Goal: Answer question/provide support: Share knowledge or assist other users

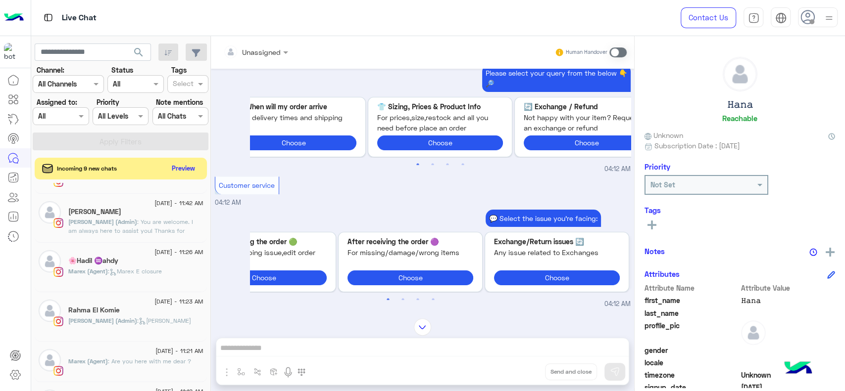
scroll to position [0, 15]
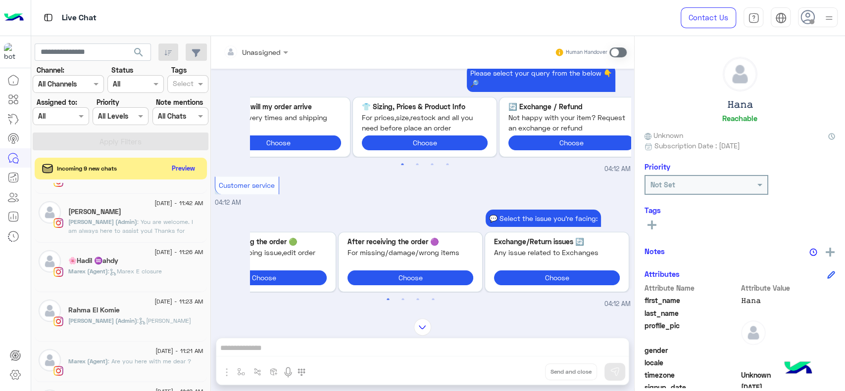
click at [386, 125] on span "For prices,size,restock and all you need before place an order" at bounding box center [425, 122] width 126 height 21
drag, startPoint x: 386, startPoint y: 125, endPoint x: 367, endPoint y: 124, distance: 18.8
click at [386, 125] on span "For prices,size,restock and all you need before place an order" at bounding box center [425, 122] width 126 height 21
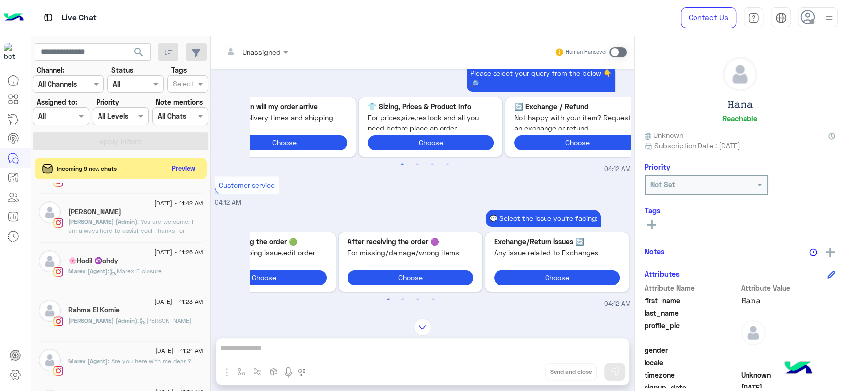
drag, startPoint x: 369, startPoint y: 121, endPoint x: 447, endPoint y: 128, distance: 78.5
click at [447, 128] on div "Sizing, Prices & Product Info 👕 For prices,size,restock and all you need before…" at bounding box center [431, 126] width 134 height 59
click at [455, 123] on span "For prices,size,restock and all you need before place an order" at bounding box center [425, 122] width 126 height 21
drag, startPoint x: 455, startPoint y: 123, endPoint x: 427, endPoint y: 111, distance: 30.4
click at [455, 123] on span "For prices,size,restock and all you need before place an order" at bounding box center [425, 122] width 126 height 21
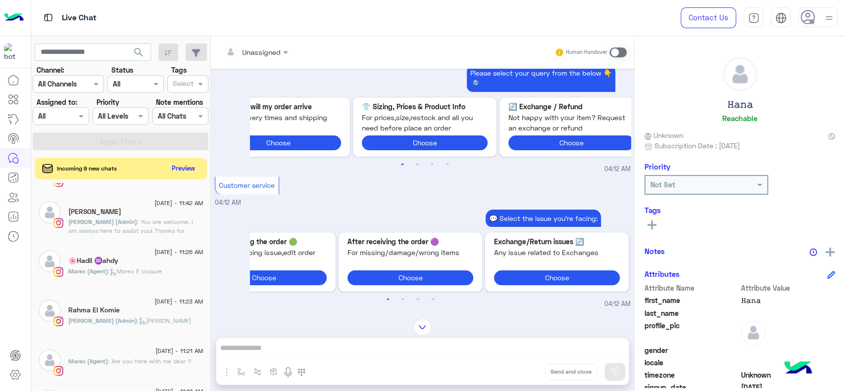
click at [455, 123] on span "For prices,size,restock and all you need before place an order" at bounding box center [425, 122] width 126 height 21
click at [427, 111] on p "Sizing, Prices & Product Info 👕" at bounding box center [425, 106] width 126 height 10
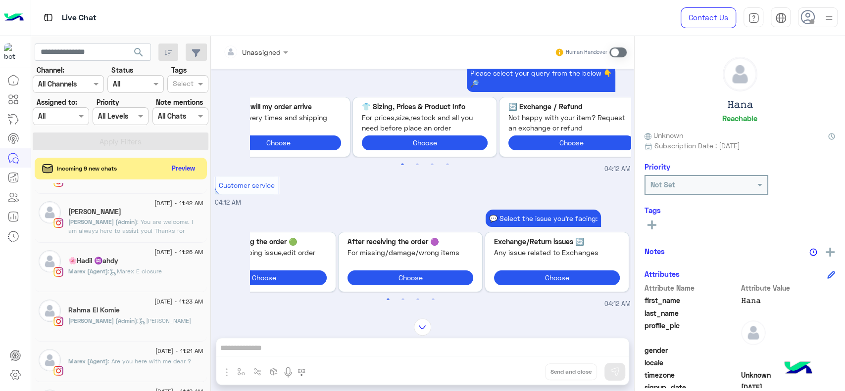
click at [427, 111] on p "Sizing, Prices & Product Info 👕" at bounding box center [425, 106] width 126 height 10
click at [183, 165] on button "Preview" at bounding box center [184, 167] width 31 height 13
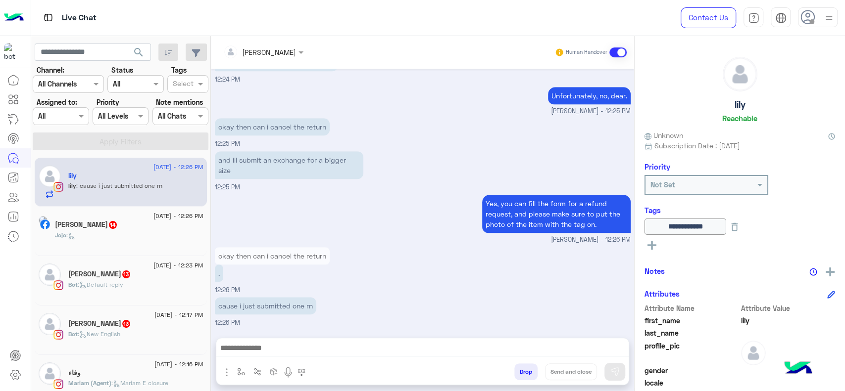
click at [127, 192] on div "lily : cause i just submitted one rn" at bounding box center [135, 190] width 135 height 17
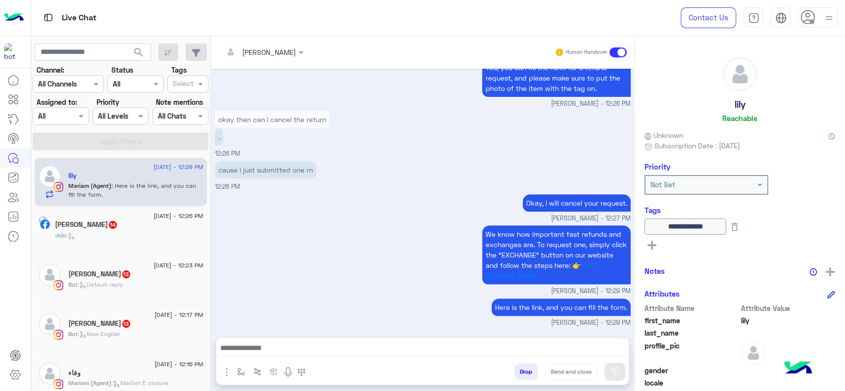
scroll to position [2841, 0]
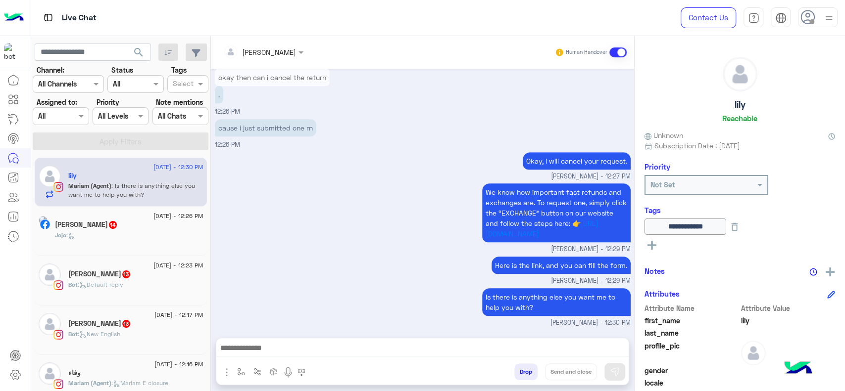
click at [396, 253] on small "[PERSON_NAME] - 12:29 PM" at bounding box center [423, 249] width 416 height 9
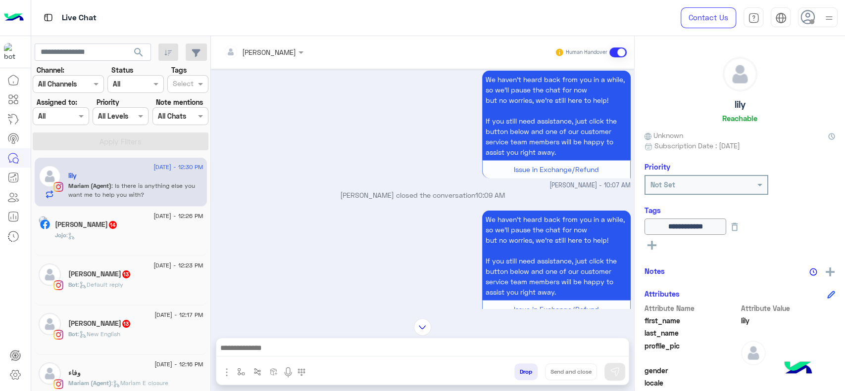
scroll to position [1592, 0]
click at [146, 300] on div "[DATE] - 12:23 PM [PERSON_NAME] 13 Bot : Default reply" at bounding box center [121, 280] width 172 height 49
click at [150, 275] on div "[PERSON_NAME] 13" at bounding box center [135, 275] width 135 height 10
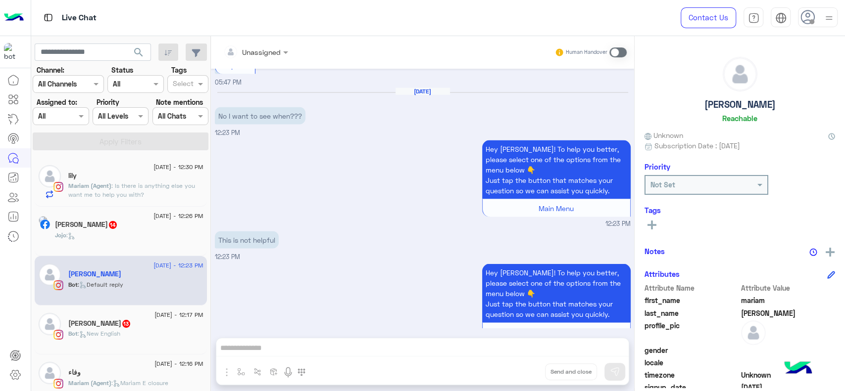
scroll to position [1405, 0]
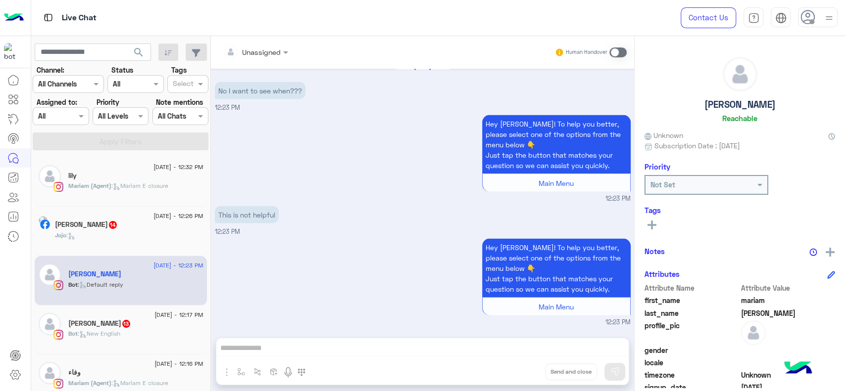
click at [622, 48] on span at bounding box center [617, 53] width 17 height 10
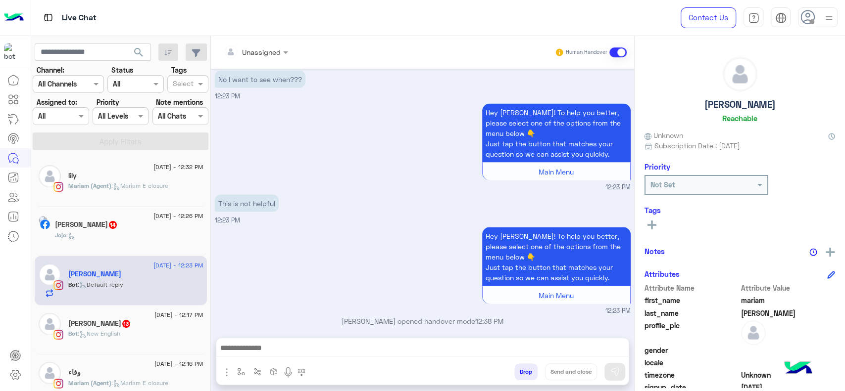
scroll to position [1423, 0]
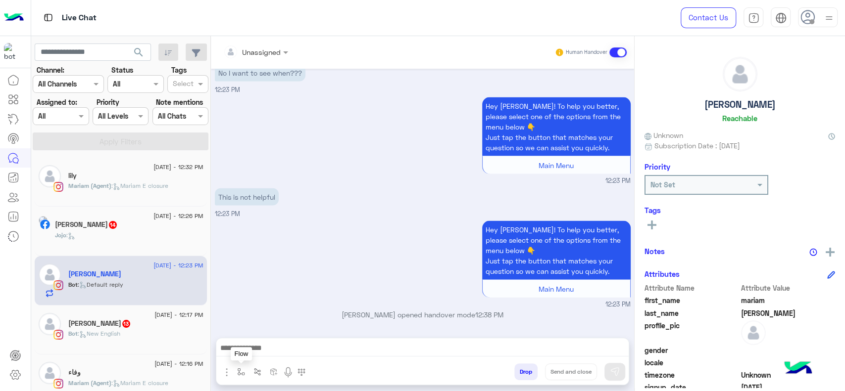
click at [240, 374] on img "button" at bounding box center [241, 372] width 8 height 8
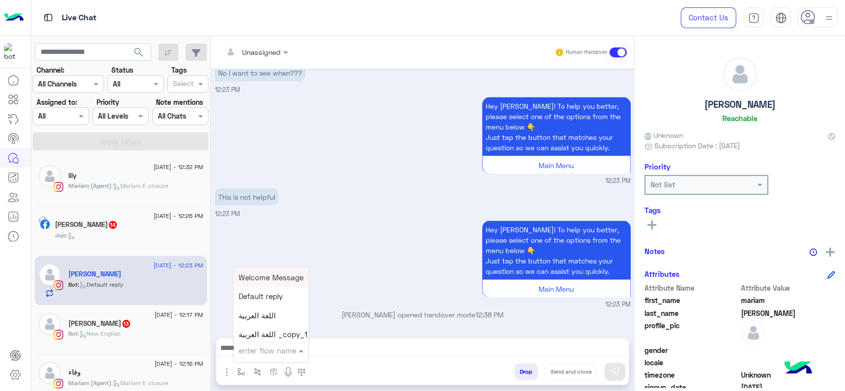
click at [250, 354] on input "text" at bounding box center [259, 350] width 41 height 11
type input "***"
click at [255, 337] on span "restocked" at bounding box center [256, 332] width 35 height 9
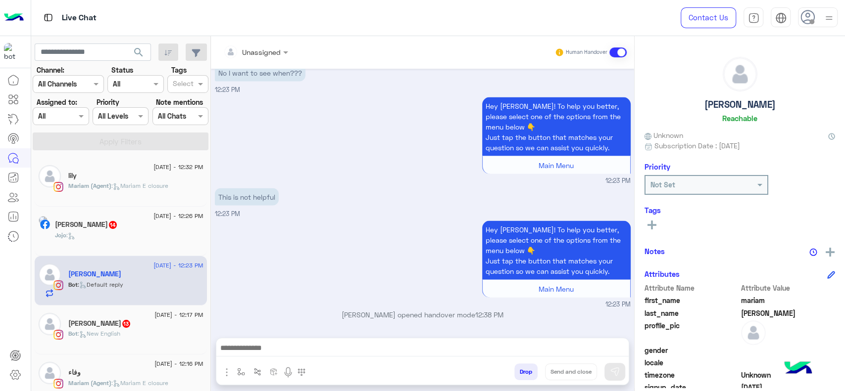
type textarea "*********"
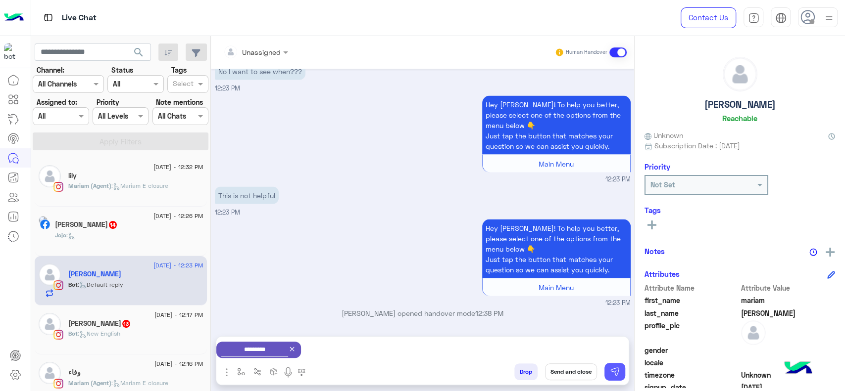
click at [611, 370] on img at bounding box center [615, 372] width 10 height 10
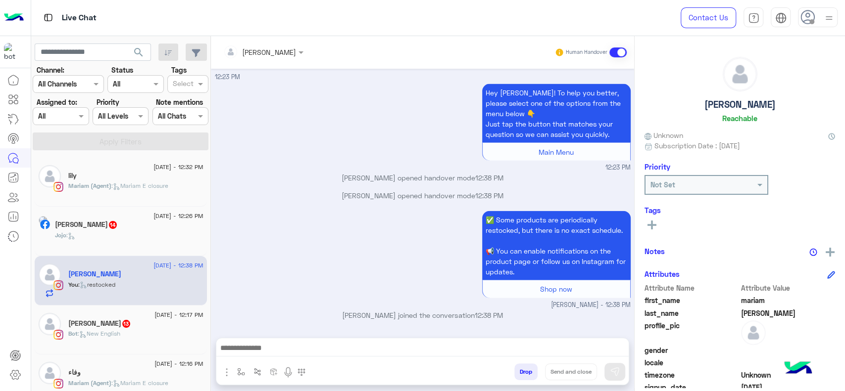
scroll to position [1560, 0]
click at [614, 49] on span at bounding box center [617, 53] width 17 height 10
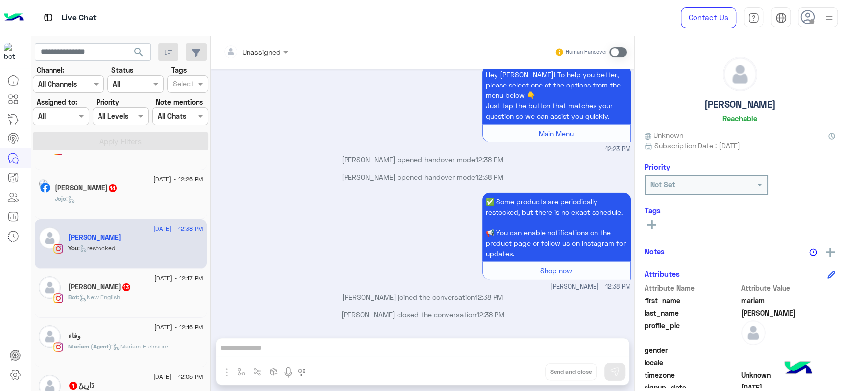
scroll to position [36, 0]
click at [139, 291] on div "[PERSON_NAME] 13" at bounding box center [135, 289] width 135 height 10
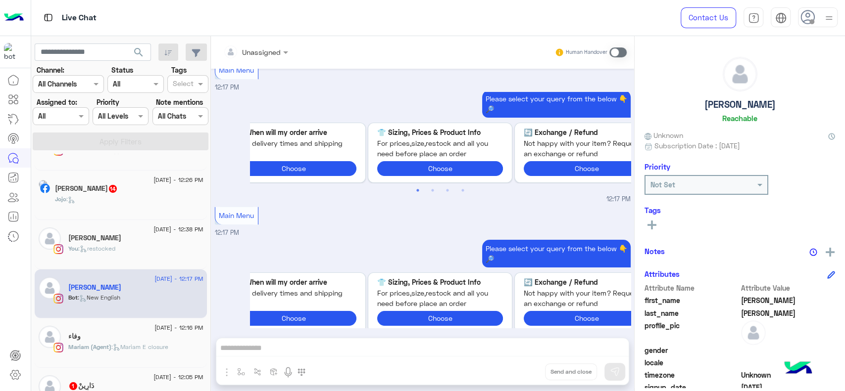
scroll to position [0, 30]
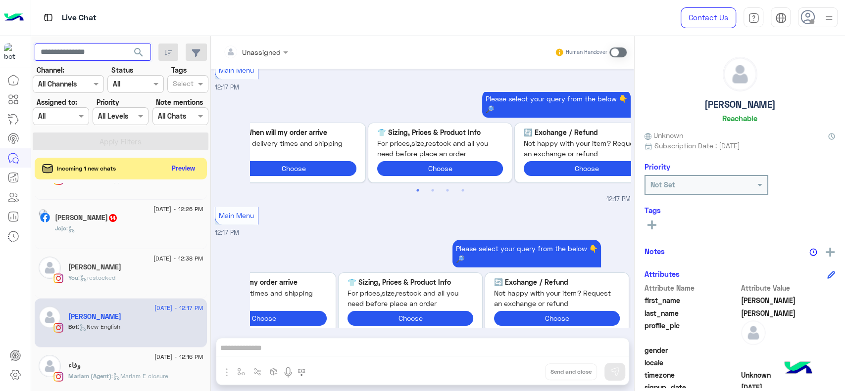
click at [105, 52] on input "text" at bounding box center [93, 53] width 116 height 18
paste input "**********"
type input "**********"
click at [127, 44] on button "search" at bounding box center [139, 54] width 24 height 21
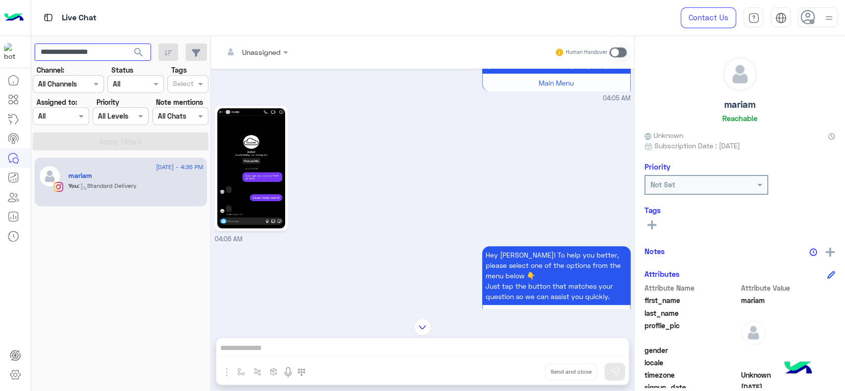
scroll to position [228, 0]
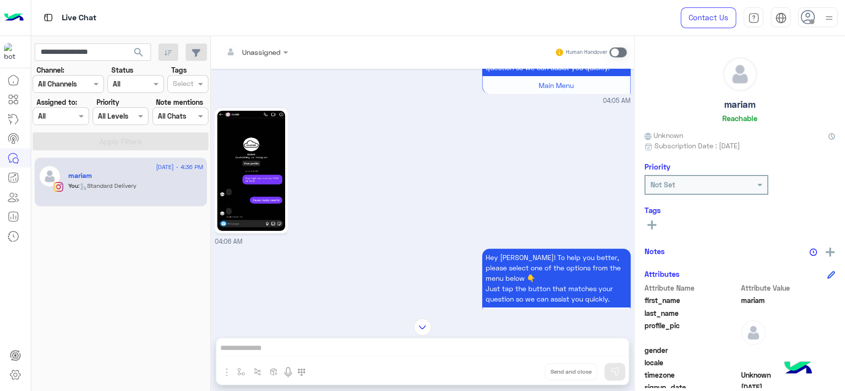
click at [261, 186] on img at bounding box center [251, 171] width 68 height 120
click at [61, 290] on div "[DATE] - 4:36 PM [PERSON_NAME] You : Standard Delivery" at bounding box center [121, 274] width 180 height 241
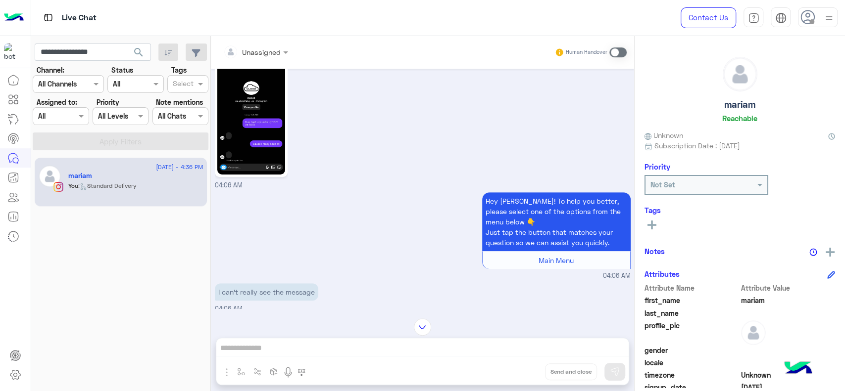
scroll to position [285, 0]
click at [94, 296] on div "[DATE] - 4:36 PM [PERSON_NAME] You : Standard Delivery" at bounding box center [121, 274] width 180 height 241
click at [97, 46] on input "**********" at bounding box center [93, 53] width 116 height 18
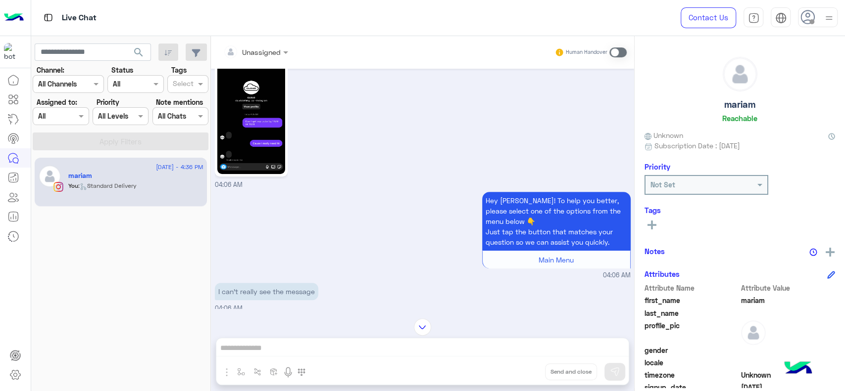
click at [138, 51] on span "search" at bounding box center [139, 53] width 12 height 12
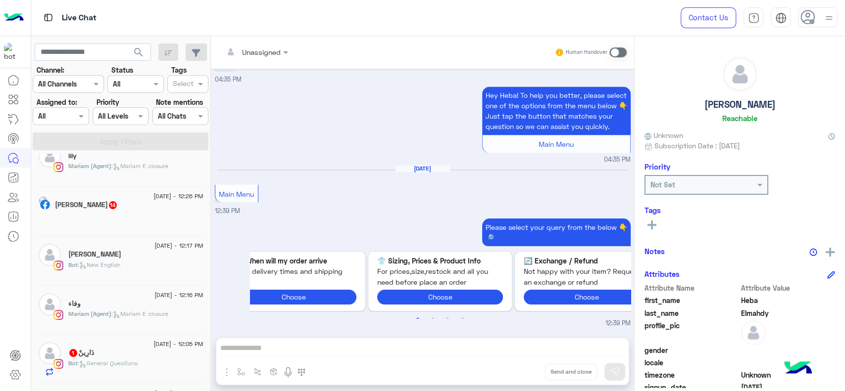
scroll to position [119, 0]
click at [124, 309] on p "[PERSON_NAME] (Agent) : [PERSON_NAME] closure" at bounding box center [118, 313] width 100 height 9
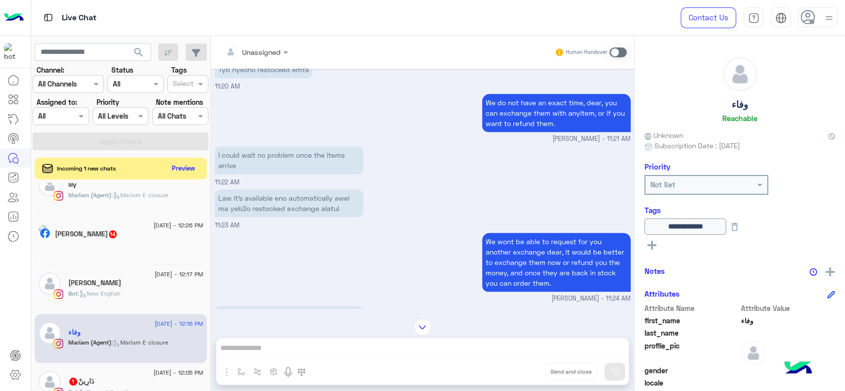
scroll to position [5327, 0]
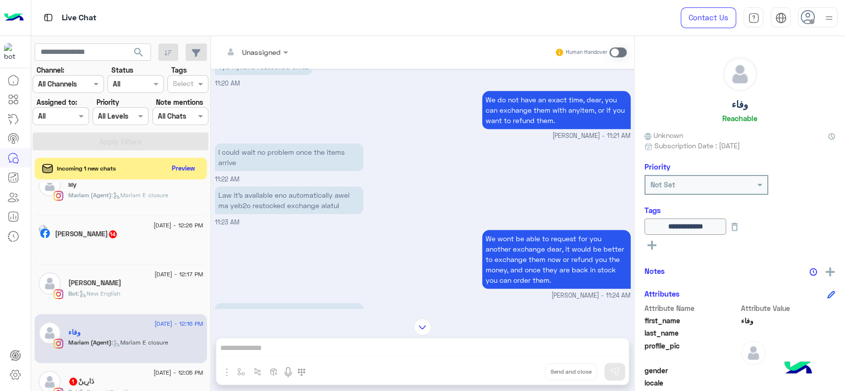
click at [510, 141] on small "[PERSON_NAME] - 11:21 AM" at bounding box center [423, 136] width 416 height 9
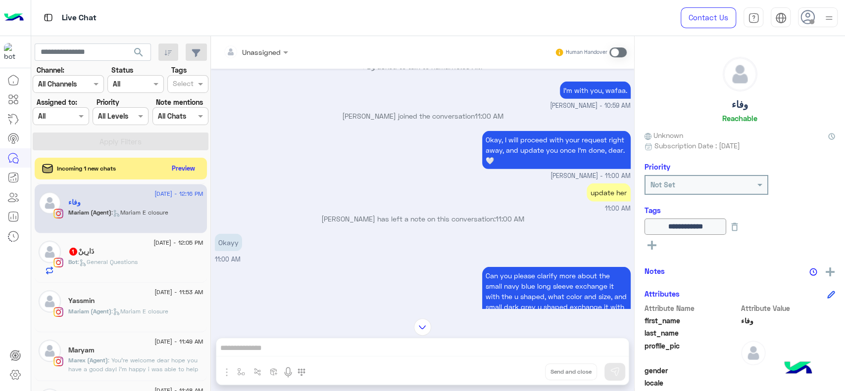
scroll to position [250, 0]
click at [131, 314] on p "[PERSON_NAME] (Agent) : [PERSON_NAME] closure" at bounding box center [118, 310] width 100 height 9
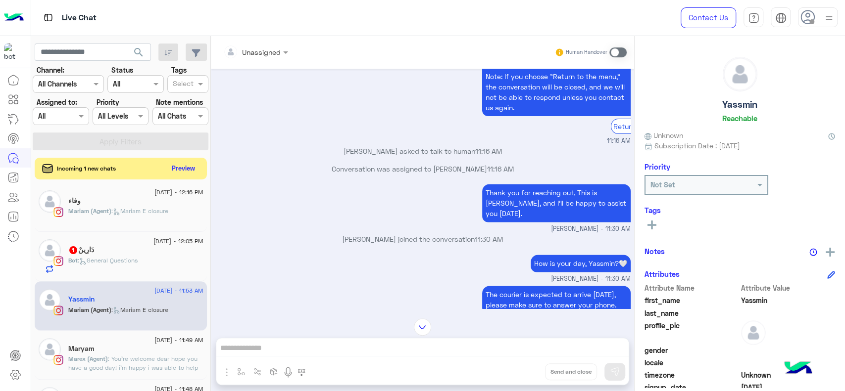
scroll to position [848, 0]
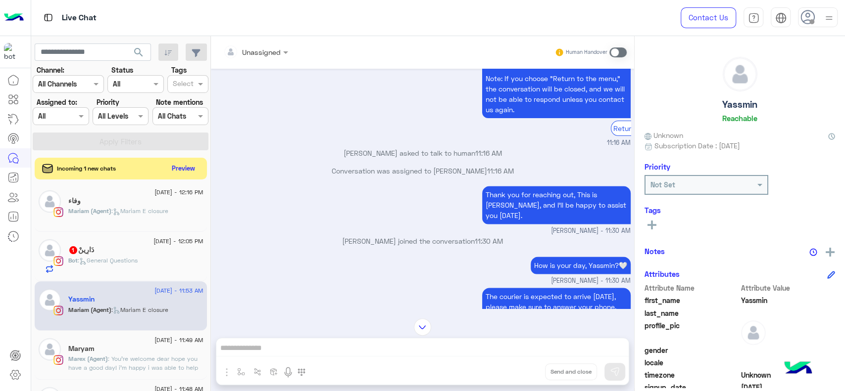
click at [150, 216] on div "[PERSON_NAME] (Agent) : [PERSON_NAME] closure" at bounding box center [135, 215] width 135 height 17
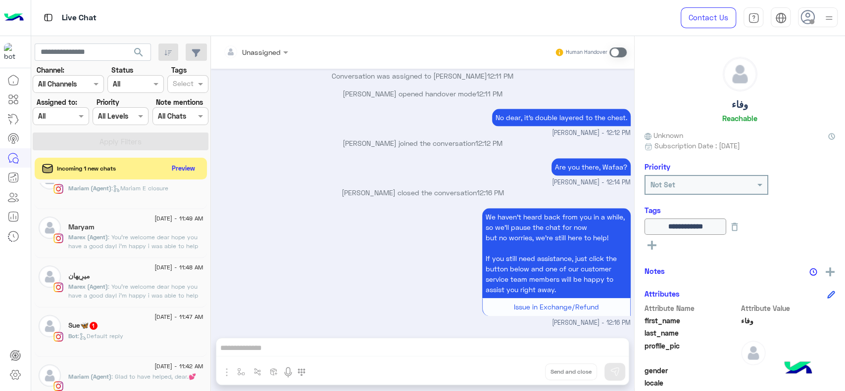
scroll to position [373, 0]
click at [118, 236] on span ": You're welcome dear hope you have a good day! i'm happy i was able to help 🤍" at bounding box center [133, 245] width 130 height 25
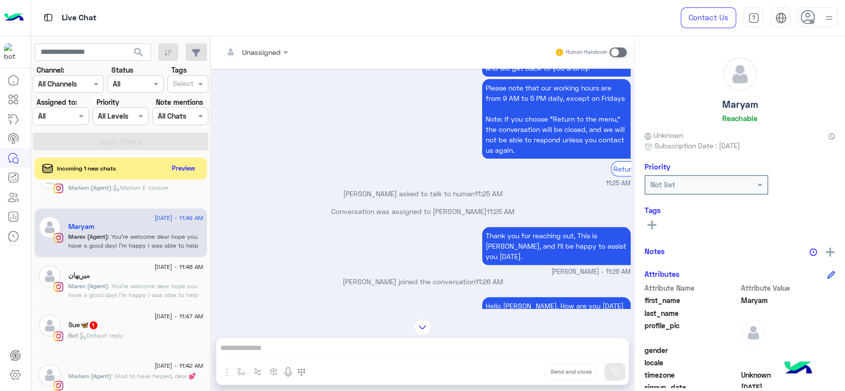
scroll to position [618, 0]
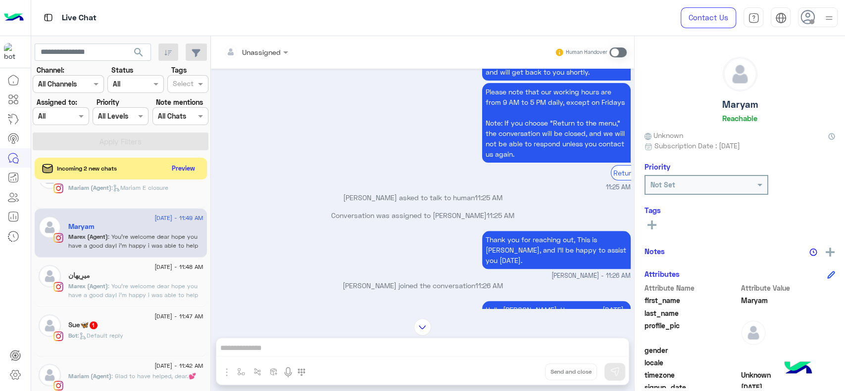
click at [135, 292] on span ": You're welcome dear hope you have a good day! i'm happy i was able to help 🤍" at bounding box center [133, 295] width 130 height 25
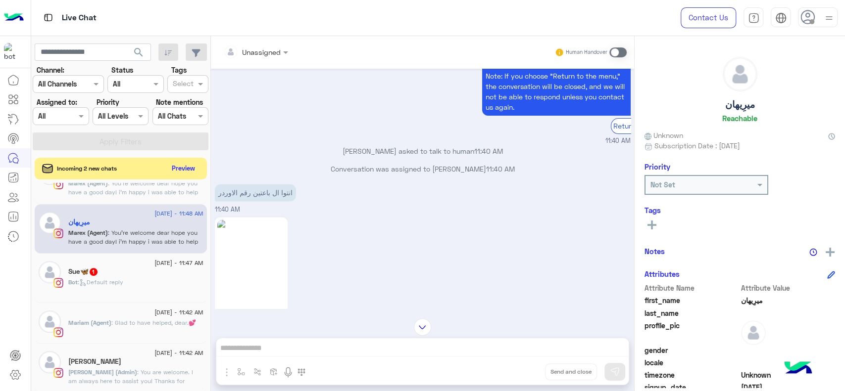
scroll to position [428, 0]
click at [159, 322] on span ": Glad to have helped, dear.💕" at bounding box center [153, 321] width 85 height 7
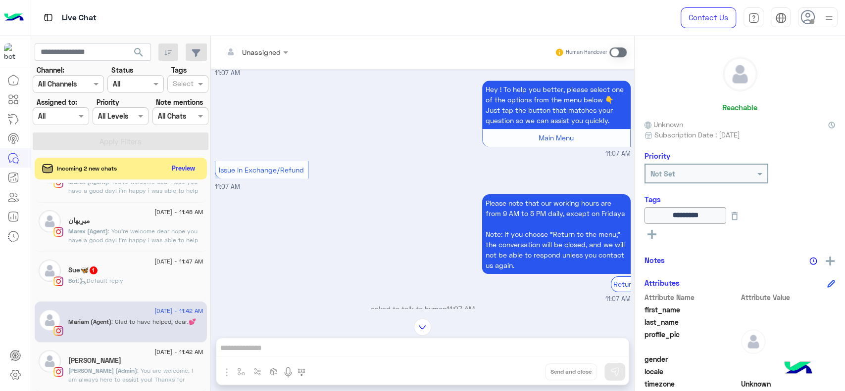
scroll to position [428, 0]
click at [17, 380] on icon at bounding box center [15, 375] width 10 height 9
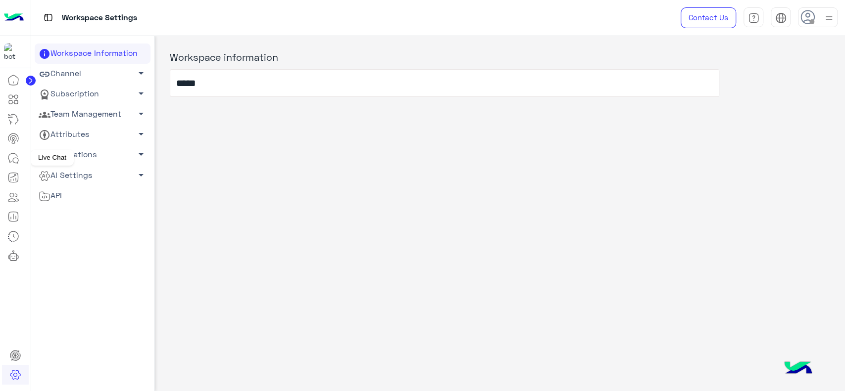
click at [15, 152] on icon at bounding box center [13, 158] width 12 height 12
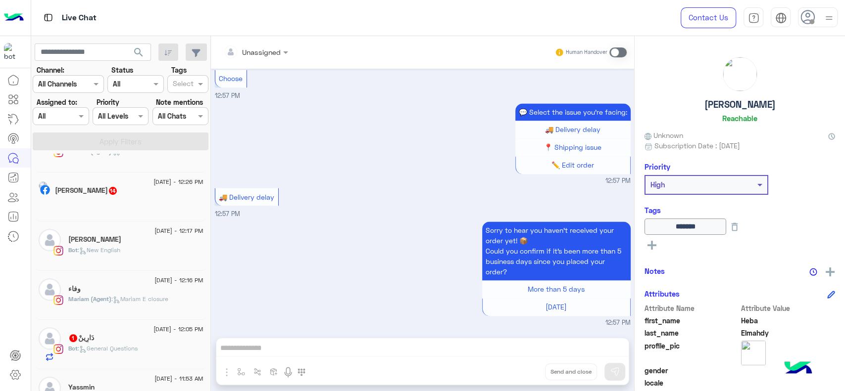
scroll to position [281, 0]
click at [129, 299] on span ": Mariam E closure" at bounding box center [139, 299] width 57 height 7
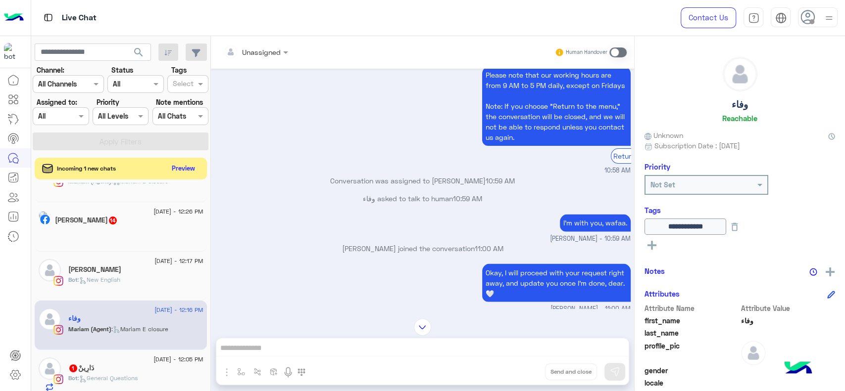
scroll to position [1106, 0]
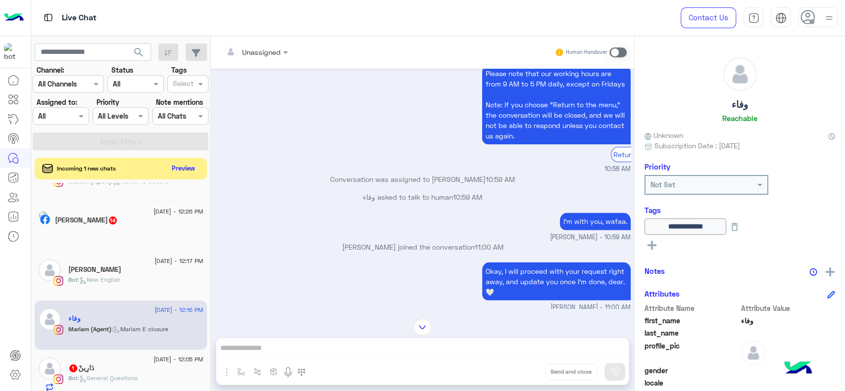
drag, startPoint x: 451, startPoint y: 210, endPoint x: 486, endPoint y: 208, distance: 34.7
click at [486, 202] on p "وفاء asked to talk to human 10:59 AM" at bounding box center [423, 197] width 416 height 10
copy p "10:59 AM"
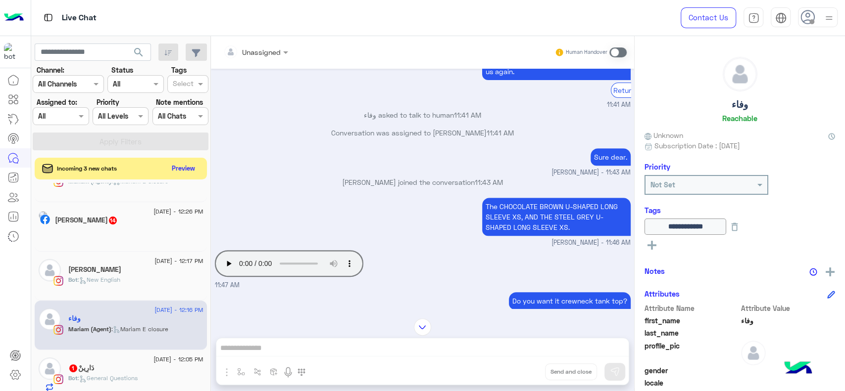
scroll to position [2858, 0]
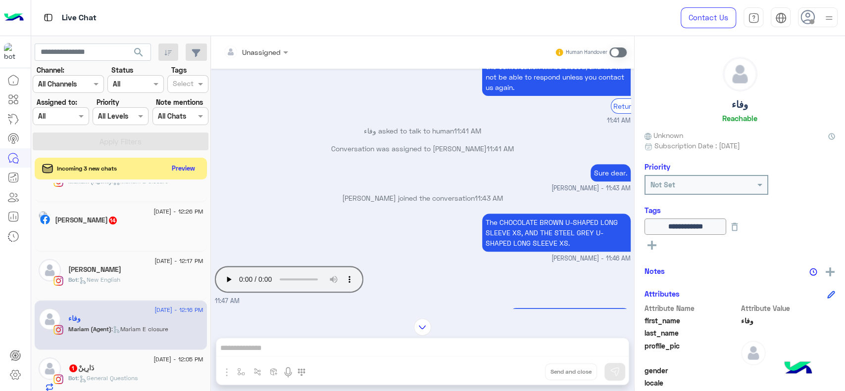
click at [514, 154] on p "Conversation was assigned to [PERSON_NAME] 11:41 AM" at bounding box center [423, 149] width 416 height 10
copy span "11:41 AM"
click at [320, 154] on p "Conversation was assigned to [PERSON_NAME] 11:41 AM" at bounding box center [423, 149] width 416 height 10
click at [16, 102] on icon at bounding box center [13, 100] width 12 height 12
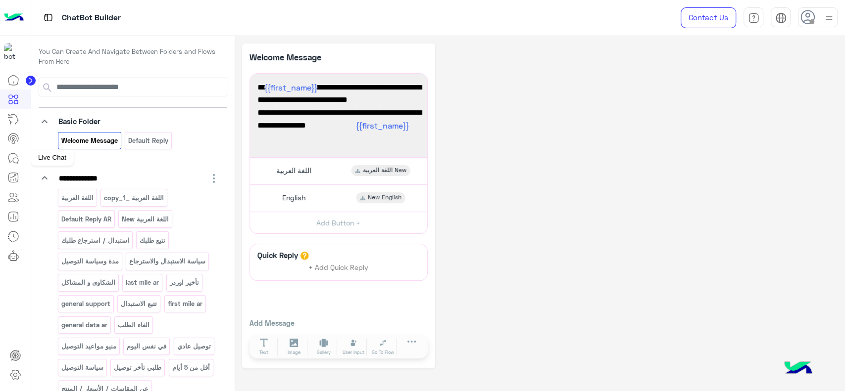
click at [14, 160] on icon at bounding box center [13, 158] width 12 height 12
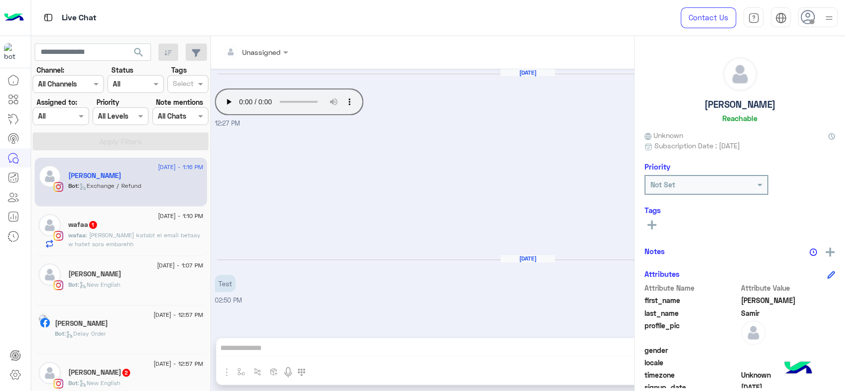
scroll to position [1389, 0]
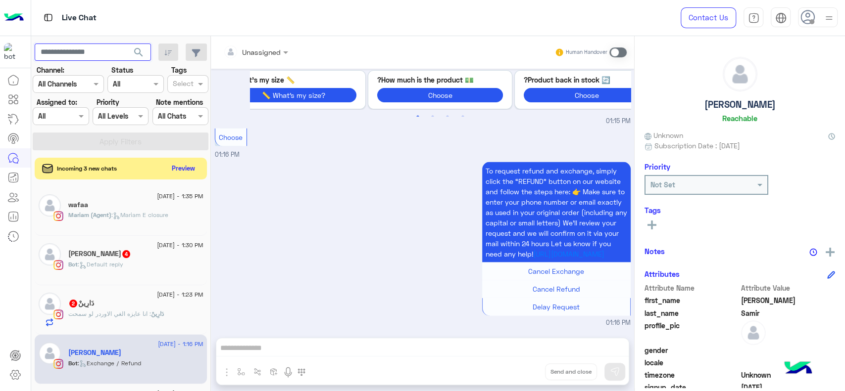
click at [97, 56] on input "text" at bounding box center [93, 53] width 116 height 18
paste input "**********"
type input "**********"
click at [127, 44] on button "search" at bounding box center [139, 54] width 24 height 21
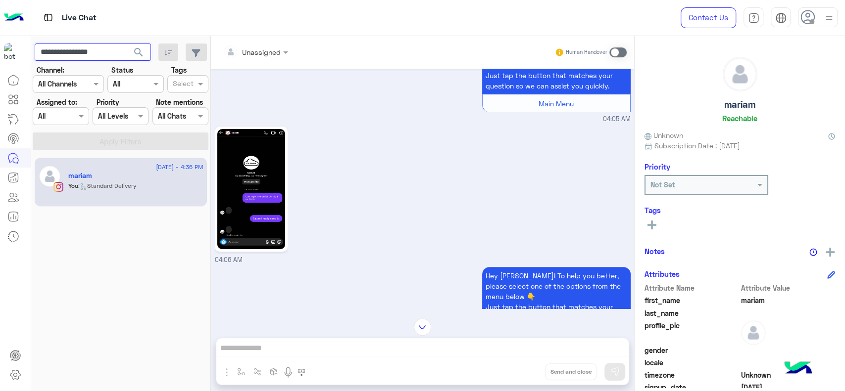
scroll to position [247, 0]
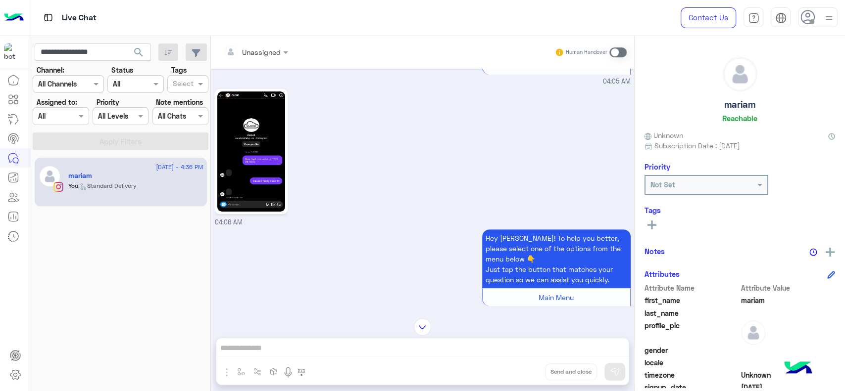
click at [256, 182] on img at bounding box center [251, 152] width 68 height 120
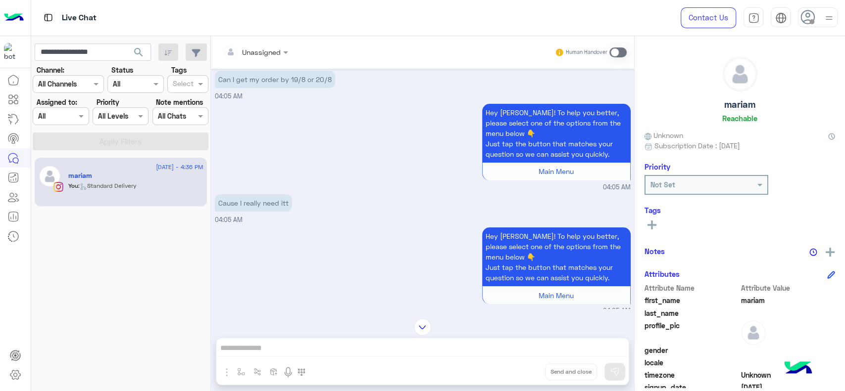
scroll to position [0, 0]
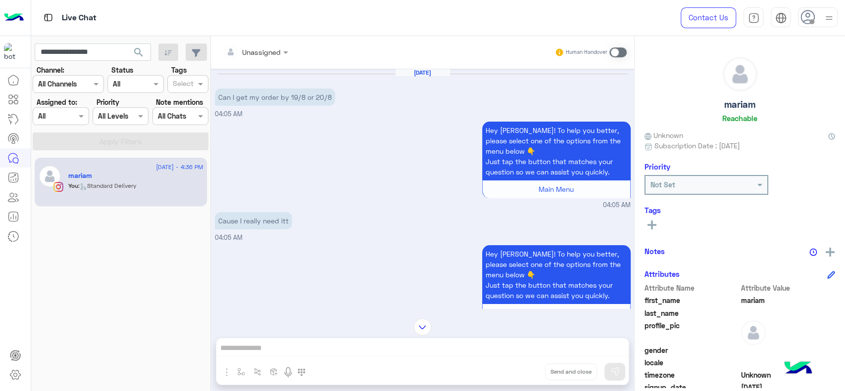
drag, startPoint x: 402, startPoint y: 76, endPoint x: 442, endPoint y: 71, distance: 40.4
click at [442, 71] on h6 "[DATE]" at bounding box center [422, 72] width 54 height 7
copy h6 "[DATE]"
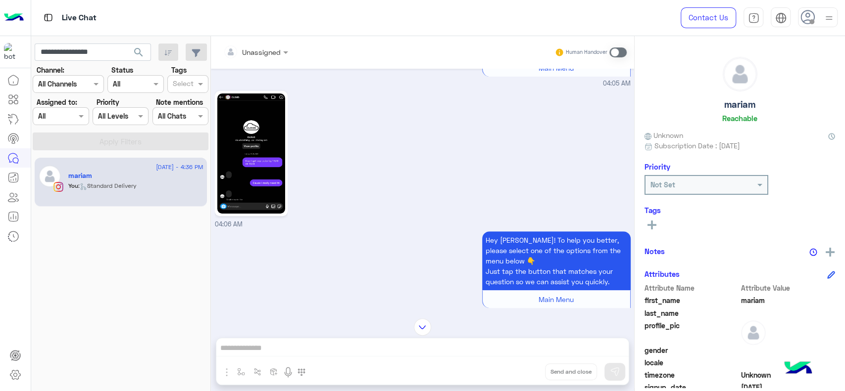
scroll to position [249, 0]
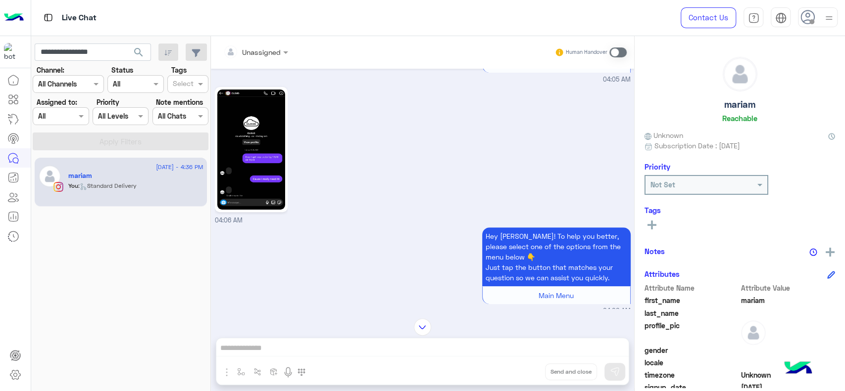
drag, startPoint x: 244, startPoint y: 219, endPoint x: 214, endPoint y: 218, distance: 30.2
click at [215, 218] on div "04:06 AM" at bounding box center [423, 155] width 416 height 141
copy span "04:06 AM"
click at [125, 299] on div "[DATE] - 4:36 PM [PERSON_NAME] You : Standard Delivery" at bounding box center [121, 274] width 180 height 241
click at [116, 49] on input "**********" at bounding box center [93, 53] width 116 height 18
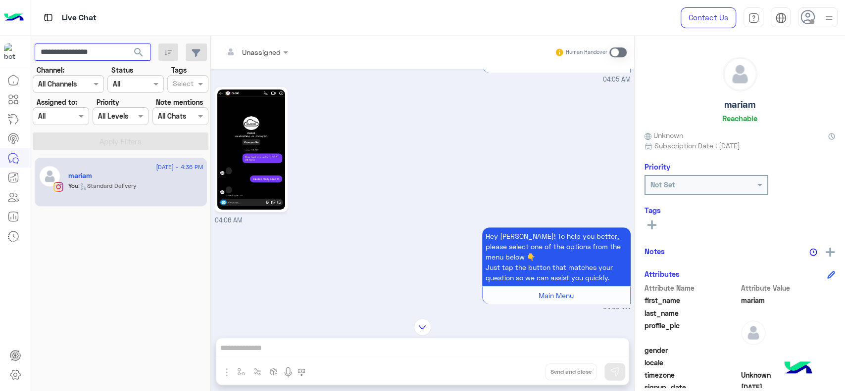
click at [116, 49] on input "**********" at bounding box center [93, 53] width 116 height 18
click at [141, 49] on span "search" at bounding box center [139, 53] width 12 height 12
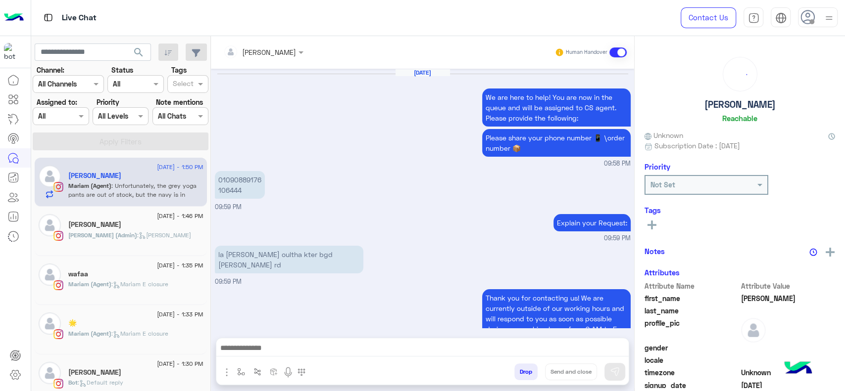
scroll to position [725, 0]
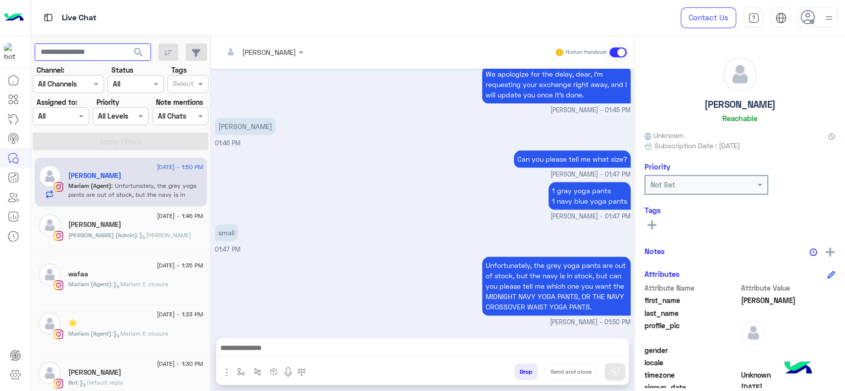
drag, startPoint x: 93, startPoint y: 53, endPoint x: 117, endPoint y: 2, distance: 56.0
click at [93, 53] on input "text" at bounding box center [93, 53] width 116 height 18
click at [112, 185] on span ": Unfortunately, the grey yoga pants are out of stock, but the navy is in stock…" at bounding box center [133, 203] width 130 height 43
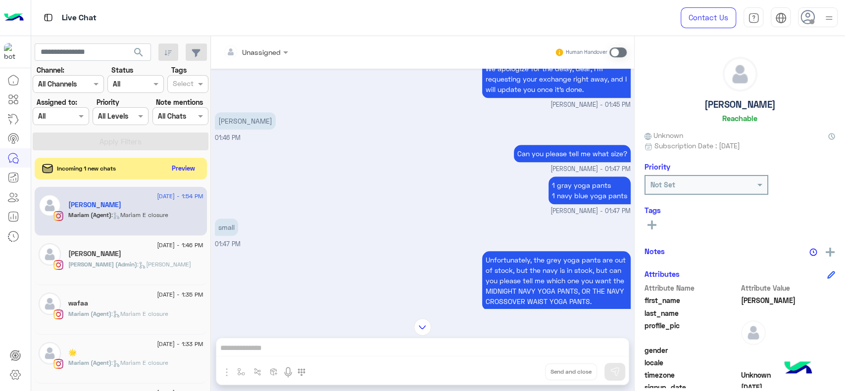
scroll to position [2972, 0]
click at [389, 208] on div "1 gray yoga pants 1 navy blue yoga pants [PERSON_NAME] - 01:47 PM" at bounding box center [423, 195] width 416 height 42
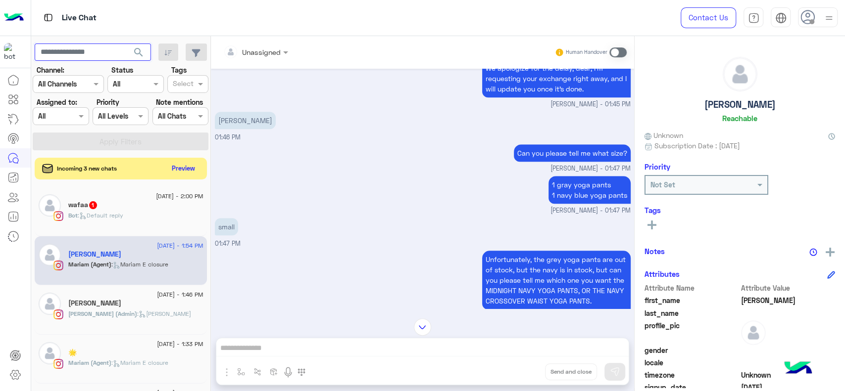
click at [106, 57] on input "text" at bounding box center [93, 53] width 116 height 18
click at [127, 44] on button "search" at bounding box center [139, 54] width 24 height 21
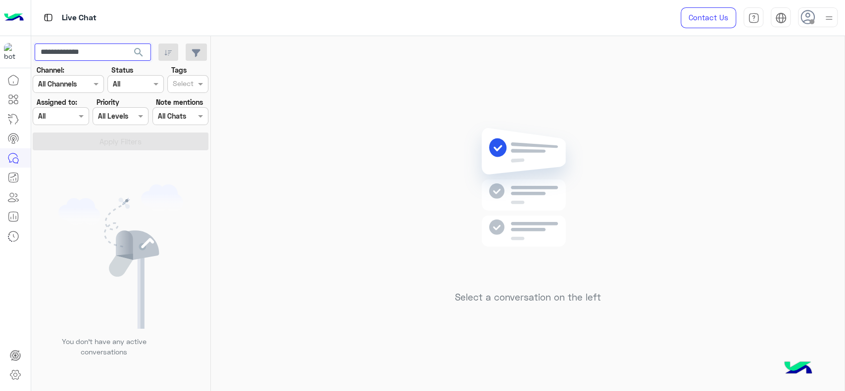
click at [89, 54] on input "**********" at bounding box center [93, 53] width 116 height 18
type input "*****"
click at [127, 44] on button "search" at bounding box center [139, 54] width 24 height 21
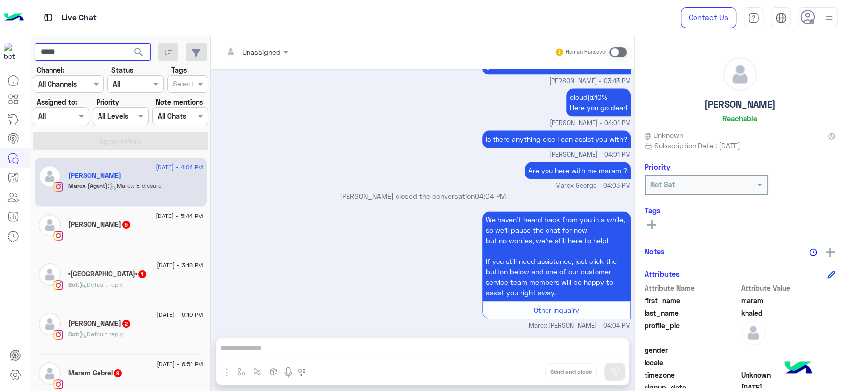
click at [55, 56] on input "*****" at bounding box center [93, 53] width 116 height 18
click at [138, 53] on span "search" at bounding box center [139, 53] width 12 height 12
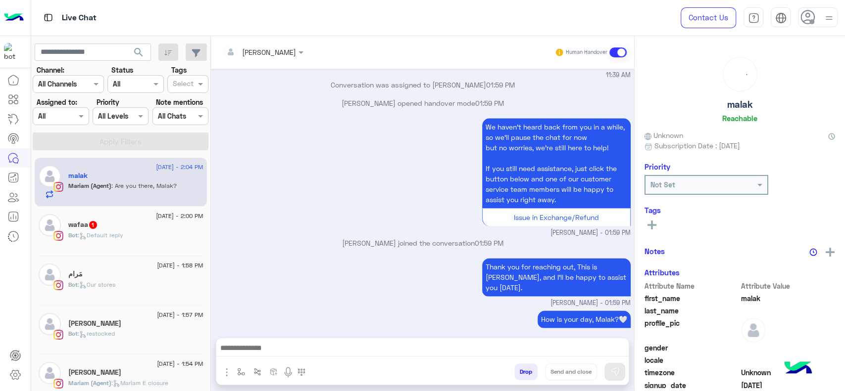
scroll to position [1058, 0]
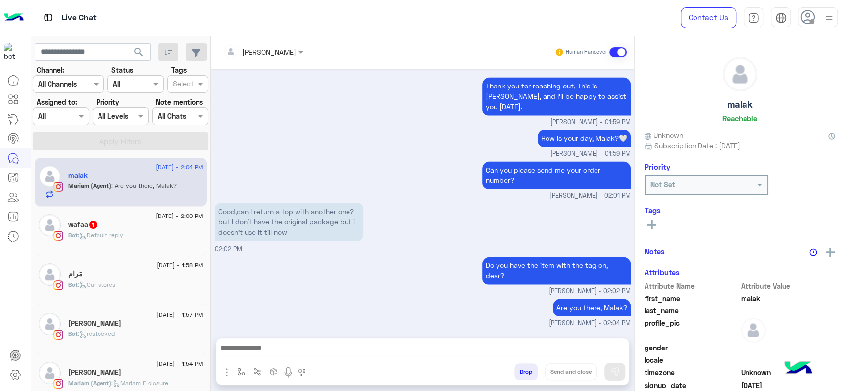
click at [127, 186] on span ": Are you there, Malak?" at bounding box center [143, 185] width 65 height 7
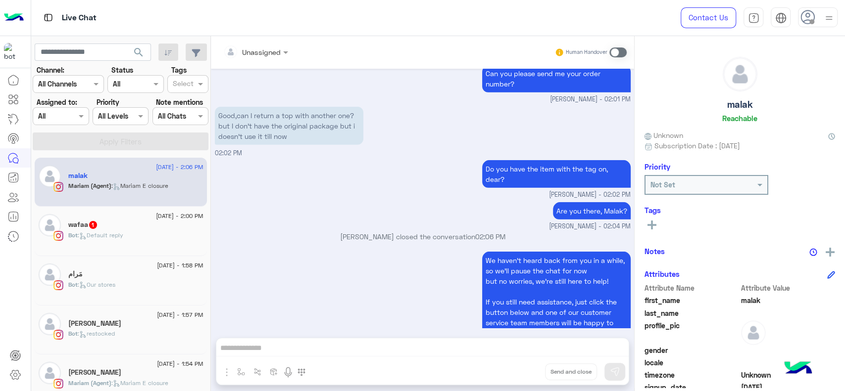
scroll to position [4483, 0]
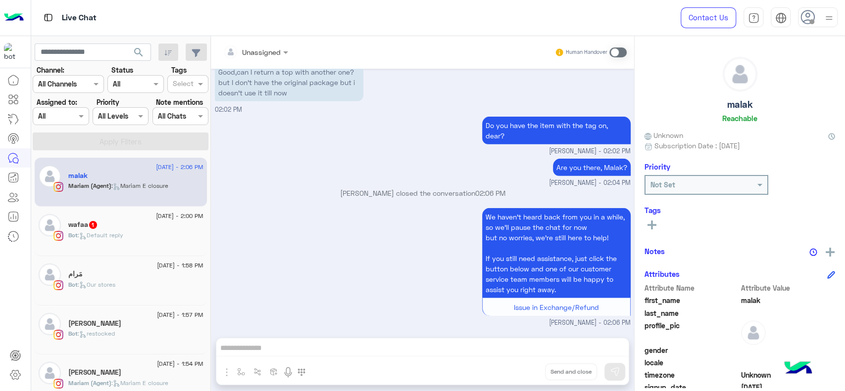
click at [135, 283] on div "Bot : Our stores" at bounding box center [135, 289] width 135 height 17
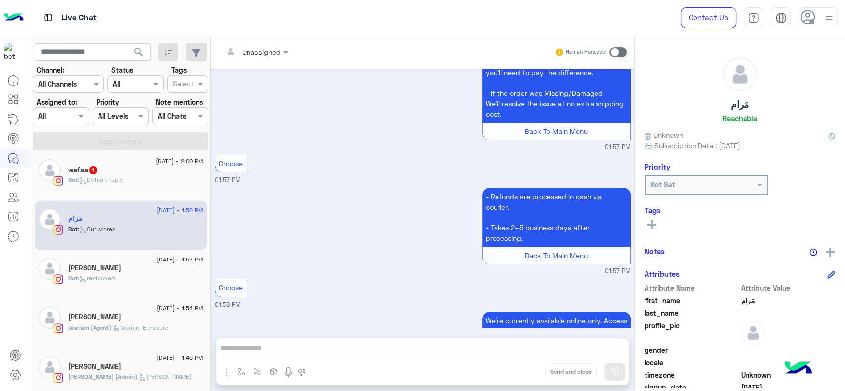
scroll to position [2992, 0]
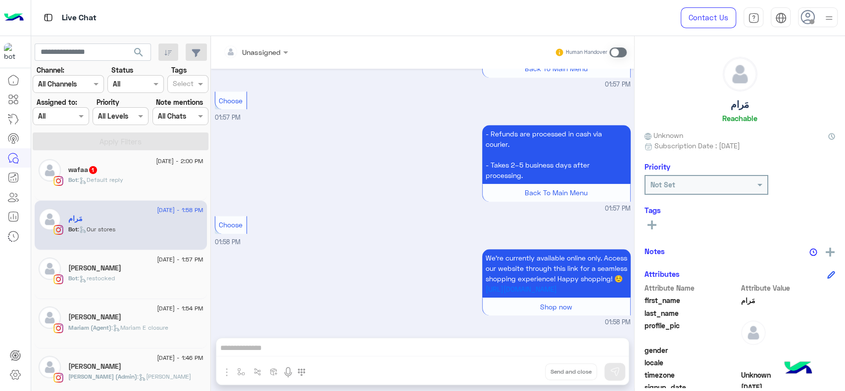
click at [133, 287] on div "Bot : restocked" at bounding box center [135, 282] width 135 height 17
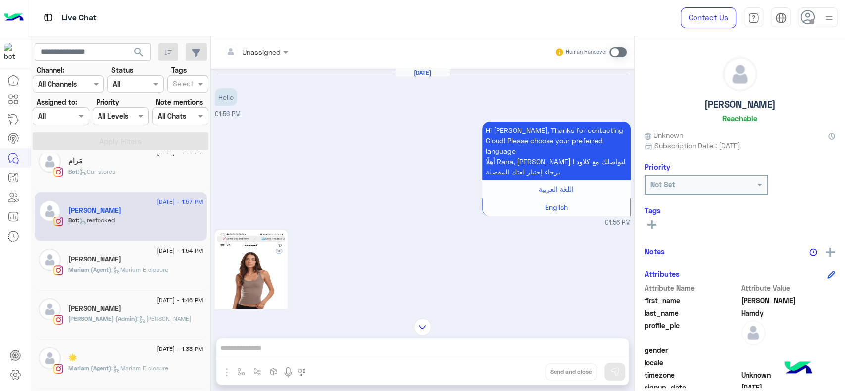
scroll to position [117, 0]
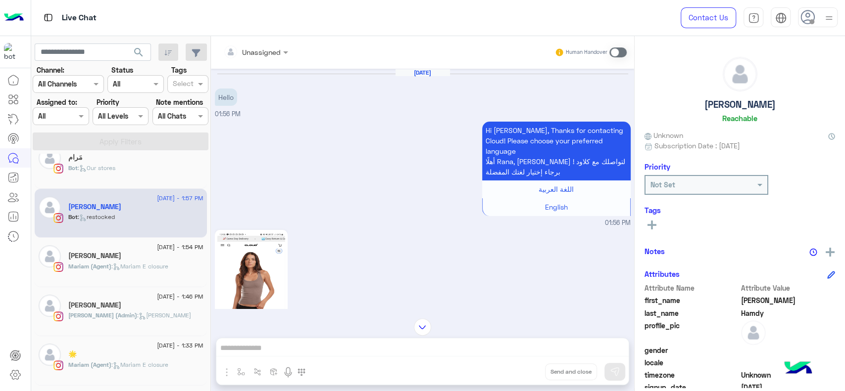
click at [133, 269] on span ": Mariam E closure" at bounding box center [139, 266] width 57 height 7
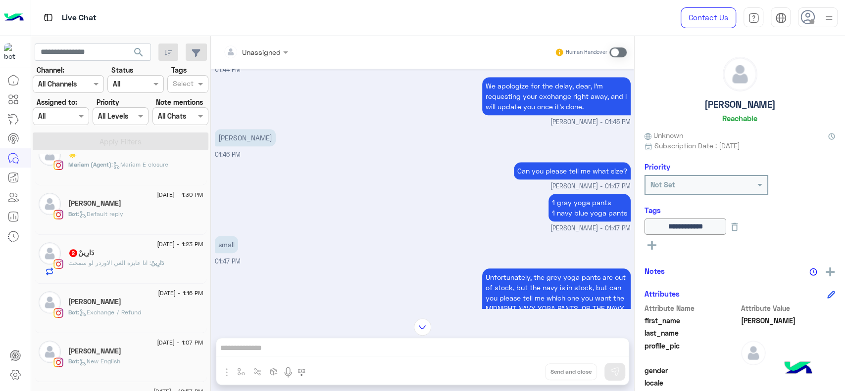
scroll to position [318, 0]
click at [150, 254] on div "دَارِينْ 2" at bounding box center [135, 253] width 135 height 10
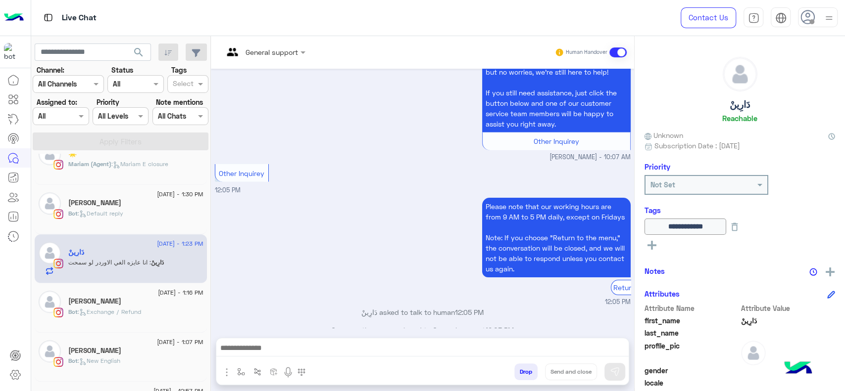
scroll to position [4191, 0]
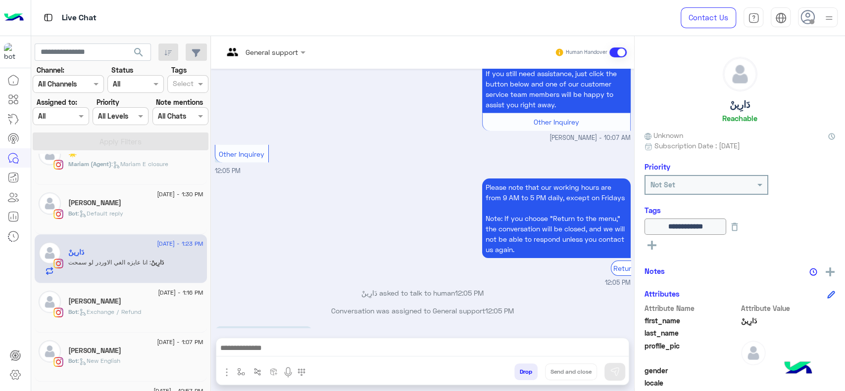
click at [312, 194] on div "Please note that our working hours are from 9 AM to 5 PM daily, except on Frida…" at bounding box center [423, 232] width 416 height 112
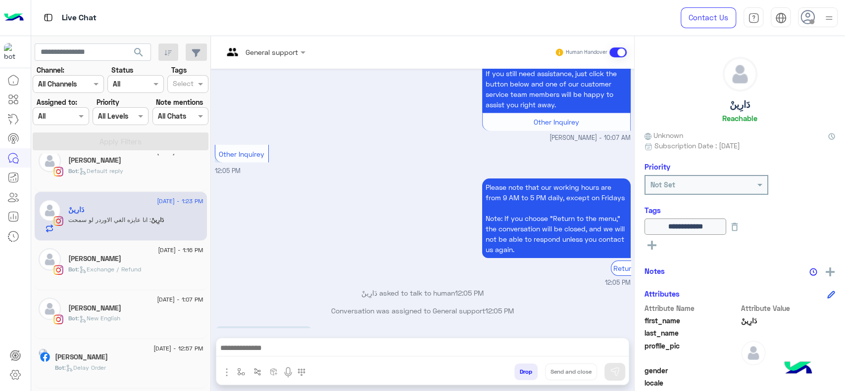
scroll to position [362, 0]
click at [152, 260] on div "[PERSON_NAME]" at bounding box center [135, 258] width 135 height 10
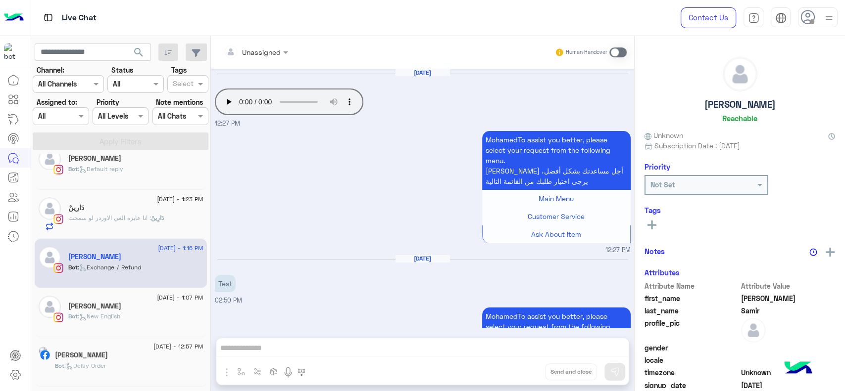
scroll to position [1389, 0]
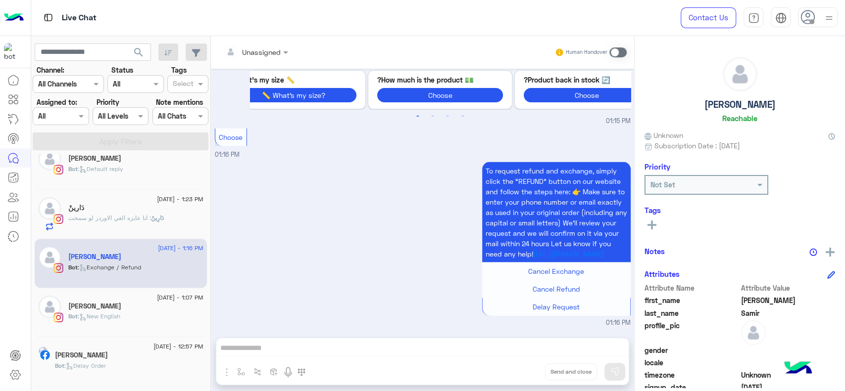
click at [154, 305] on div "[PERSON_NAME]" at bounding box center [135, 307] width 135 height 10
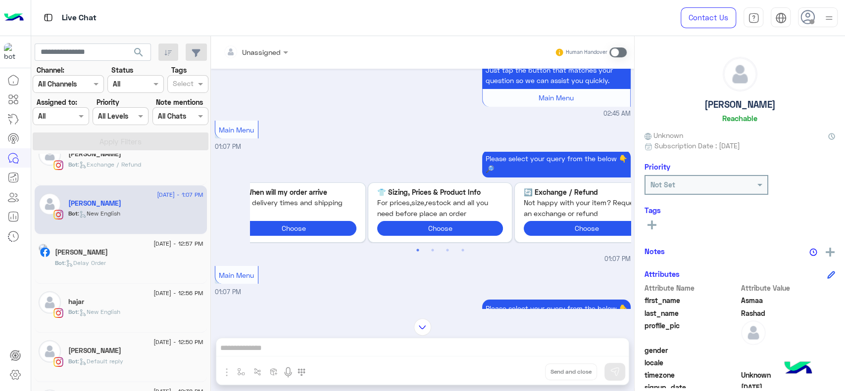
scroll to position [467, 0]
click at [142, 305] on div "hajar" at bounding box center [135, 301] width 135 height 10
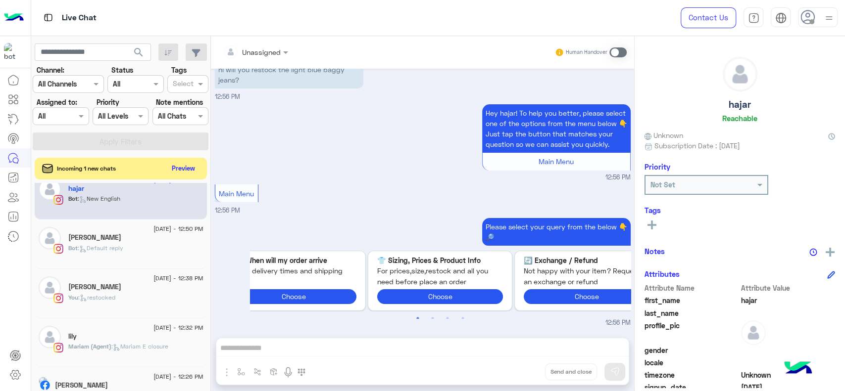
scroll to position [638, 0]
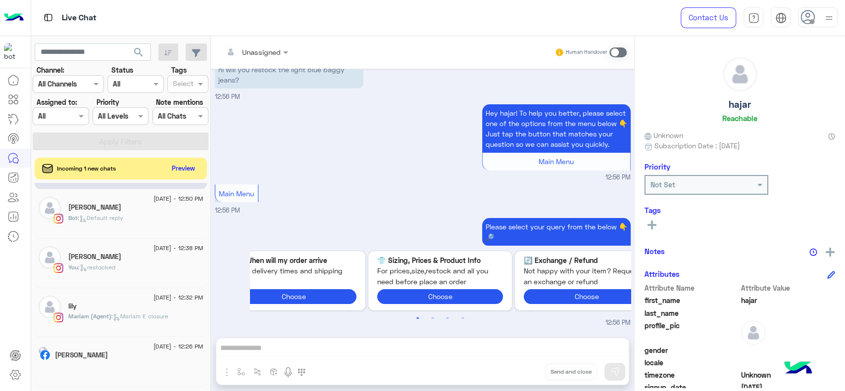
click at [137, 305] on div "lily" at bounding box center [135, 307] width 135 height 10
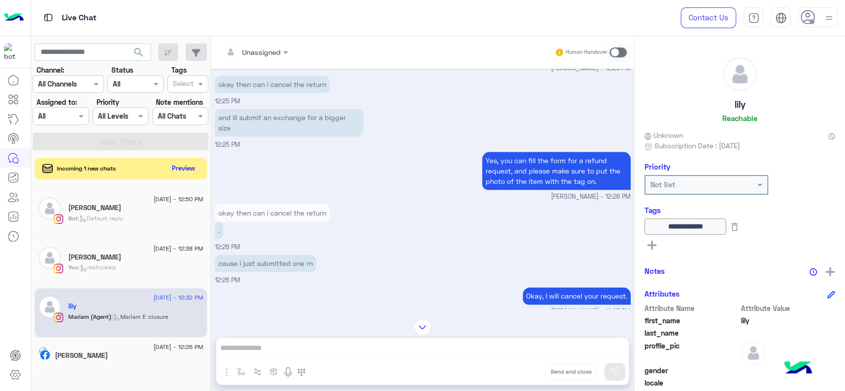
scroll to position [3350, 0]
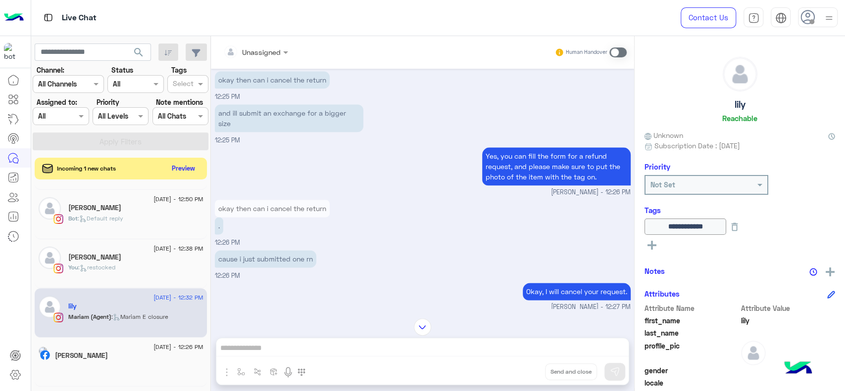
click at [437, 197] on div "Yes, you can fill the form for a refund request, and please make sure to put th…" at bounding box center [423, 171] width 416 height 52
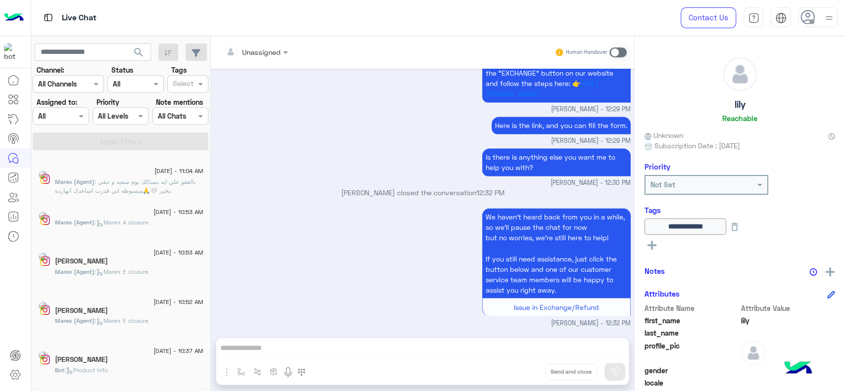
scroll to position [4, 0]
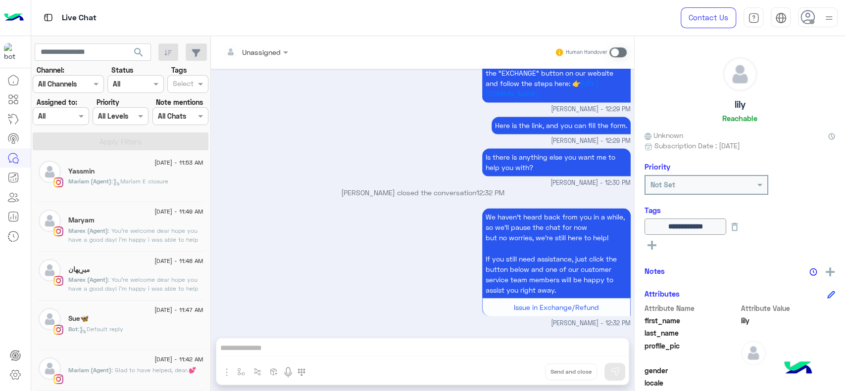
click at [158, 184] on span ": Mariam E closure" at bounding box center [139, 181] width 57 height 7
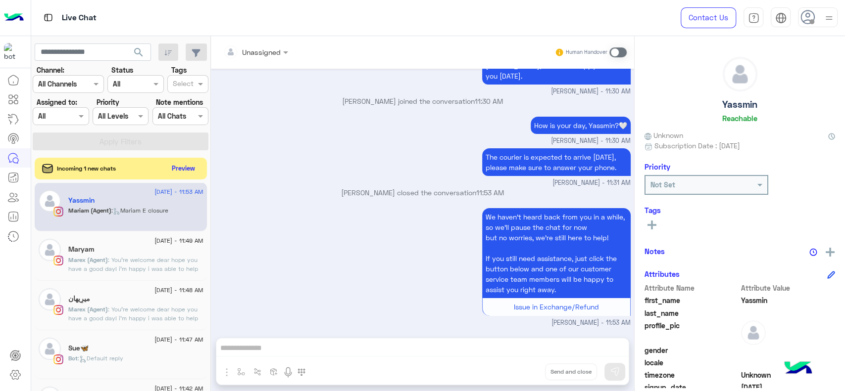
scroll to position [2290, 0]
click at [396, 272] on div "We haven’t heard back from you in a while, so we’ll pause the chat for now but …" at bounding box center [423, 267] width 416 height 122
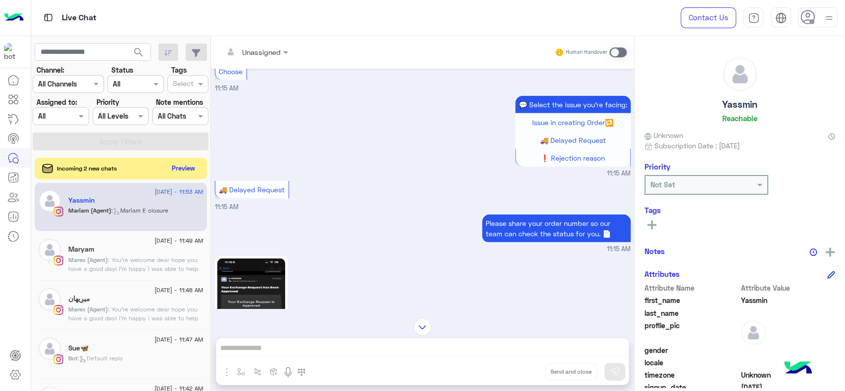
scroll to position [1721, 0]
click at [156, 263] on p "Marex (Agent) : You're welcome dear hope you have a good day! i'm happy i was a…" at bounding box center [135, 269] width 135 height 27
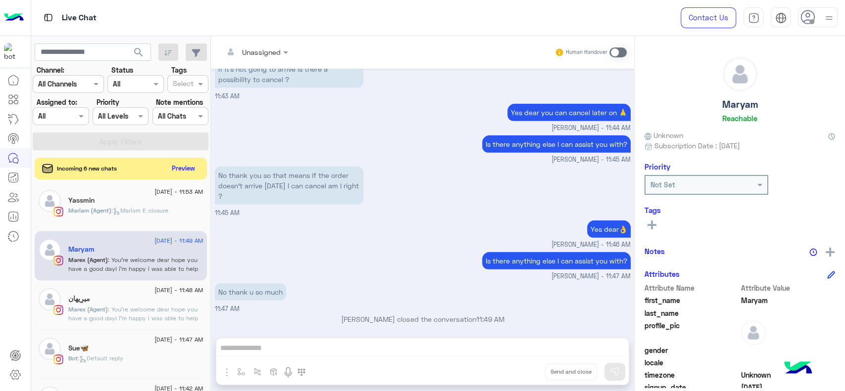
scroll to position [4185, 0]
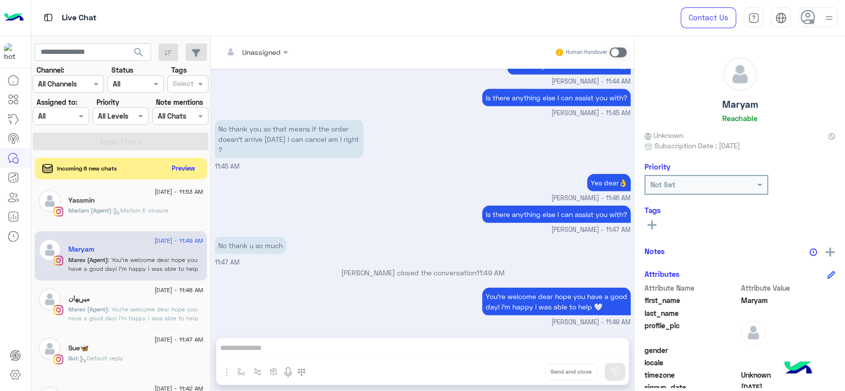
click at [350, 208] on div "Is there anything else I can assist you with? [PERSON_NAME] - 11:47 AM" at bounding box center [423, 219] width 416 height 32
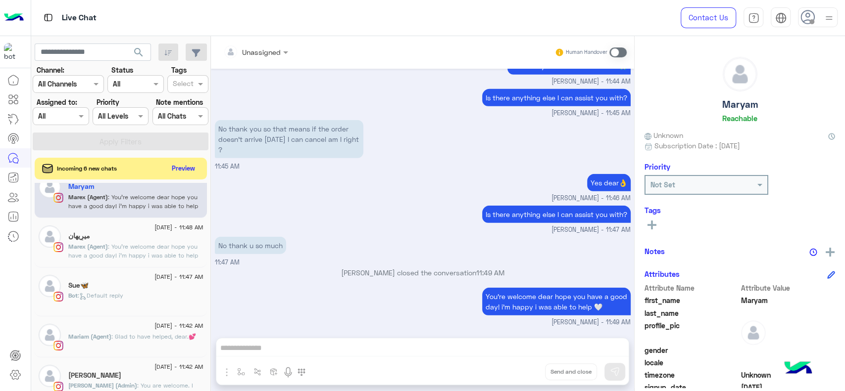
scroll to position [69, 0]
click at [149, 251] on span ": You're welcome dear hope you have a good day! i'm happy i was able to help 🤍" at bounding box center [133, 253] width 130 height 25
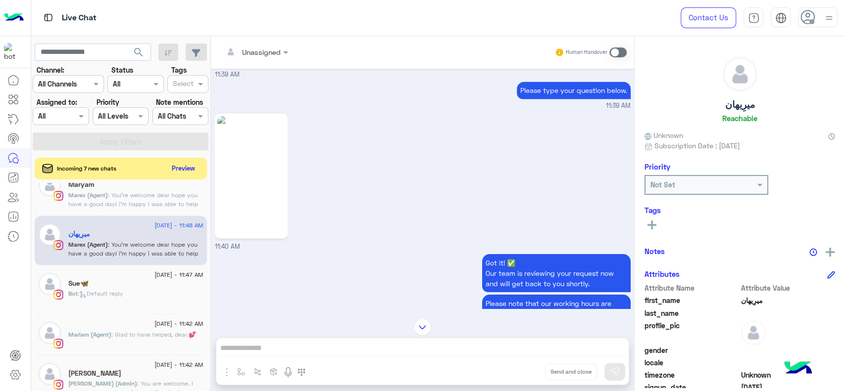
scroll to position [3556, 0]
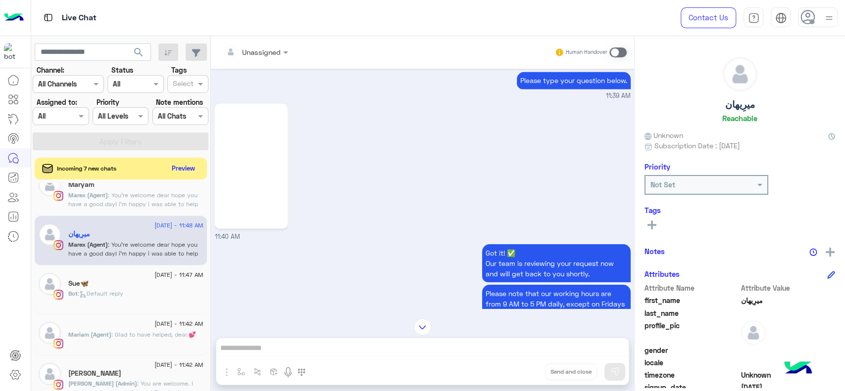
click at [258, 204] on img at bounding box center [251, 166] width 68 height 120
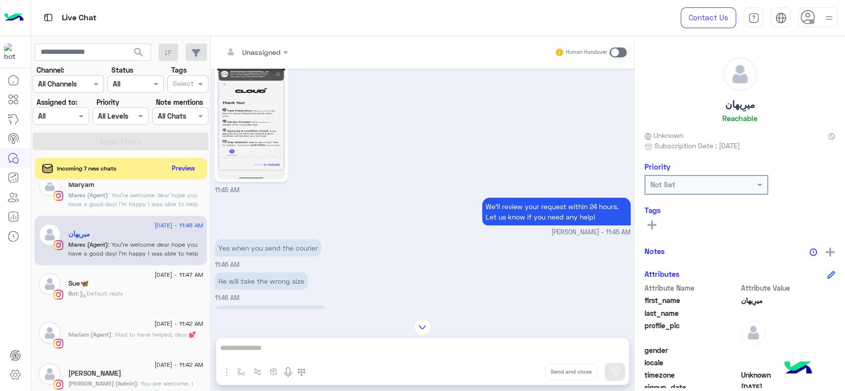
scroll to position [4952, 0]
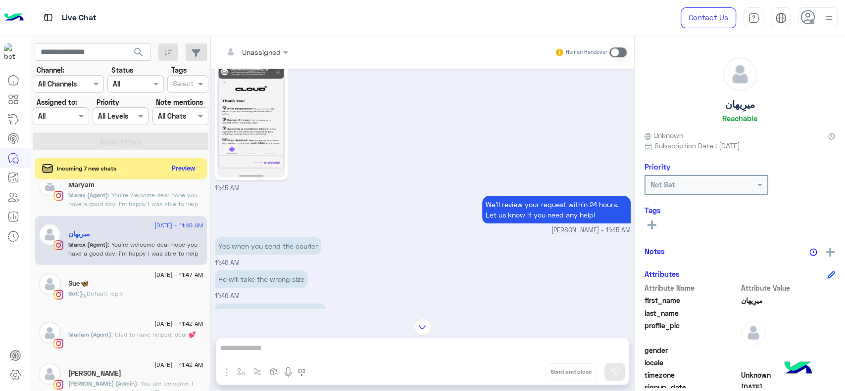
click at [267, 178] on img at bounding box center [251, 117] width 68 height 120
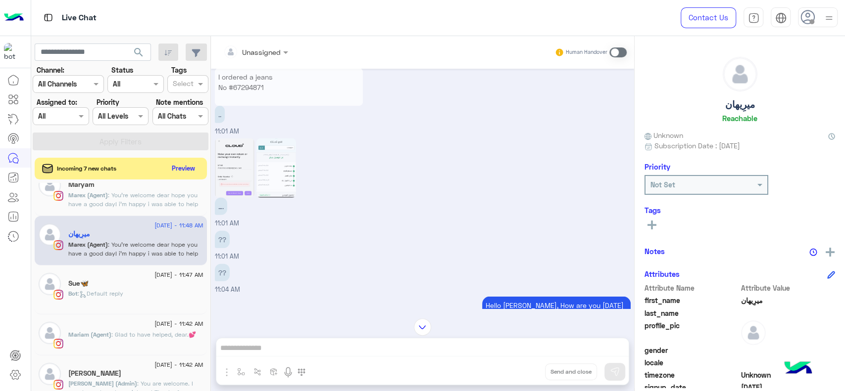
scroll to position [1978, 0]
click at [243, 192] on img at bounding box center [235, 169] width 40 height 59
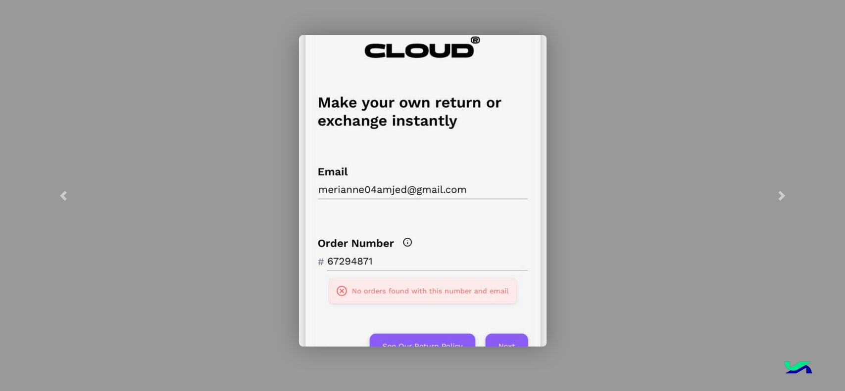
scroll to position [401, 0]
click at [243, 192] on modal-container at bounding box center [422, 195] width 845 height 391
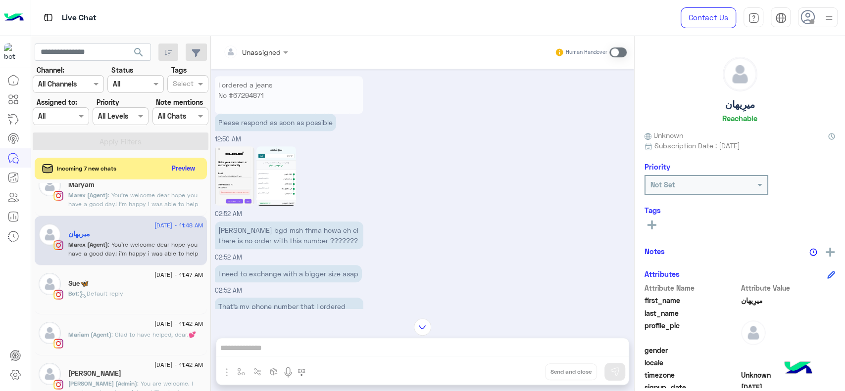
click at [270, 189] on img at bounding box center [276, 175] width 40 height 59
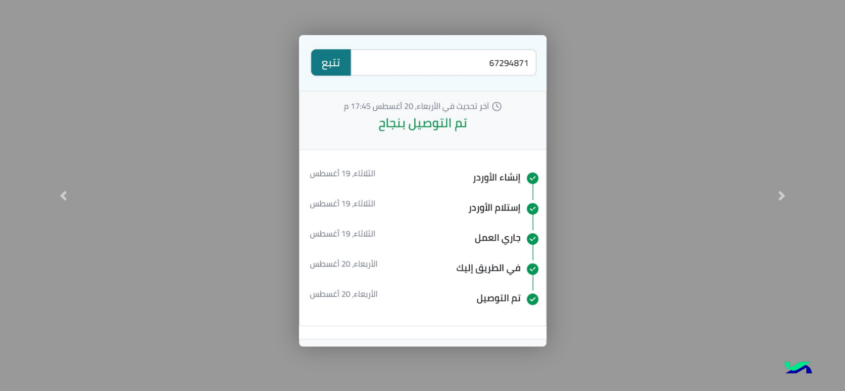
click at [275, 203] on modal-container at bounding box center [422, 195] width 845 height 391
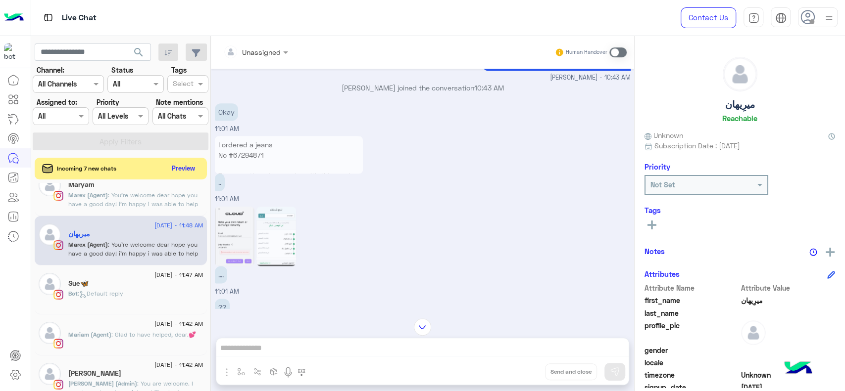
scroll to position [776, 0]
click at [461, 208] on div "…. 11:01 AM" at bounding box center [423, 250] width 416 height 93
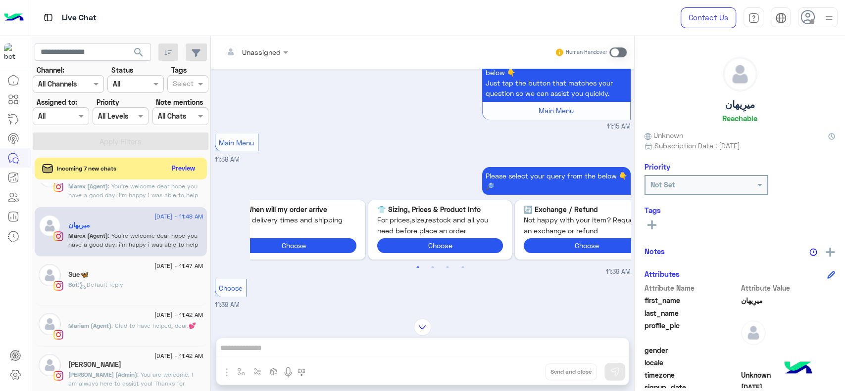
scroll to position [79, 0]
click at [141, 322] on span ": Glad to have helped, dear.💕" at bounding box center [153, 324] width 85 height 7
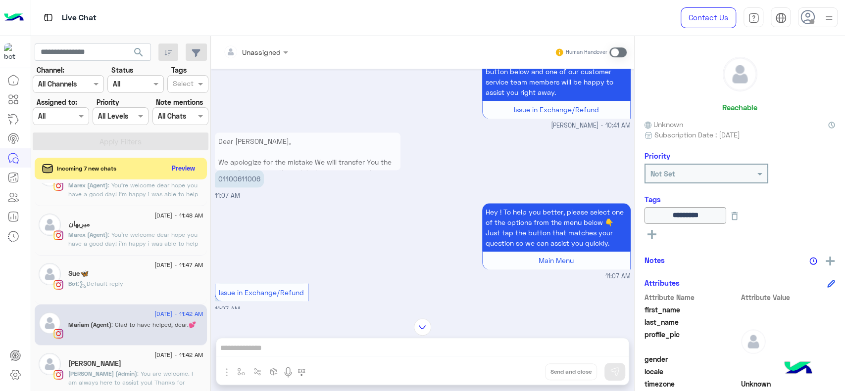
scroll to position [742, 0]
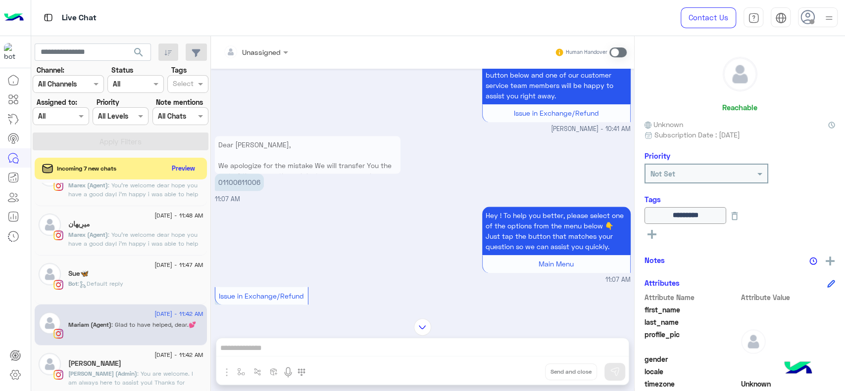
click at [188, 81] on input "text" at bounding box center [183, 85] width 21 height 10
click at [186, 97] on div "J FOLLOW UP" at bounding box center [187, 104] width 41 height 18
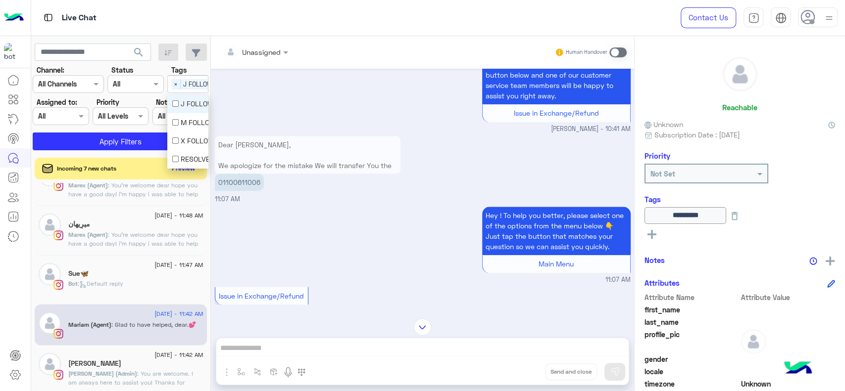
click at [186, 86] on span "J FOLLOW UP" at bounding box center [203, 84] width 44 height 10
click at [186, 117] on div "M FOLLOW UP" at bounding box center [187, 122] width 31 height 10
click at [190, 88] on span "J FOLLOW UP" at bounding box center [203, 84] width 44 height 10
click at [179, 85] on span "×" at bounding box center [175, 84] width 9 height 10
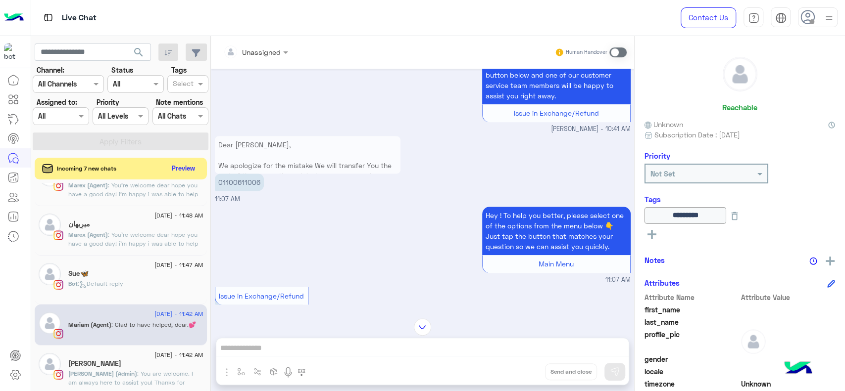
click at [240, 105] on div "We haven’t heard back from you in a while, so we’ll pause the chat for now but …" at bounding box center [423, 73] width 416 height 122
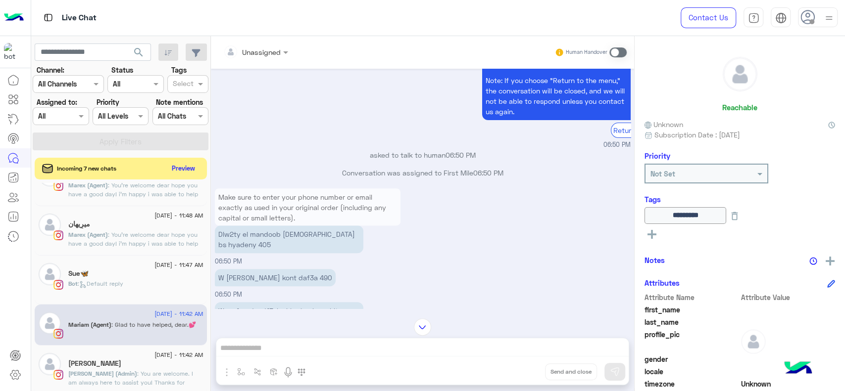
scroll to position [220, 0]
click at [356, 208] on p "Make sure to enter your phone number or email exactly as used in your original …" at bounding box center [308, 220] width 186 height 59
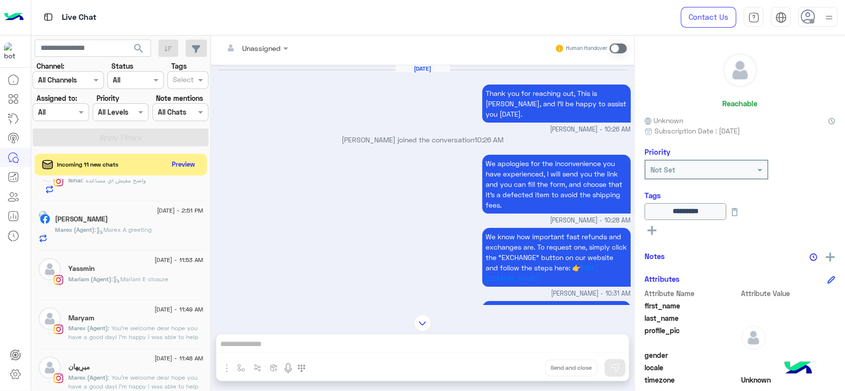
scroll to position [2531, 0]
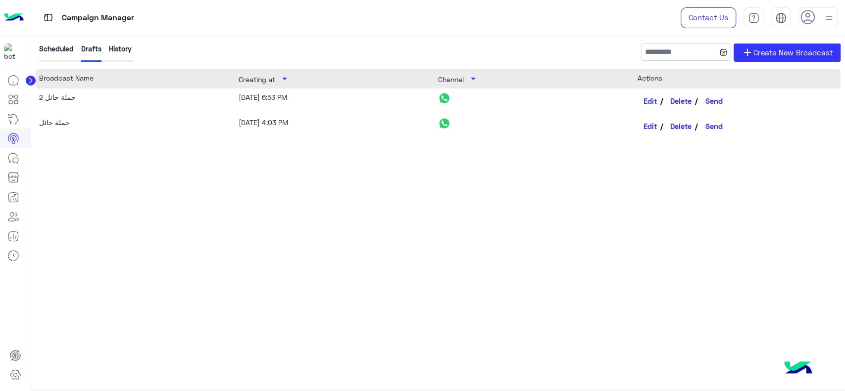
click at [17, 19] on img at bounding box center [14, 17] width 20 height 21
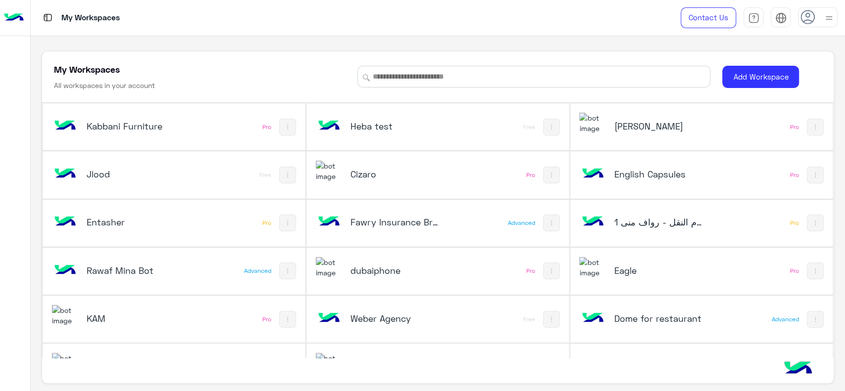
scroll to position [368, 0]
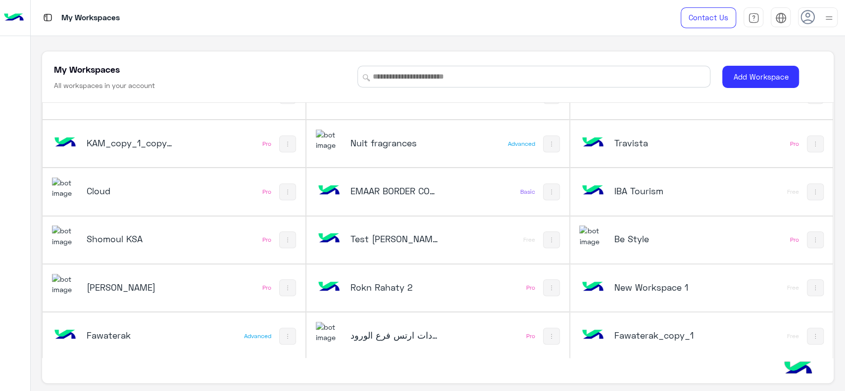
click at [152, 182] on div "Cloud" at bounding box center [125, 192] width 146 height 29
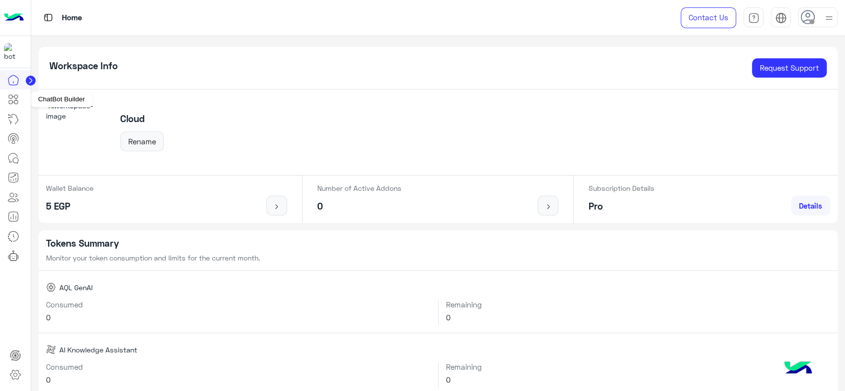
click at [17, 104] on icon at bounding box center [13, 100] width 12 height 12
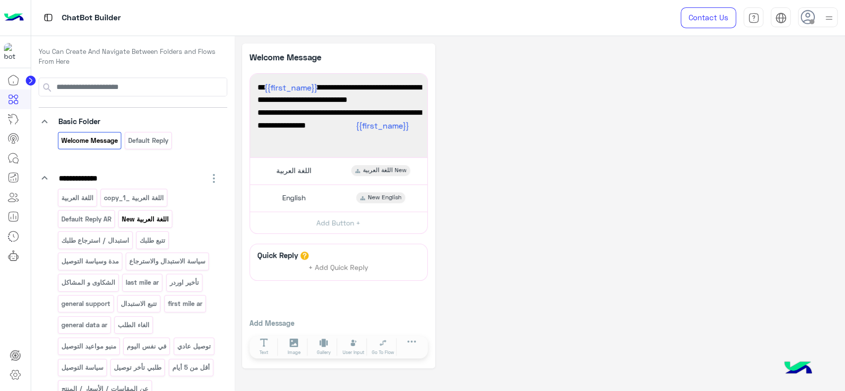
click at [137, 221] on p "اللغة العربية New" at bounding box center [145, 219] width 49 height 11
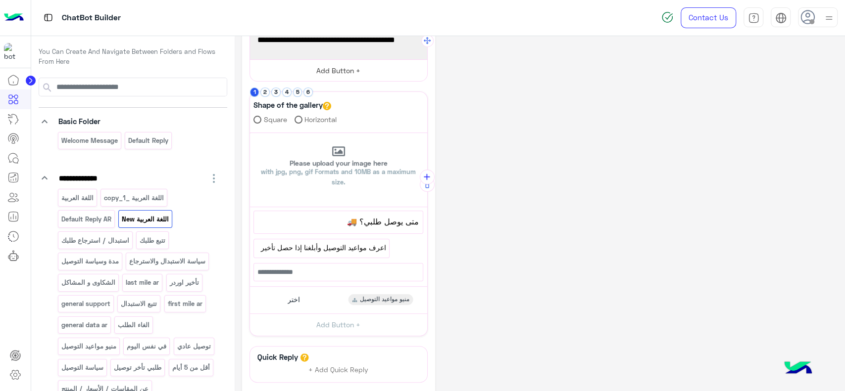
scroll to position [151, 0]
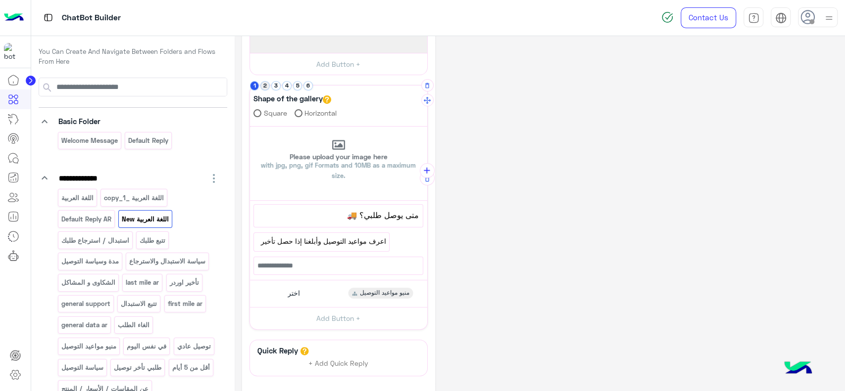
click at [264, 84] on button "2" at bounding box center [264, 85] width 9 height 9
click at [275, 84] on button "3" at bounding box center [275, 85] width 9 height 9
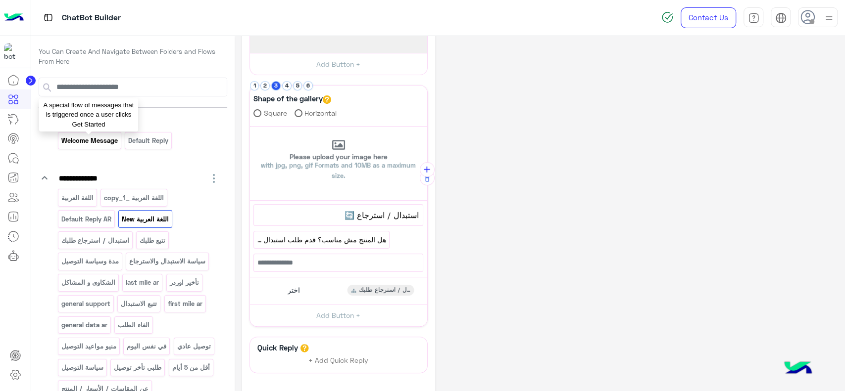
click at [100, 141] on p "Welcome Message" at bounding box center [89, 140] width 58 height 11
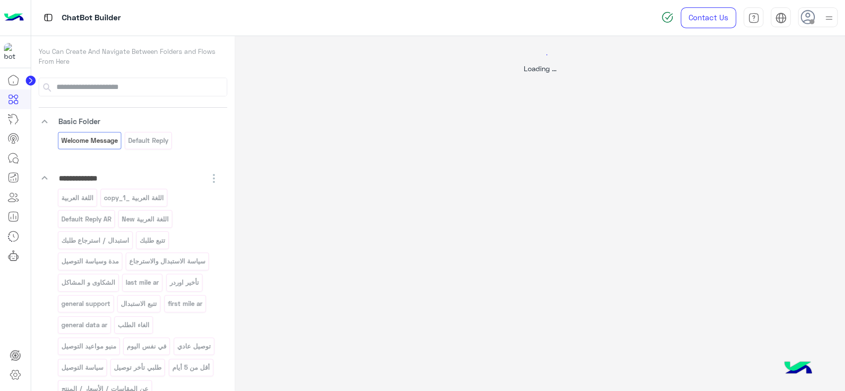
scroll to position [0, 0]
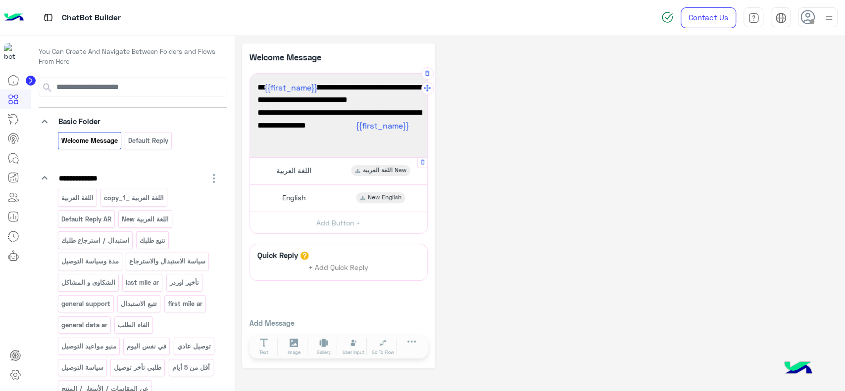
click at [302, 168] on span "اللغة العربية" at bounding box center [293, 170] width 35 height 9
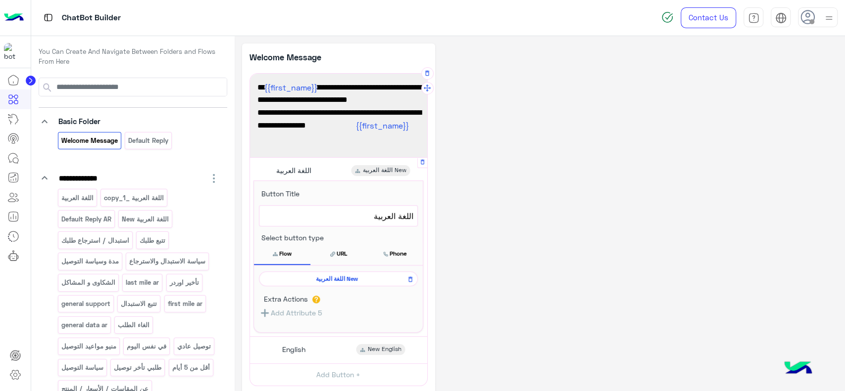
click at [321, 276] on span "اللغة العربية New" at bounding box center [336, 279] width 145 height 9
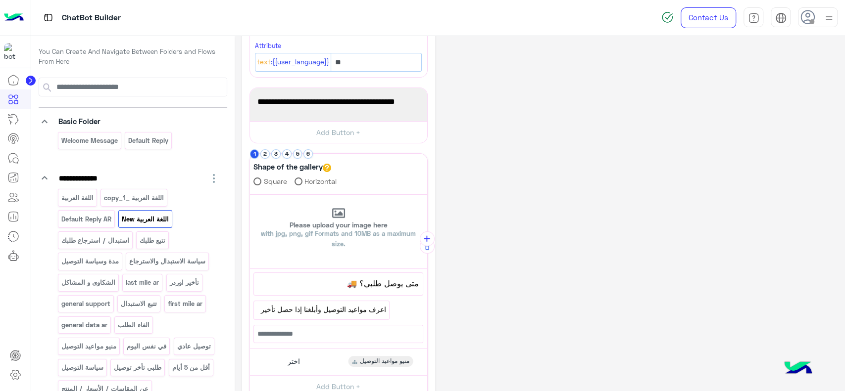
scroll to position [101, 0]
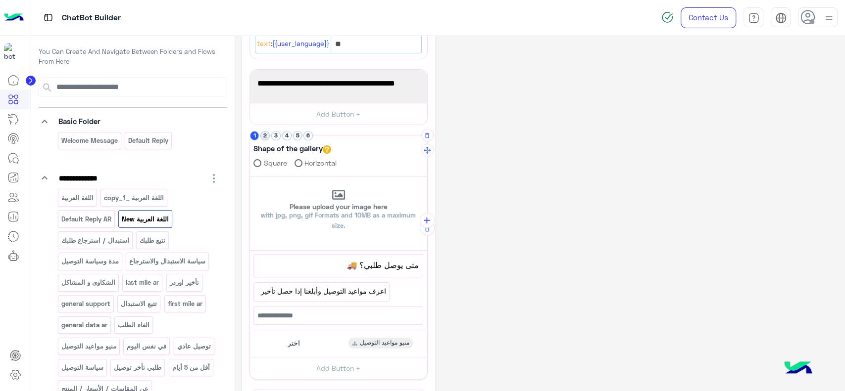
click at [264, 134] on button "2" at bounding box center [264, 135] width 9 height 9
click at [120, 84] on input at bounding box center [141, 87] width 172 height 18
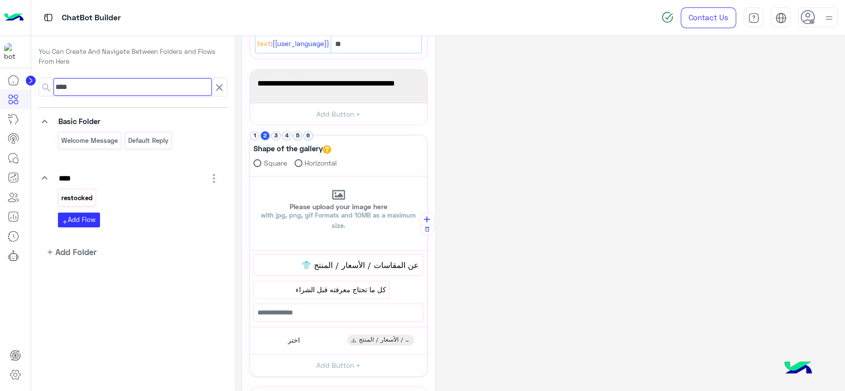
type input "****"
click at [75, 198] on p "restocked" at bounding box center [76, 198] width 33 height 11
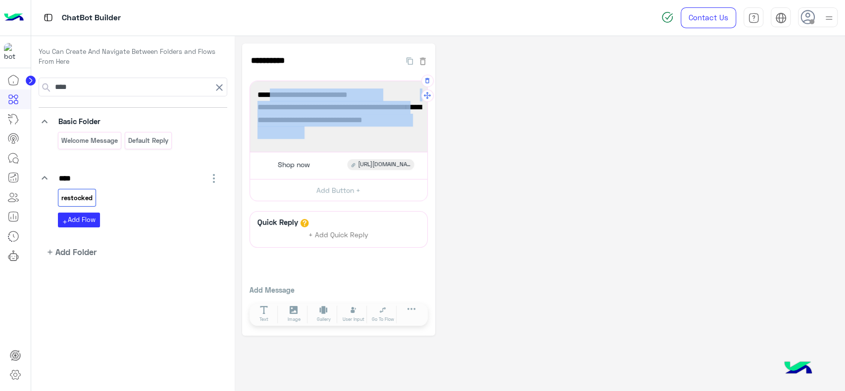
drag, startPoint x: 271, startPoint y: 95, endPoint x: 304, endPoint y: 129, distance: 47.3
click at [304, 129] on div "✅ some products are restocked. 📢 You can enable notifications on the product pa…" at bounding box center [338, 117] width 170 height 64
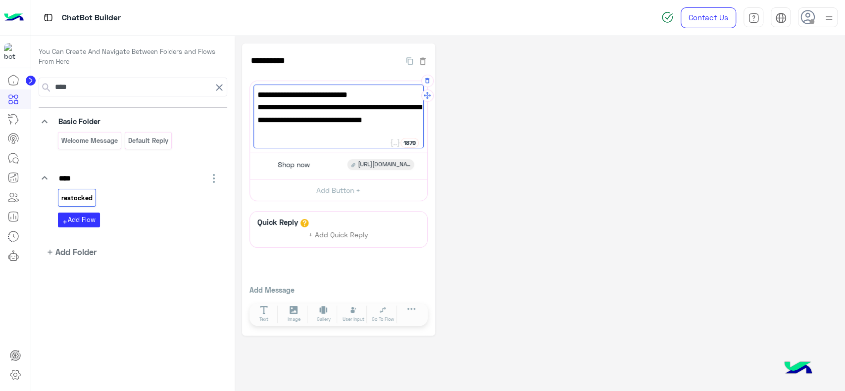
paste textarea "**********"
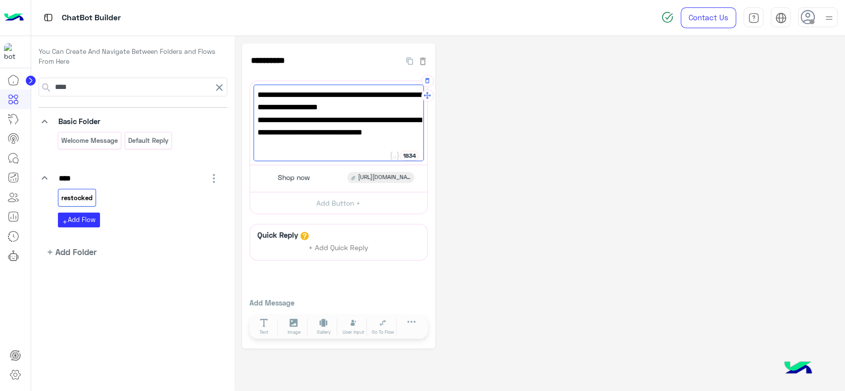
click at [256, 121] on div "✅ Some products are periodically restocked, but there is no exact schedule. 📢 Y…" at bounding box center [338, 123] width 170 height 77
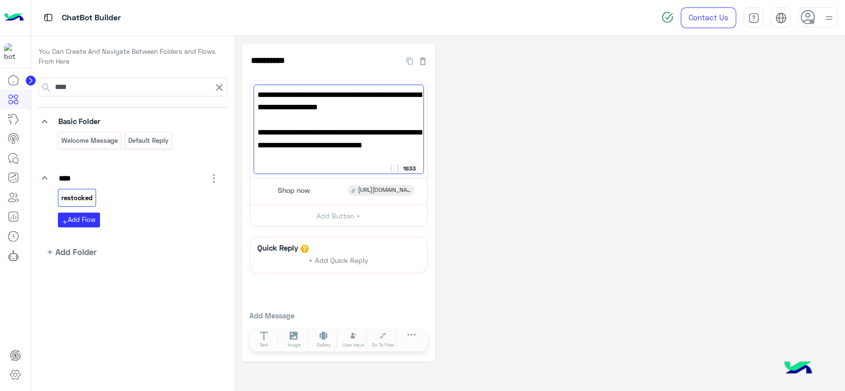
type textarea "**********"
click at [221, 87] on icon at bounding box center [219, 88] width 12 height 12
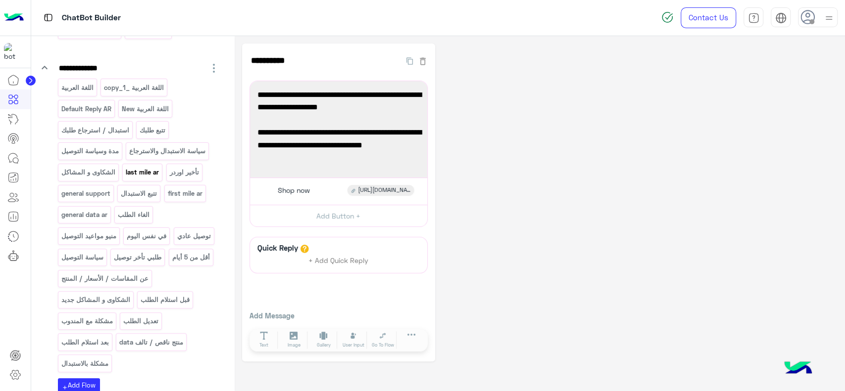
scroll to position [111, 0]
click at [147, 275] on p "عن المقاسات / الأسعار / المنتج" at bounding box center [104, 277] width 89 height 11
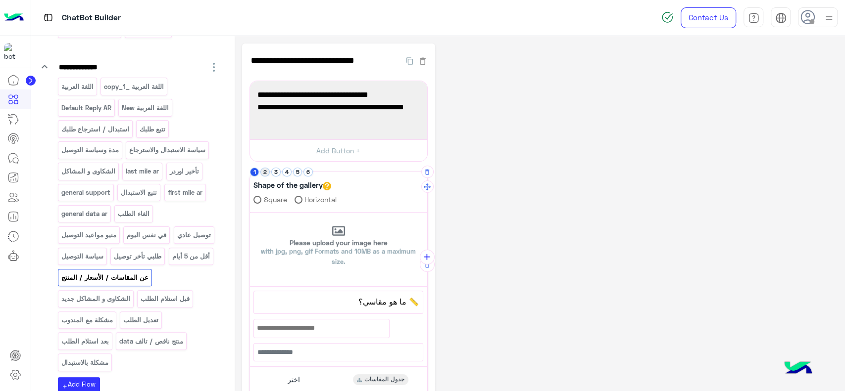
click at [267, 176] on button "2" at bounding box center [264, 172] width 9 height 9
click at [274, 176] on button "3" at bounding box center [275, 172] width 9 height 9
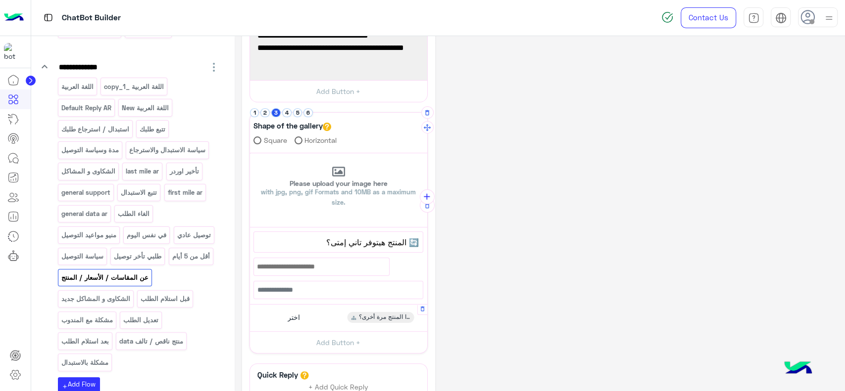
click at [322, 321] on div "اختر هل سيتوفر هذا المنتج مرة أخرى؟" at bounding box center [338, 317] width 170 height 19
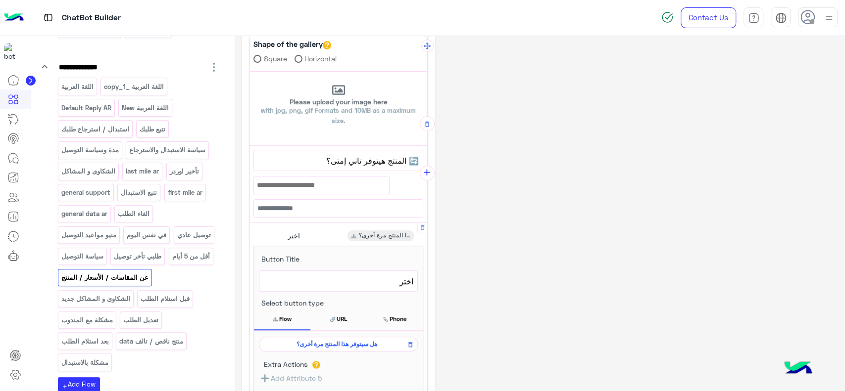
scroll to position [143, 0]
click at [321, 342] on span "هل سيتوفر هذا المنتج مرة أخرى؟" at bounding box center [336, 343] width 145 height 9
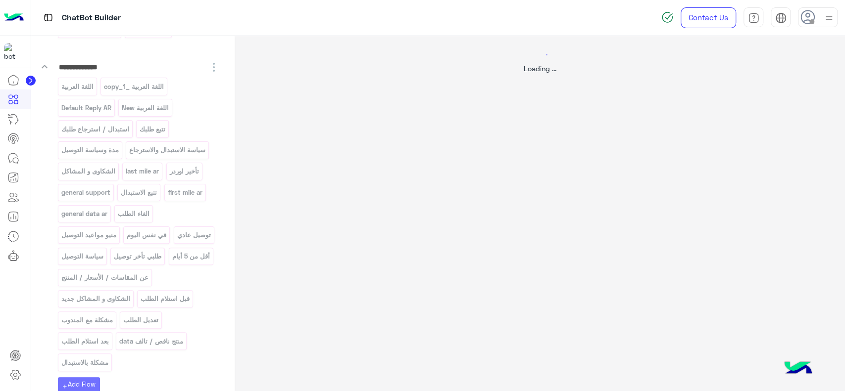
scroll to position [0, 0]
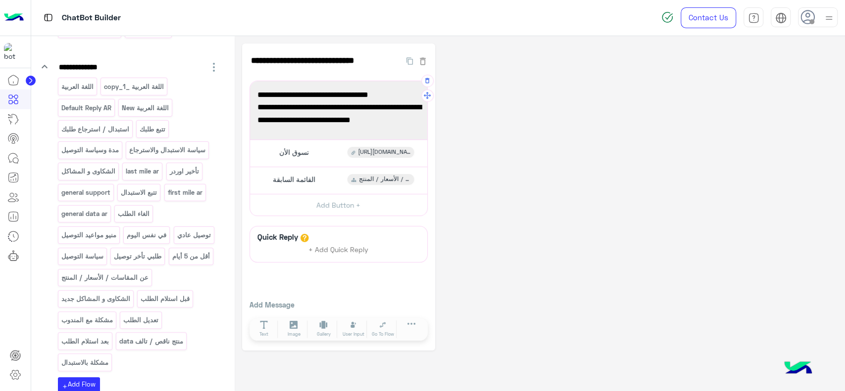
click at [362, 113] on span "📢 يمكنك تفعيل الإشعارات من صفحة المنتج أو متابعتنا على إنستجرام لمعرفة آخر التح…" at bounding box center [338, 113] width 162 height 25
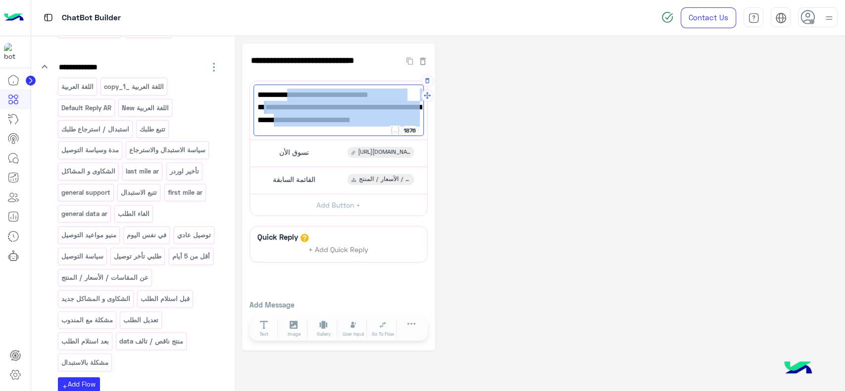
drag, startPoint x: 405, startPoint y: 97, endPoint x: 269, endPoint y: 121, distance: 138.2
click at [269, 121] on div "✅ نعم، بعض المنتجات يتم إعادة توفرها. 📢 يمكنك تفعيل الإشعارات من صفحة المنتج أو…" at bounding box center [338, 110] width 170 height 51
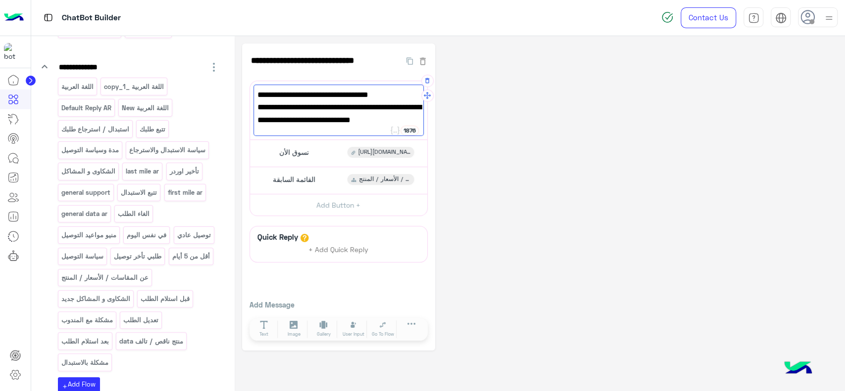
paste textarea "**********"
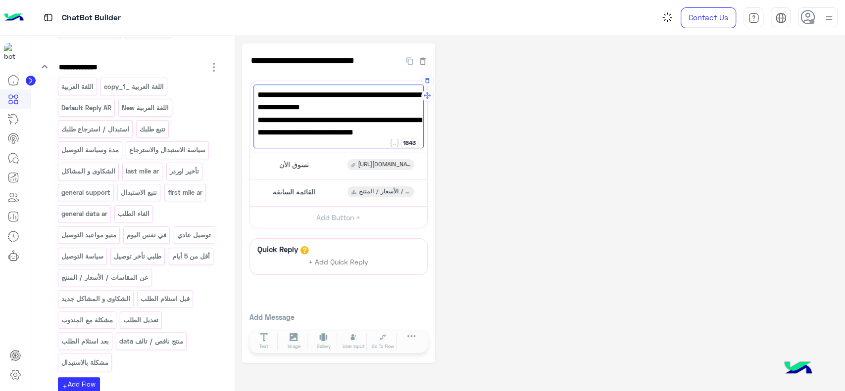
click at [364, 93] on span "✅ يتم إعادة تخزين بعض المنتجات بشكل دوري، لكن لا يوجد جدول زمني محدد." at bounding box center [338, 101] width 162 height 25
click at [357, 94] on span "✅ يتم إعادة تخزين بعض المنتجات بشكل دوري، لكن لا يوجد جدول زمني محدد." at bounding box center [338, 101] width 162 height 25
click at [364, 95] on span "✅ يتم إعادة تخزين بعض المنتجات بشكل دوري، لكن لا يوجد جدول زمني محدد." at bounding box center [338, 101] width 162 height 25
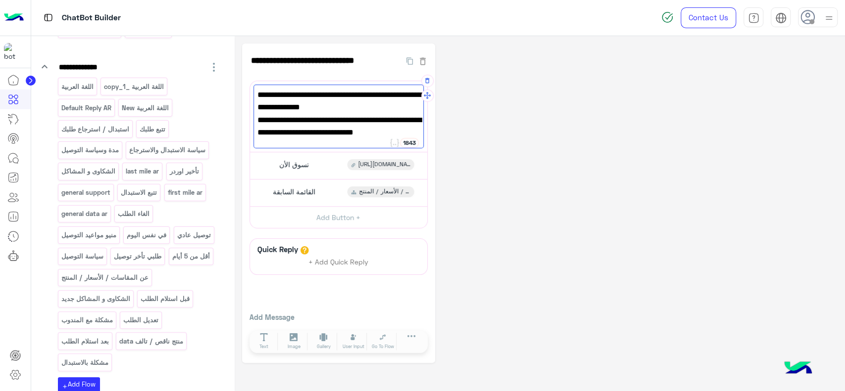
click at [364, 95] on span "✅ يتم إعادة تخزين بعض المنتجات بشكل دوري، لكن لا يوجد جدول زمني محدد." at bounding box center [338, 101] width 162 height 25
drag, startPoint x: 373, startPoint y: 95, endPoint x: 359, endPoint y: 95, distance: 14.4
click at [359, 95] on span "✅ يتم إعادة تخزين بعض المنتجات بشكل دوري، لكن لا يوجد جدول زمني محدد." at bounding box center [338, 101] width 162 height 25
paste textarea "**********"
drag, startPoint x: 310, startPoint y: 94, endPoint x: 265, endPoint y: 98, distance: 45.3
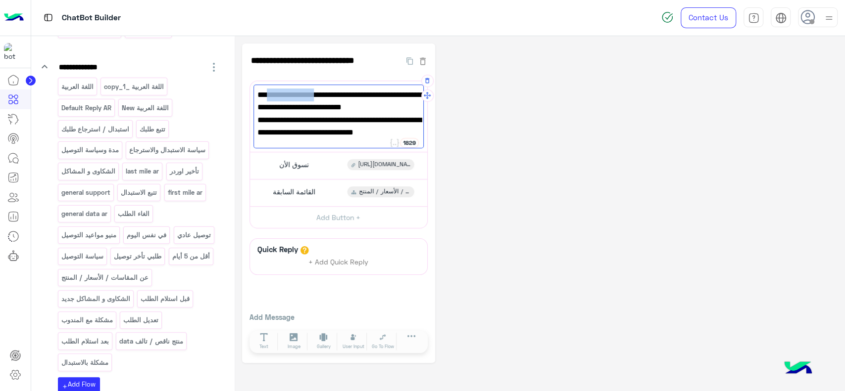
click at [265, 98] on span "✅ يتم إعادة توفير المنتج مجددًا بعض المنتجات بشكل دوري، لكن لا يوجد جدول زمني م…" at bounding box center [338, 101] width 162 height 25
click at [312, 110] on span "✅ يتم إعادة توفير المنتج مجددًا بشكل دوري، لكن لا يوجد جدول زمني محدد." at bounding box center [338, 101] width 162 height 25
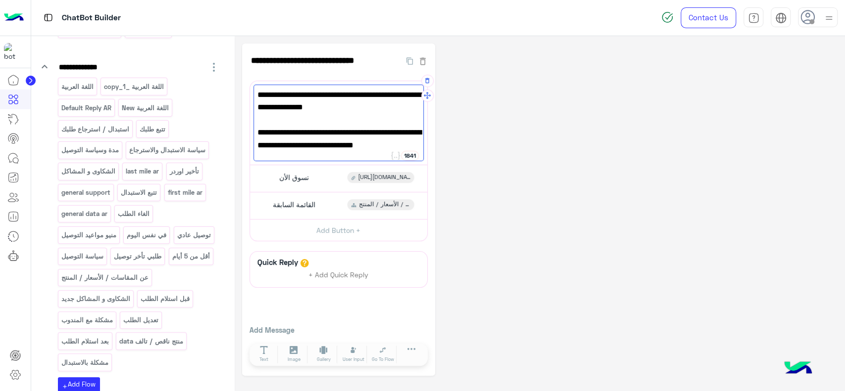
click at [312, 110] on span "✅ يتم إعادة توفير المنتج مجددًا بشكل دوري، لكن لا يوجد جدول زمني محدد." at bounding box center [338, 101] width 162 height 25
click at [360, 144] on span "📢 يمكنك تفعيل الإشعارات على صفحة المنتج أو متابعتنا على إنستغرام للحصول على الت…" at bounding box center [338, 138] width 162 height 25
click at [520, 173] on div "**********" at bounding box center [539, 210] width 595 height 333
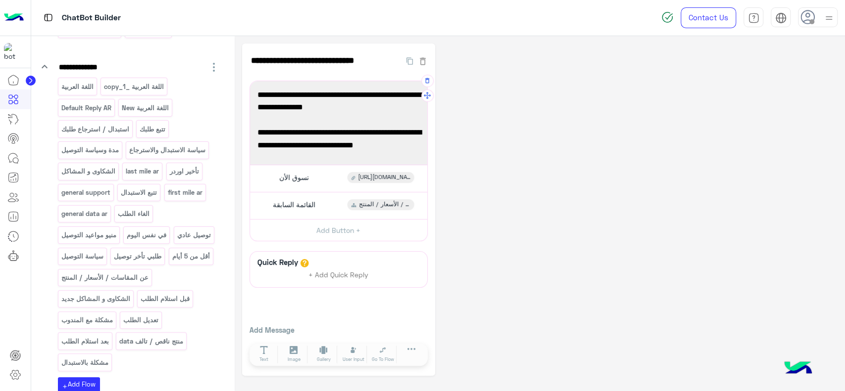
click at [275, 149] on span "📢 يمكنك تفعيل الإشعارات على صفحة المنتج أو متابعتنا على إنستجرام للحصول على الت…" at bounding box center [338, 138] width 162 height 25
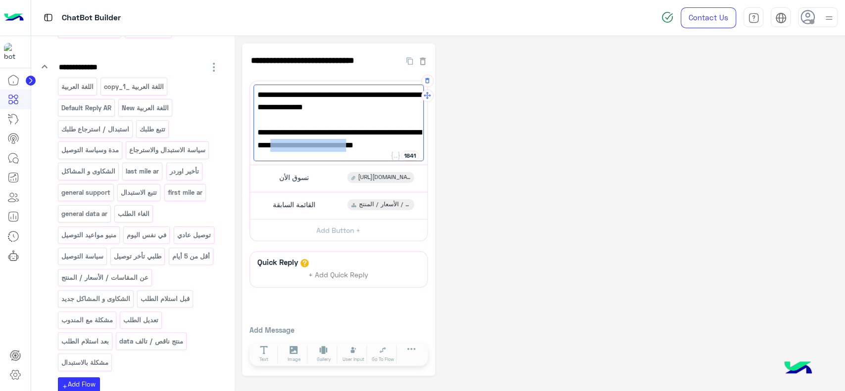
drag, startPoint x: 347, startPoint y: 145, endPoint x: 277, endPoint y: 143, distance: 69.8
click at [277, 143] on span "📢 يمكنك تفعيل الإشعارات على صفحة المنتج أو متابعتنا على إنستجرام للحصول على الت…" at bounding box center [338, 138] width 162 height 25
click at [306, 143] on span "📢 يمكنك تفعيل الإشعارات على صفحة المنتج أو متابعتنا على إنستجرام للحصول على الت…" at bounding box center [338, 138] width 162 height 25
drag, startPoint x: 303, startPoint y: 124, endPoint x: 266, endPoint y: 148, distance: 44.6
click at [266, 148] on div "✅ يتم إعادة توفير المنتج مجددًا بشكل دوري، لكن لا يوجد جدول زمني محدد. 📢 يمكنك …" at bounding box center [338, 123] width 170 height 77
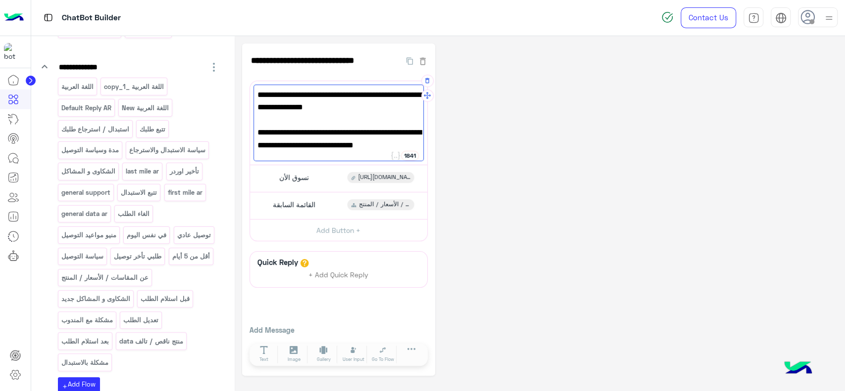
click at [324, 129] on span "📢 يمكنك تفعيل الإشعارات على صفحة المنتج أو متابعتنا على إنستجرام للحصول على الت…" at bounding box center [338, 138] width 162 height 25
drag, startPoint x: 417, startPoint y: 148, endPoint x: 272, endPoint y: 146, distance: 145.0
click at [272, 146] on span "📢 يمكنك تفعيل الإشعارات على صفحة المنتج أو متابعتنا على إنستجرام للحصول على الت…" at bounding box center [338, 138] width 162 height 25
paste textarea "**********"
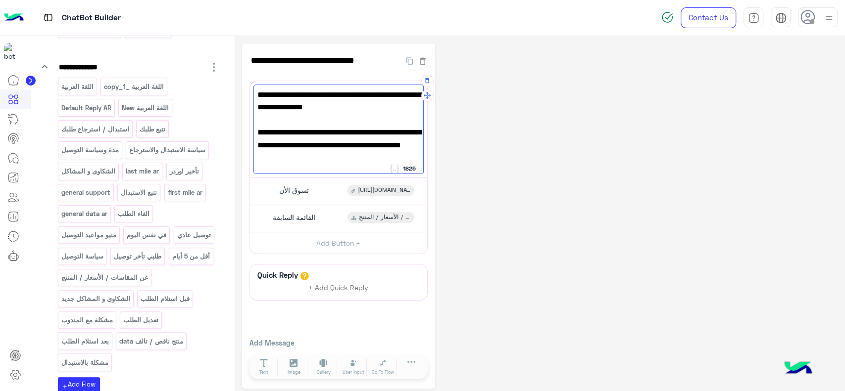
type textarea "**********"
click at [523, 170] on div "**********" at bounding box center [539, 216] width 595 height 345
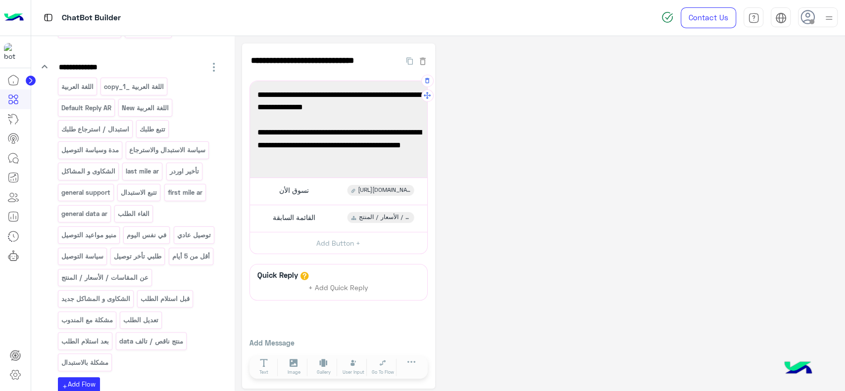
click at [19, 24] on img at bounding box center [14, 17] width 20 height 21
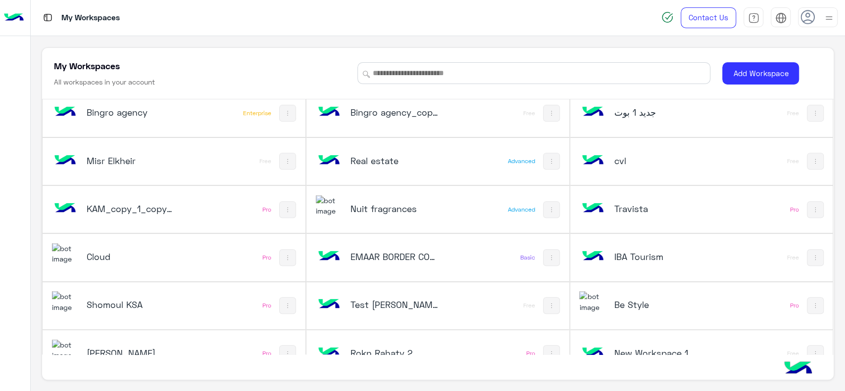
scroll to position [298, 0]
click at [389, 209] on h5 "Nuit fragrances" at bounding box center [394, 209] width 88 height 12
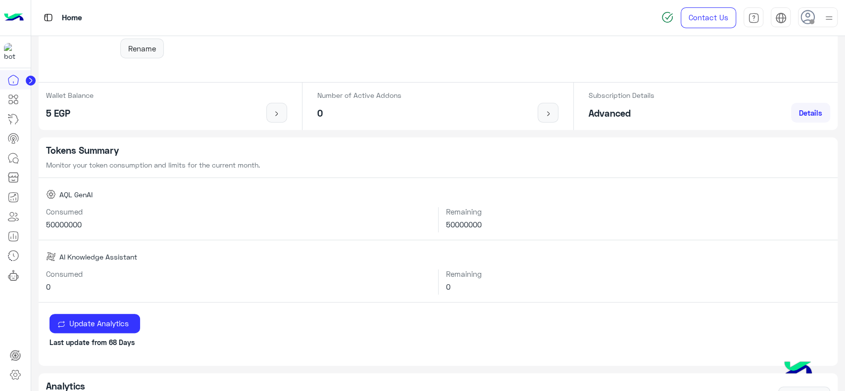
scroll to position [94, 0]
click at [13, 156] on icon at bounding box center [13, 158] width 12 height 12
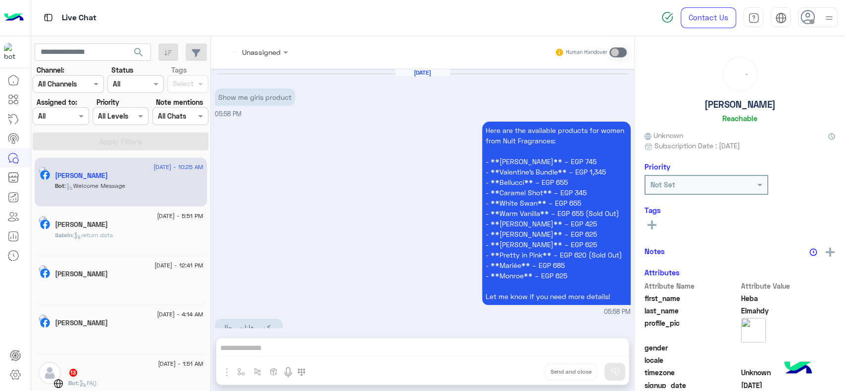
scroll to position [1259, 0]
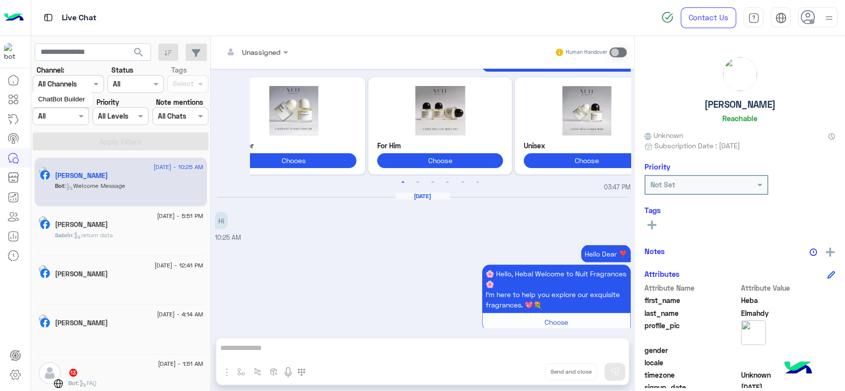
click at [7, 95] on icon at bounding box center [13, 100] width 12 height 12
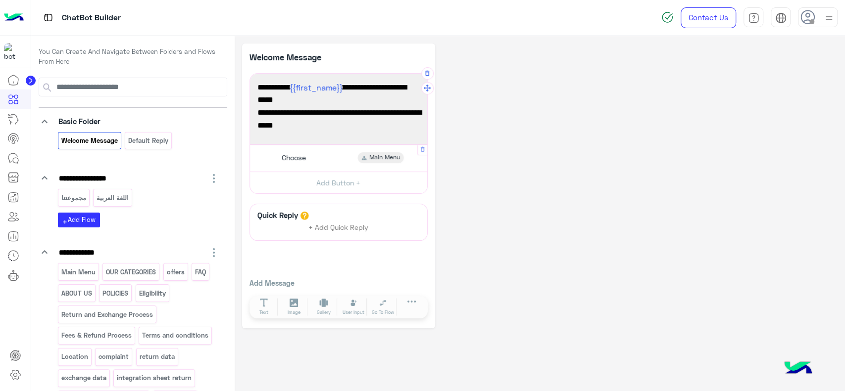
click at [307, 155] on div "Choose" at bounding box center [292, 157] width 35 height 11
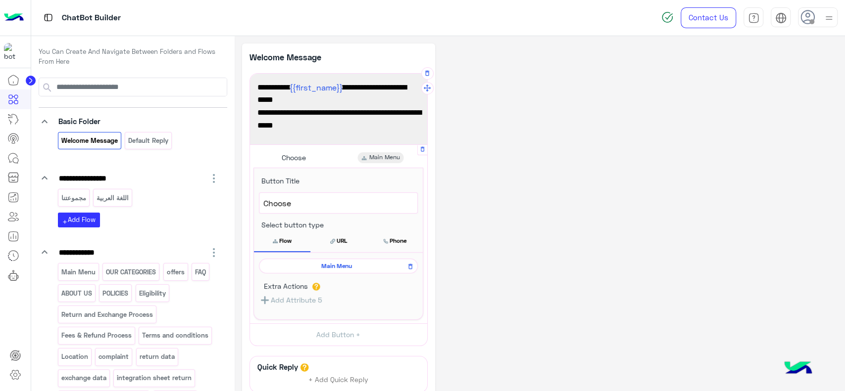
click at [312, 274] on div "Main Menu Extra Actions Add Attribute 5" at bounding box center [338, 286] width 169 height 67
click at [312, 267] on span "Main Menu" at bounding box center [336, 266] width 145 height 9
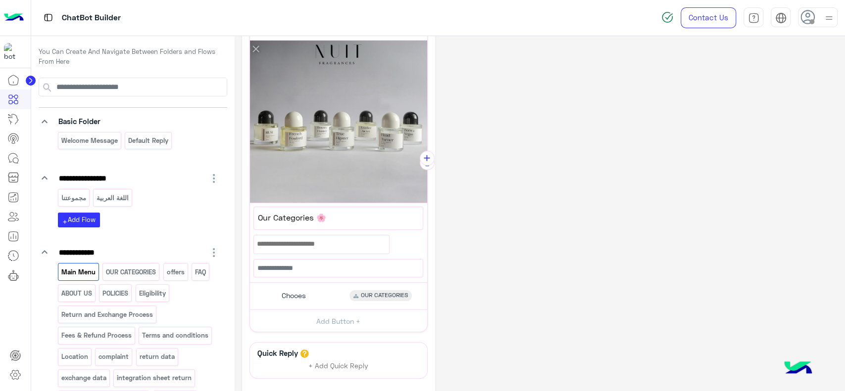
scroll to position [90, 0]
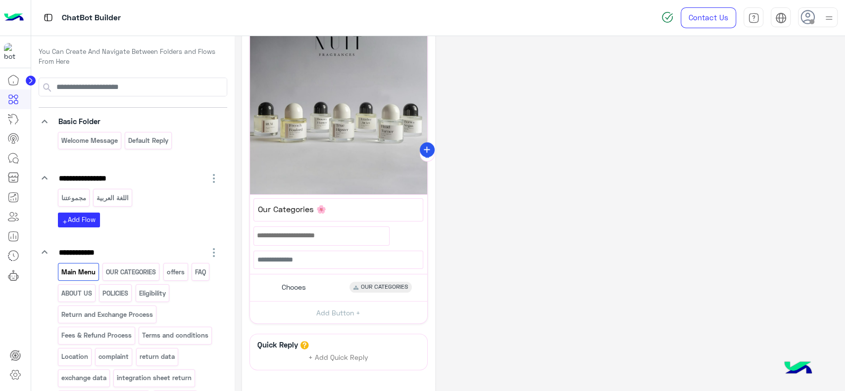
click at [424, 146] on icon "add" at bounding box center [427, 150] width 10 height 10
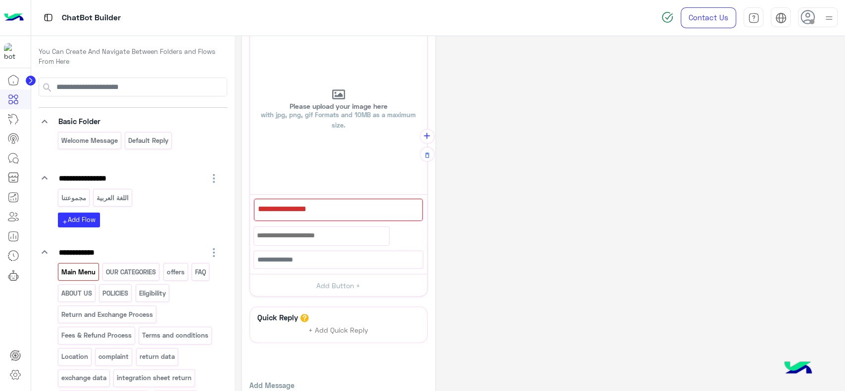
click at [348, 209] on div at bounding box center [338, 210] width 169 height 22
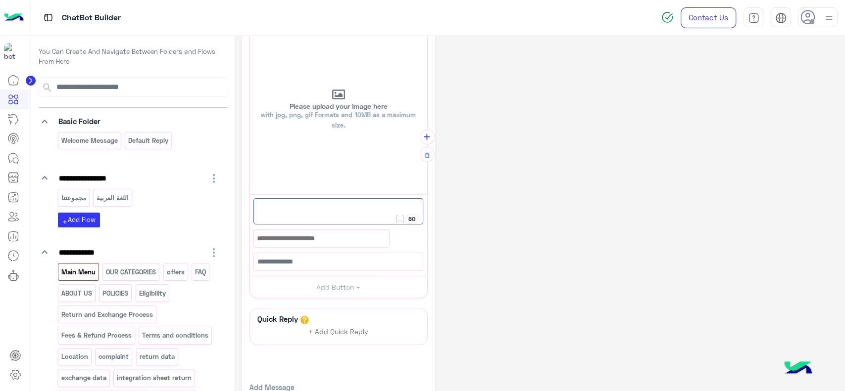
scroll to position [91, 0]
click at [291, 208] on span "customerserv" at bounding box center [338, 207] width 162 height 13
type textarea "**********"
click at [344, 279] on button "Add Button +" at bounding box center [338, 286] width 177 height 22
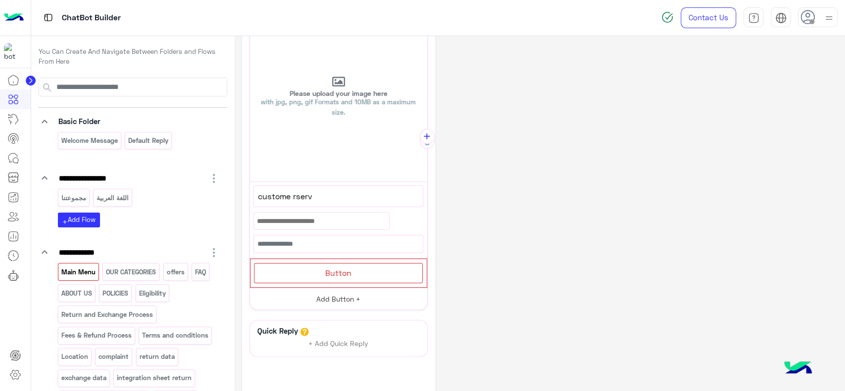
click at [344, 279] on div "Button" at bounding box center [338, 273] width 169 height 20
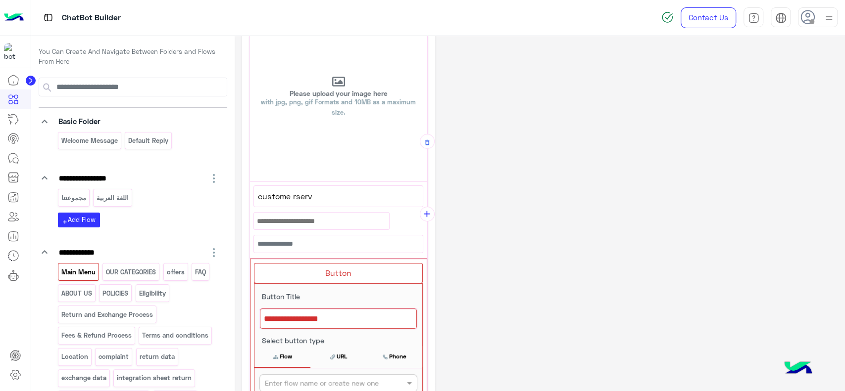
scroll to position [180, 0]
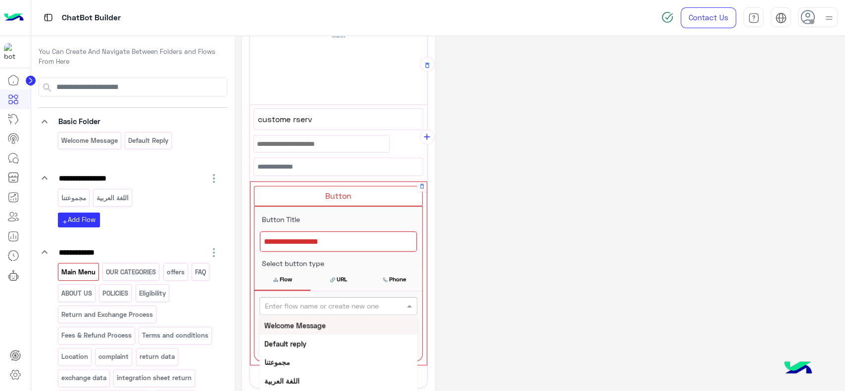
click at [332, 310] on div "Enter flow name or create new one" at bounding box center [322, 306] width 114 height 10
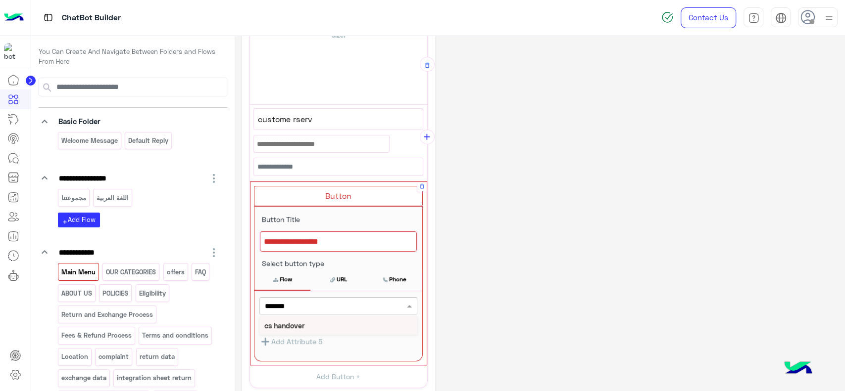
type input "********"
click at [320, 324] on div "cs handover" at bounding box center [338, 326] width 158 height 18
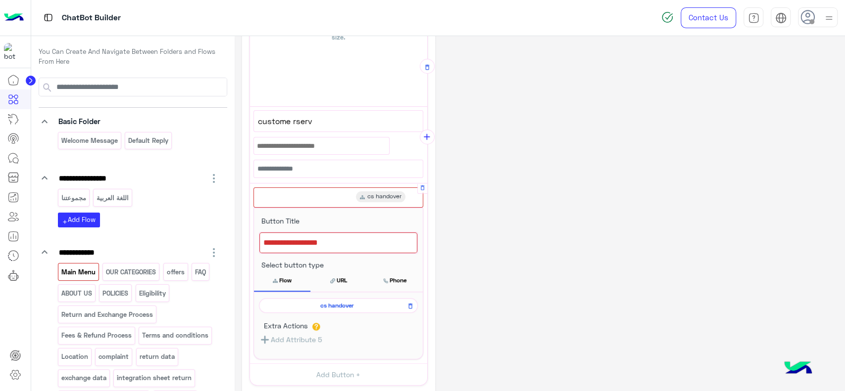
click at [341, 247] on div at bounding box center [338, 243] width 158 height 21
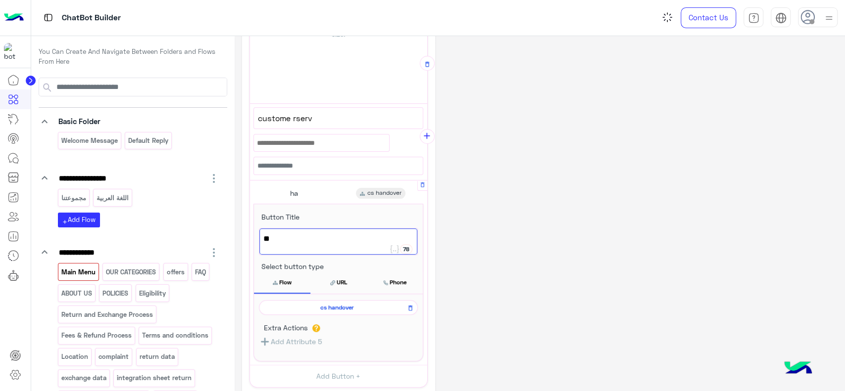
scroll to position [180, 0]
type textarea "********"
click at [501, 228] on div "**********" at bounding box center [539, 193] width 595 height 660
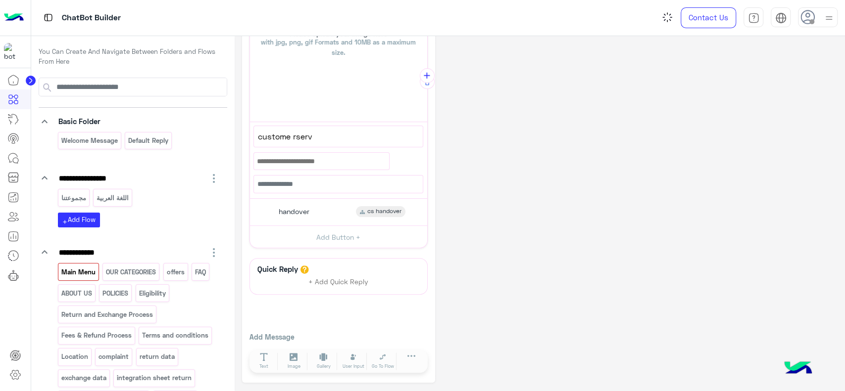
scroll to position [101, 0]
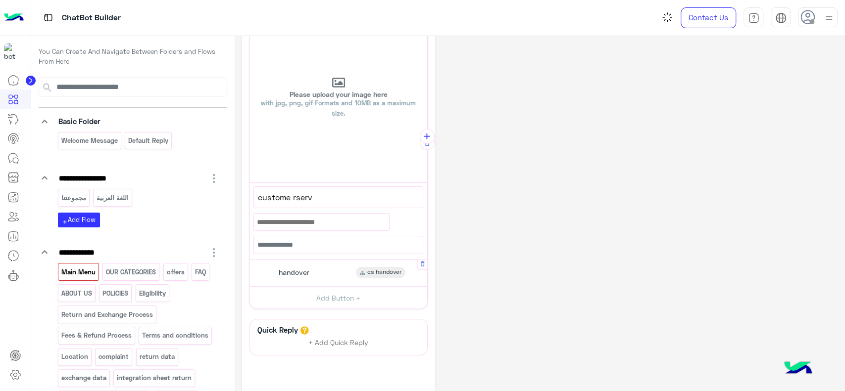
click at [352, 269] on div "handover cs handover" at bounding box center [338, 273] width 170 height 19
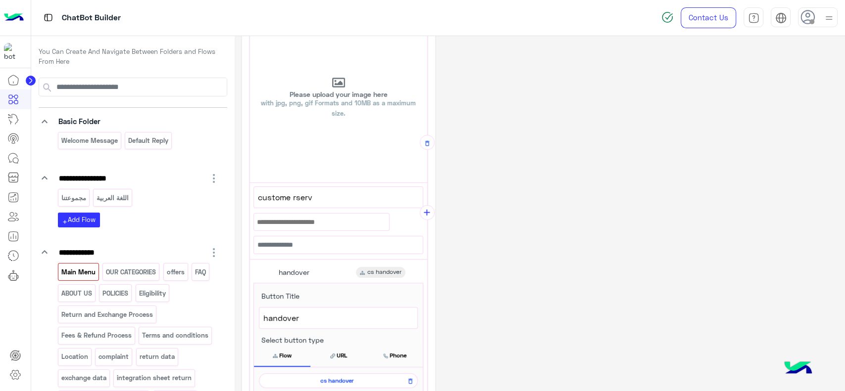
scroll to position [177, 0]
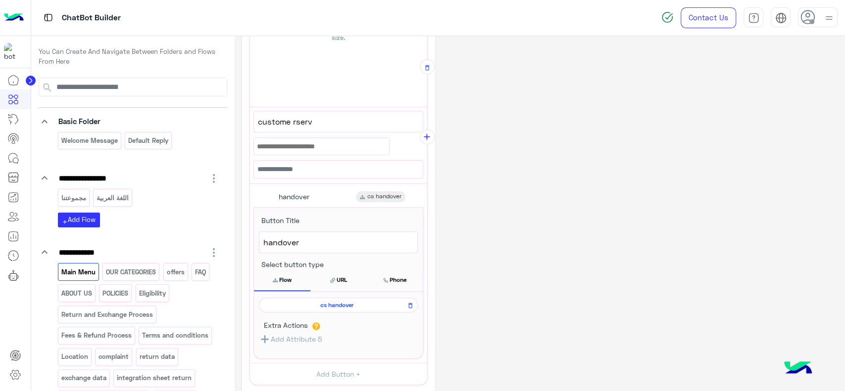
click at [341, 308] on span "cs handover" at bounding box center [336, 305] width 145 height 9
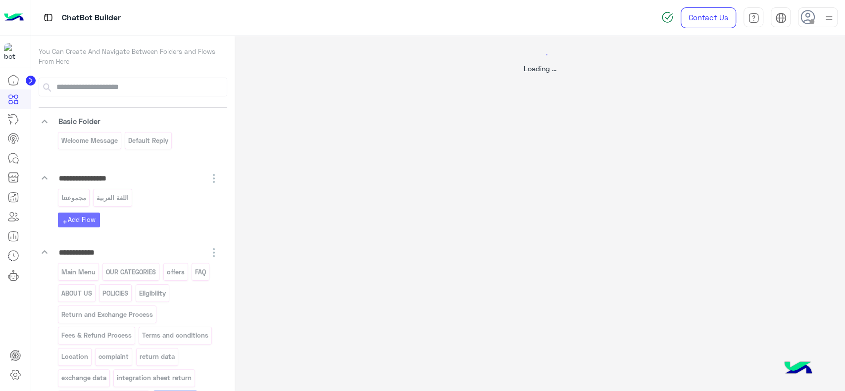
scroll to position [0, 0]
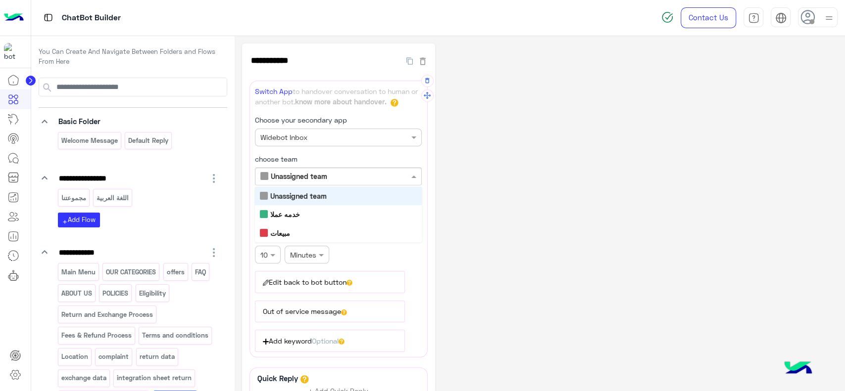
click at [300, 181] on div "Only members with chosen team reply Unassigned team" at bounding box center [338, 177] width 167 height 18
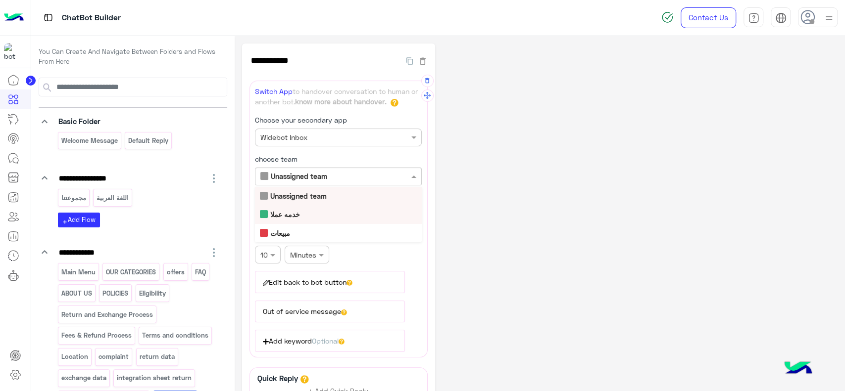
click at [300, 211] on b "خدمه عملا" at bounding box center [285, 214] width 30 height 8
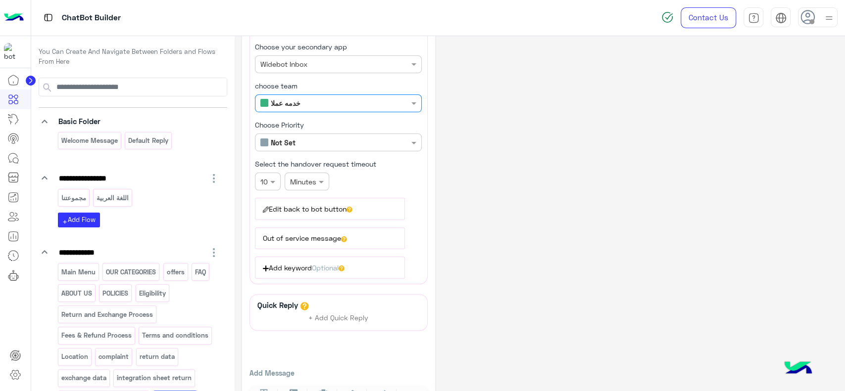
scroll to position [79, 0]
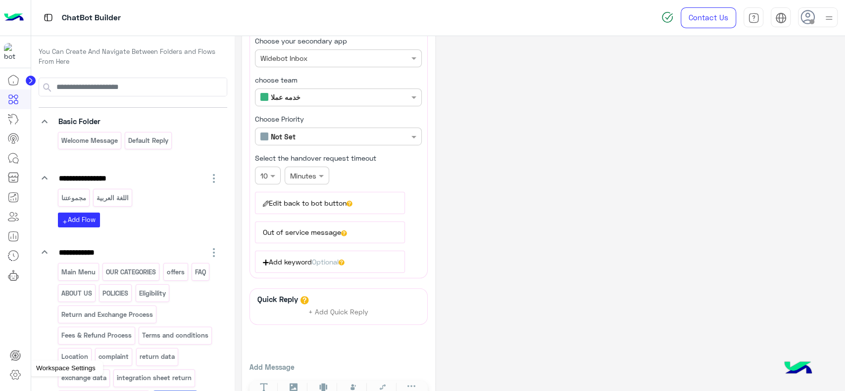
click at [18, 376] on icon at bounding box center [15, 375] width 12 height 12
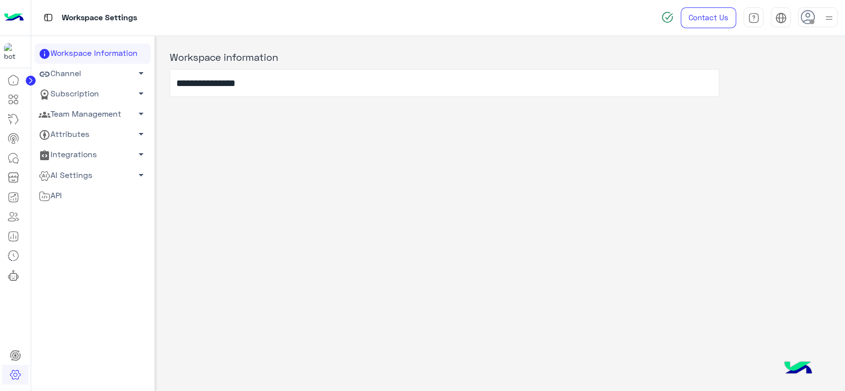
click at [100, 117] on link "Team Management arrow_drop_down" at bounding box center [93, 114] width 116 height 20
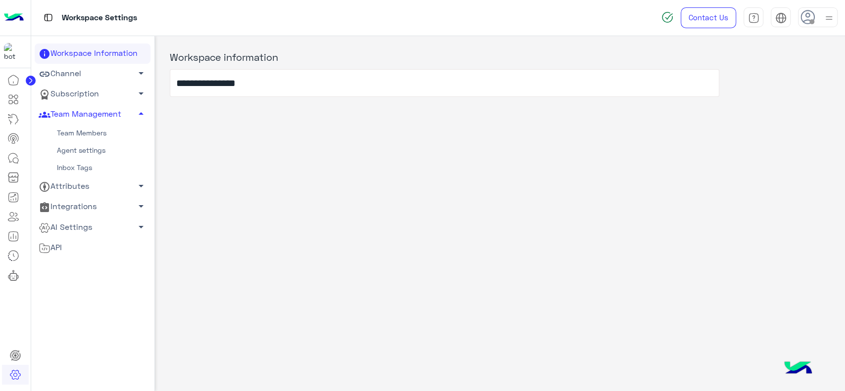
click at [89, 145] on link "Agent settings" at bounding box center [93, 150] width 116 height 17
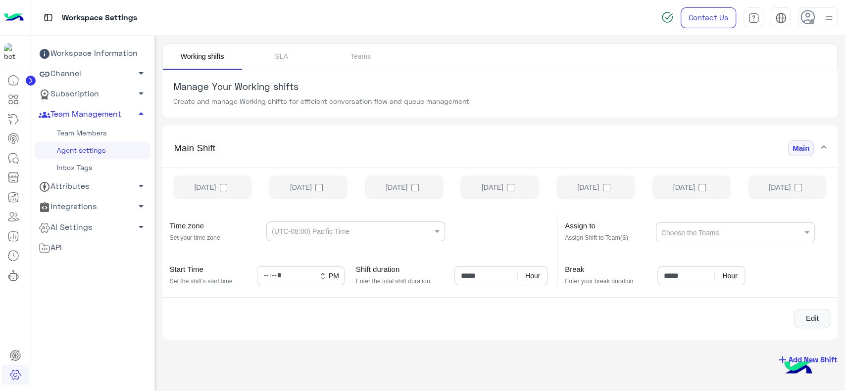
click at [95, 129] on link "Team Members" at bounding box center [93, 133] width 116 height 17
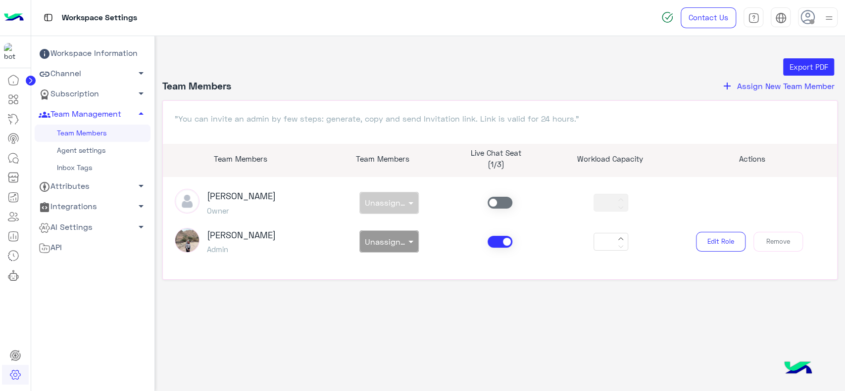
click at [388, 198] on div "non × Unassigned team" at bounding box center [389, 203] width 111 height 22
click at [509, 202] on span at bounding box center [499, 203] width 25 height 12
click at [502, 244] on span at bounding box center [499, 242] width 25 height 12
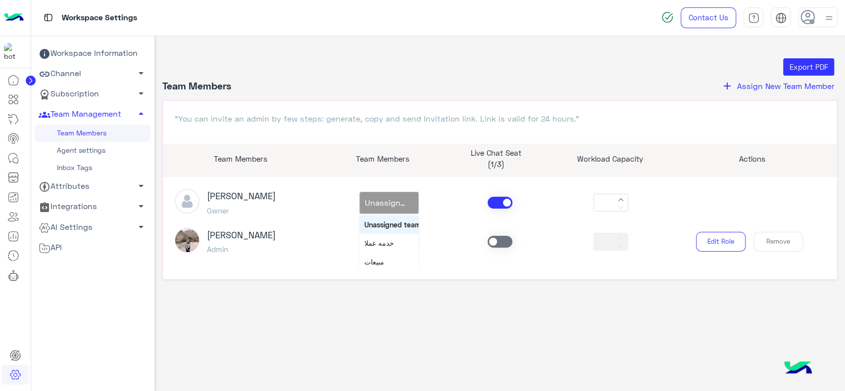
click at [396, 201] on div at bounding box center [389, 200] width 58 height 11
click at [385, 240] on span "خدمه عملا" at bounding box center [379, 243] width 30 height 8
click at [360, 303] on div "Export PDF Team Members add Assign New Team Member "You can invite an admin by …" at bounding box center [500, 211] width 690 height 351
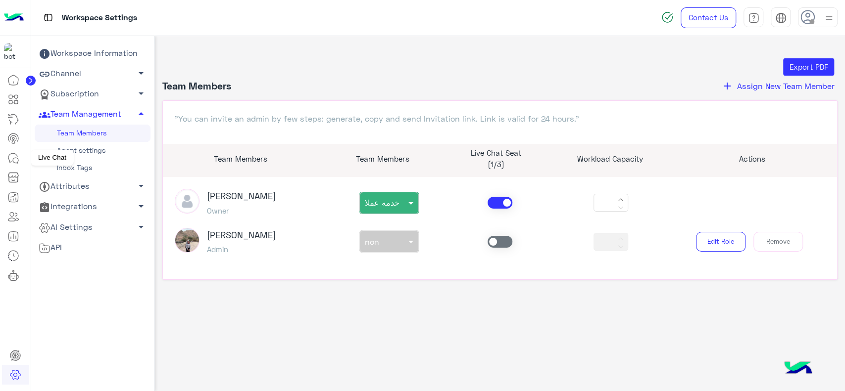
click at [13, 155] on icon at bounding box center [13, 158] width 12 height 12
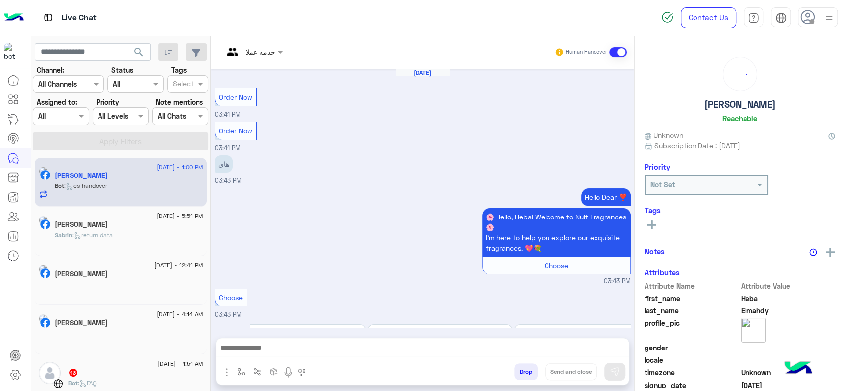
scroll to position [1148, 0]
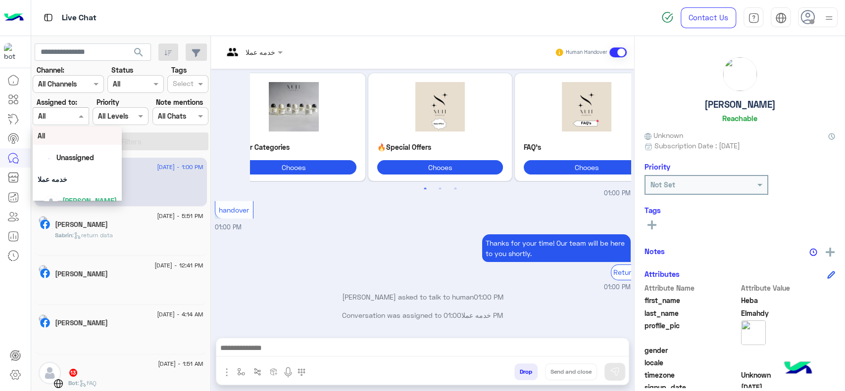
click at [67, 118] on div at bounding box center [60, 115] width 55 height 11
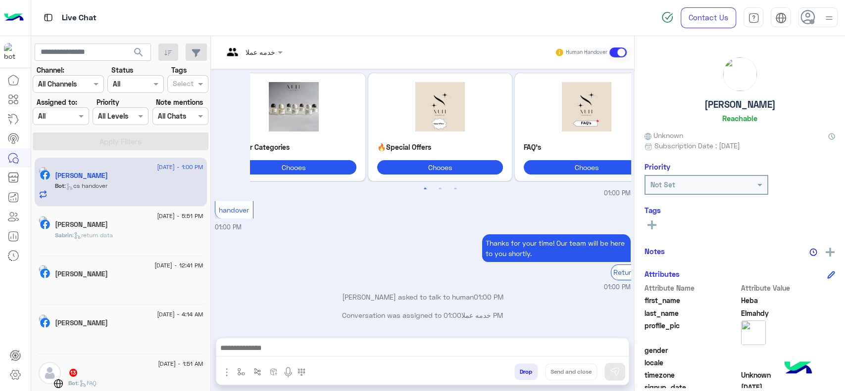
click at [810, 16] on icon at bounding box center [807, 17] width 15 height 15
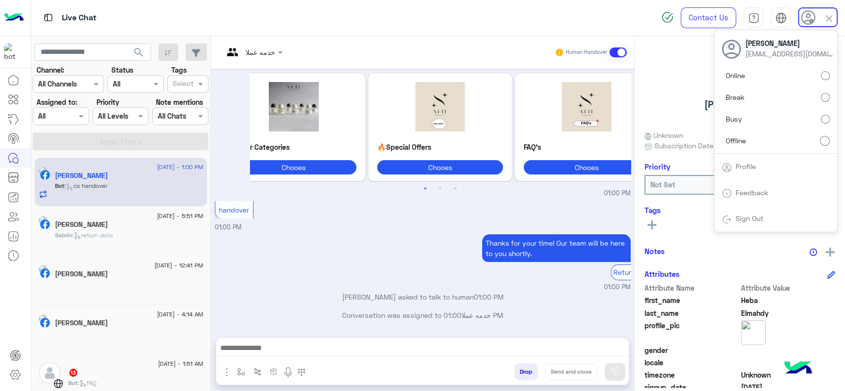
click at [759, 78] on label "Online" at bounding box center [776, 76] width 108 height 18
click at [360, 241] on div "Thanks for your time! Our team will be here to you shortly. Return to Bot 01:00…" at bounding box center [423, 262] width 416 height 60
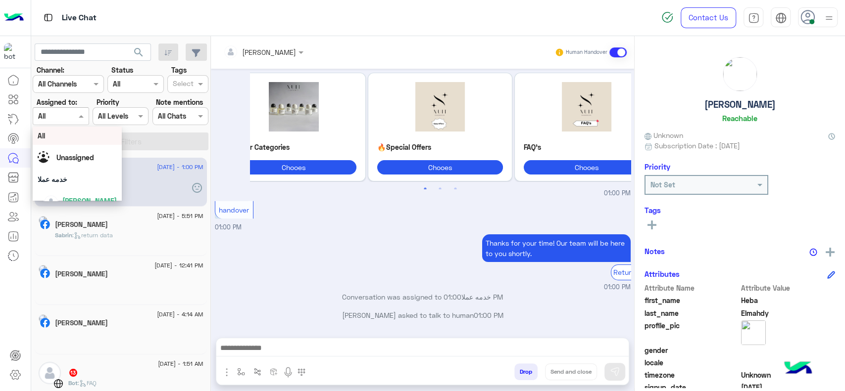
click at [66, 110] on div at bounding box center [60, 115] width 55 height 11
click at [73, 190] on span "[PERSON_NAME]" at bounding box center [89, 189] width 54 height 8
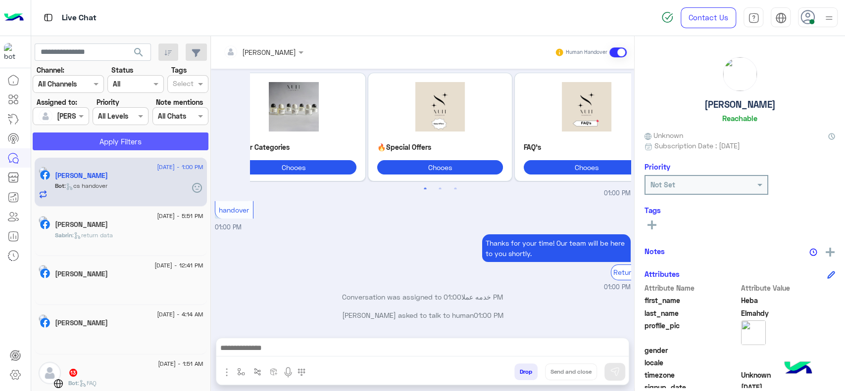
click at [99, 145] on button "Apply Filters" at bounding box center [121, 142] width 176 height 18
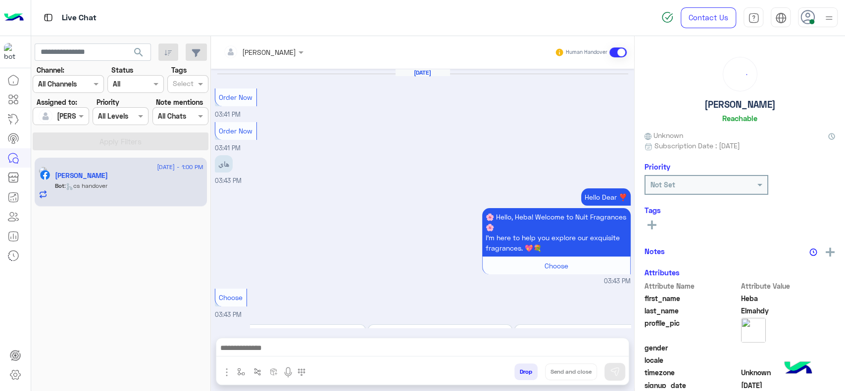
scroll to position [1148, 0]
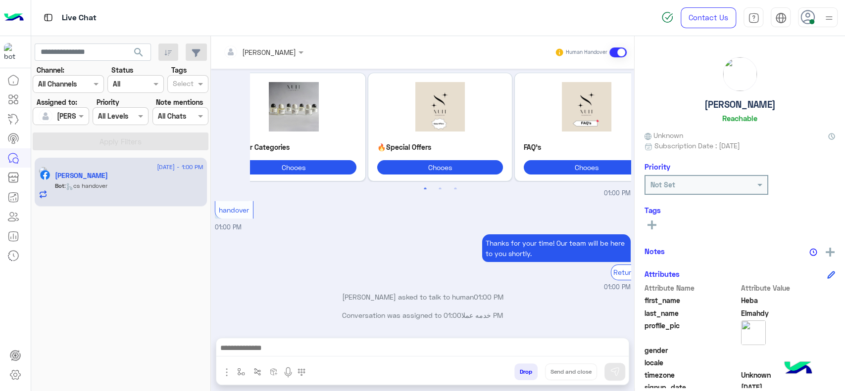
click at [54, 272] on div "21 August - 1:00 PM Heba Elmahdy Bot : cs handover" at bounding box center [121, 274] width 180 height 241
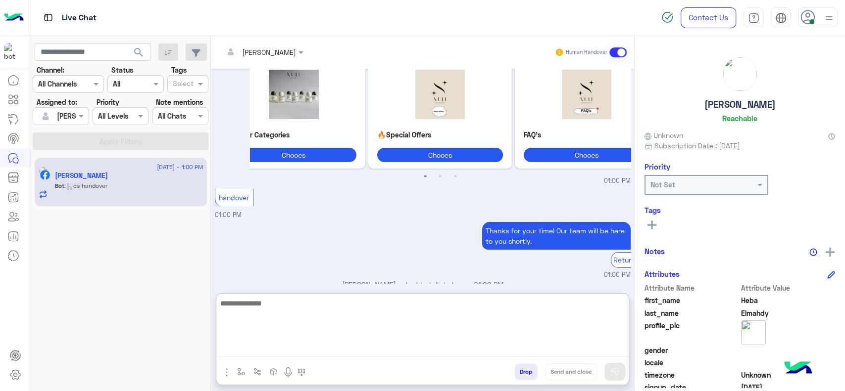
click at [267, 348] on textarea at bounding box center [422, 326] width 412 height 59
type textarea "**"
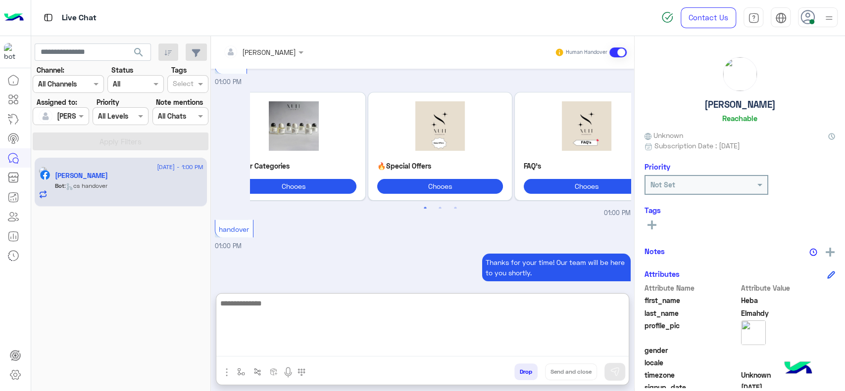
scroll to position [1223, 0]
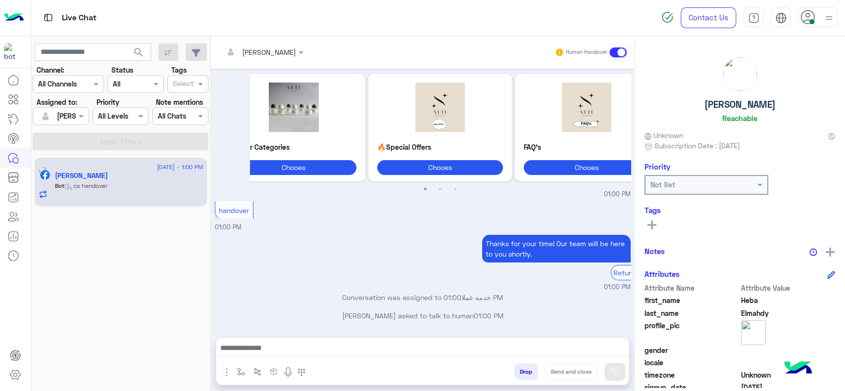
click at [174, 293] on div "21 August - 1:00 PM Heba Elmahdy Bot : cs handover" at bounding box center [121, 274] width 180 height 241
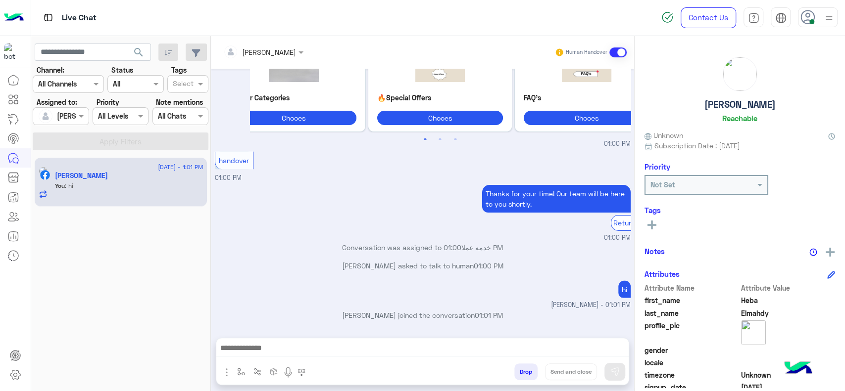
scroll to position [1249, 0]
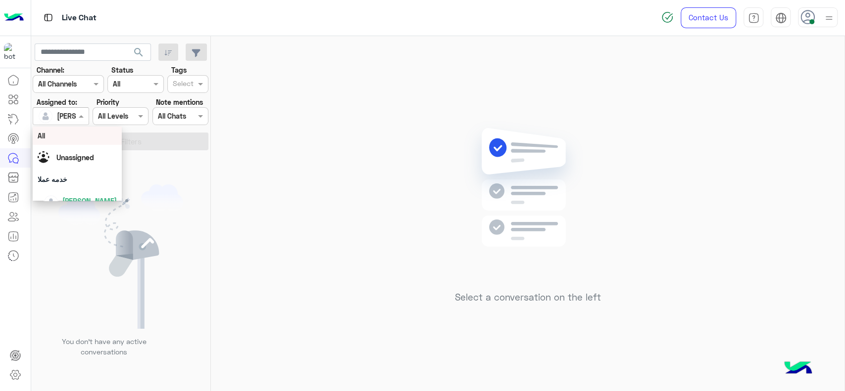
click at [63, 121] on div "[PERSON_NAME]" at bounding box center [57, 116] width 38 height 20
click at [283, 213] on div "Select a conversation on the left" at bounding box center [527, 215] width 633 height 359
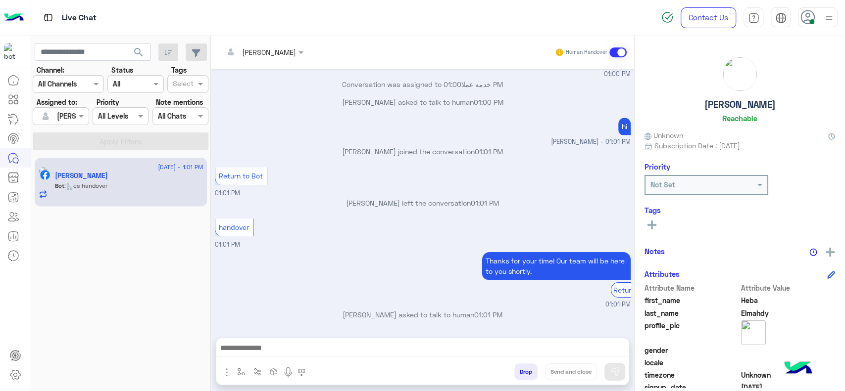
scroll to position [818, 0]
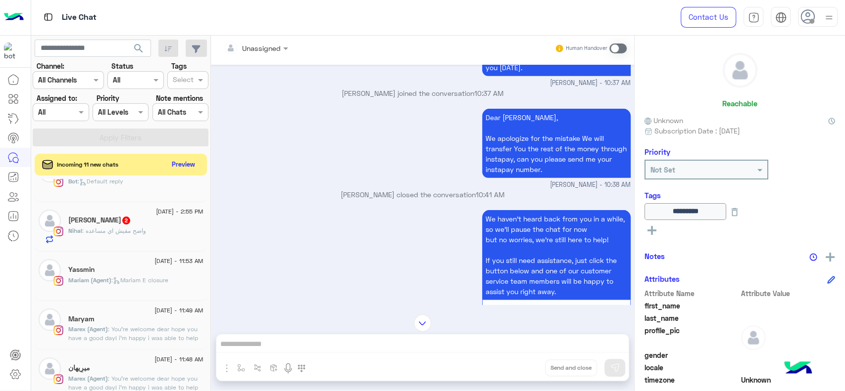
scroll to position [1933, 0]
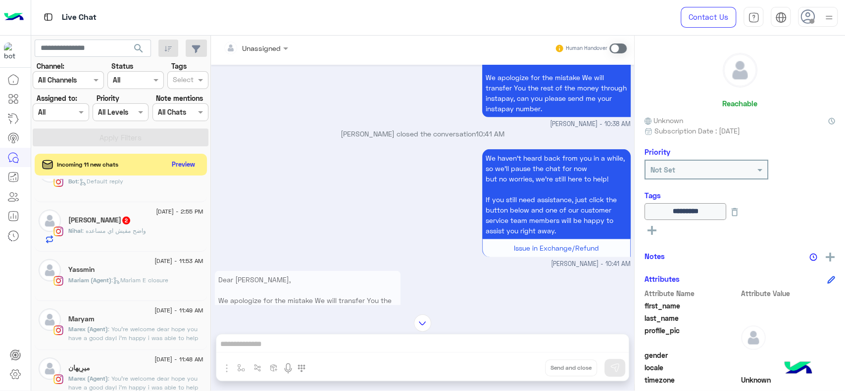
click at [400, 231] on div "We haven’t heard back from you in a while, so we’ll pause the chat for now but …" at bounding box center [423, 208] width 416 height 122
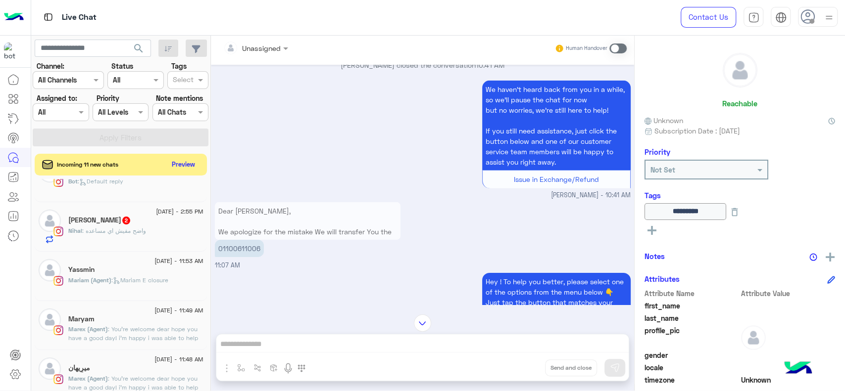
click at [412, 214] on div "Dear Jana, We apologize for the mistake We will transfer You the rest of the mo…" at bounding box center [423, 235] width 416 height 70
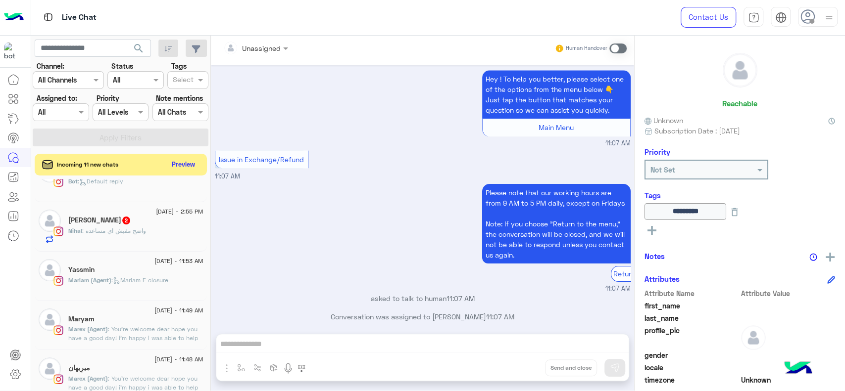
click at [535, 41] on div "Unassigned Human Handover" at bounding box center [422, 49] width 408 height 18
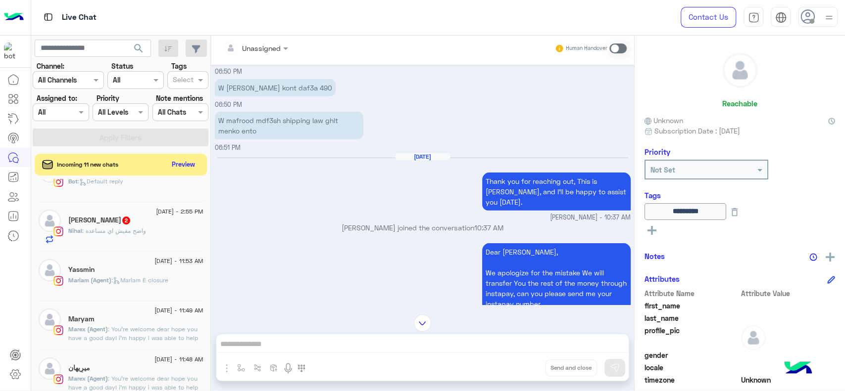
scroll to position [1936, 0]
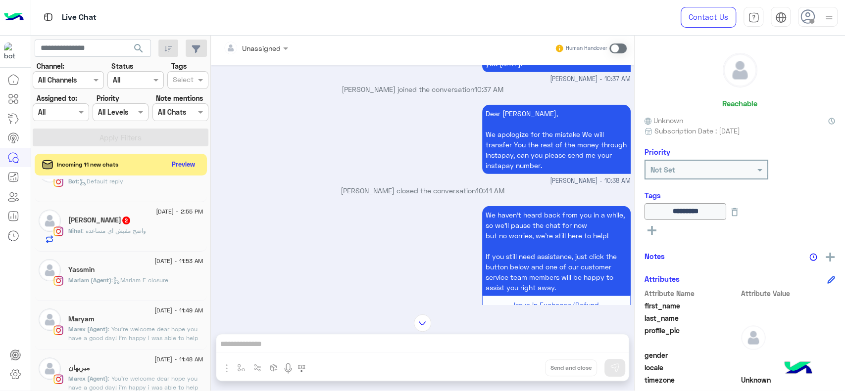
click at [421, 320] on img at bounding box center [422, 323] width 17 height 17
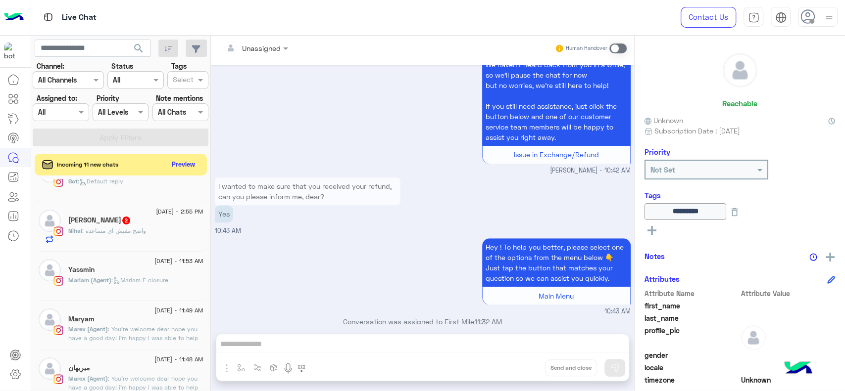
scroll to position [3087, 0]
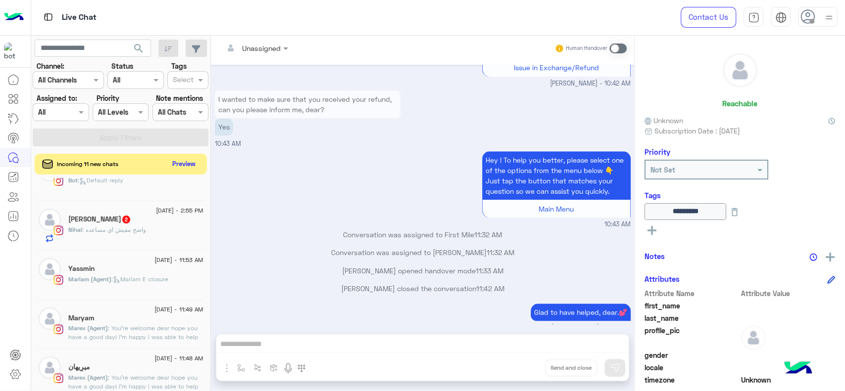
click at [188, 167] on button "Preview" at bounding box center [184, 163] width 31 height 13
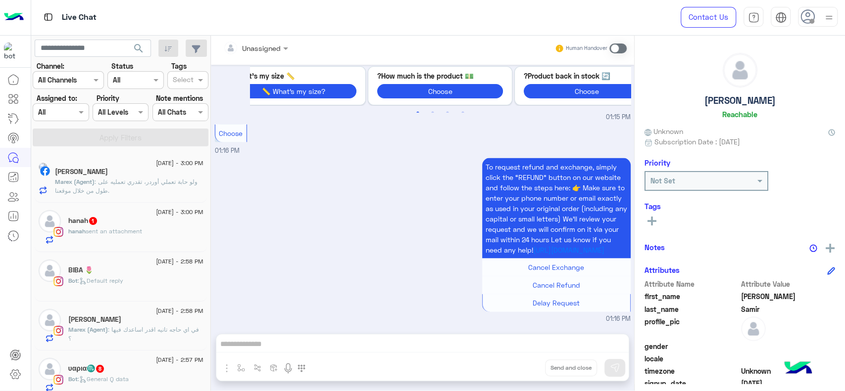
click at [145, 180] on span ": ولو حابة تعملي أوردر، تقدري تعمليه على طول من خلال موقعنا." at bounding box center [126, 186] width 143 height 16
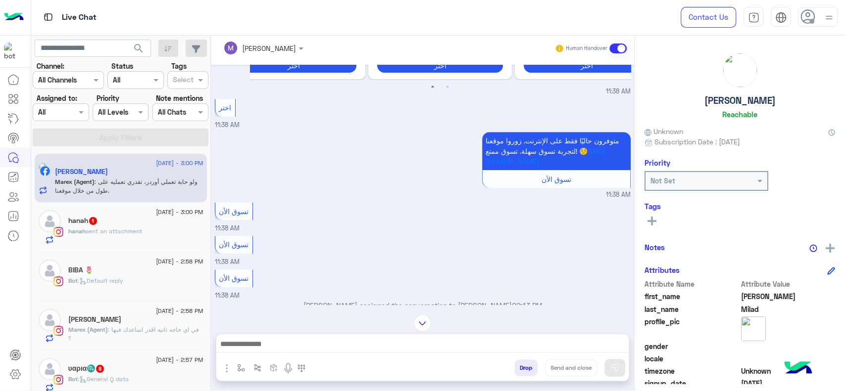
scroll to position [745, 0]
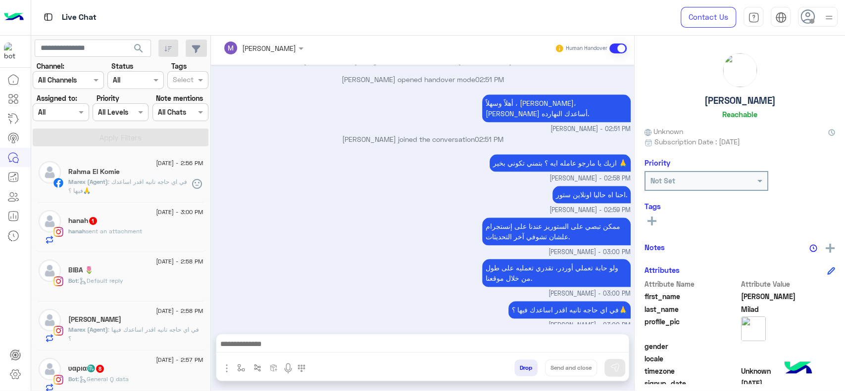
click at [445, 272] on div "ولو حابة تعملي أوردر، تقدري تعمليه على طول من خلال موقعنا. Marex George - 03:00…" at bounding box center [423, 278] width 416 height 42
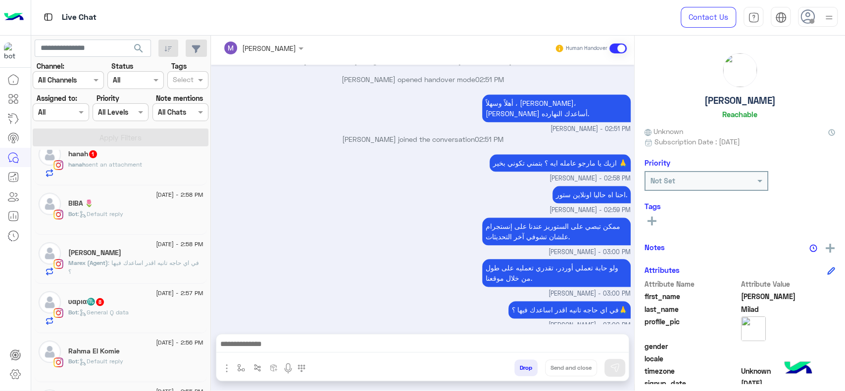
scroll to position [71, 0]
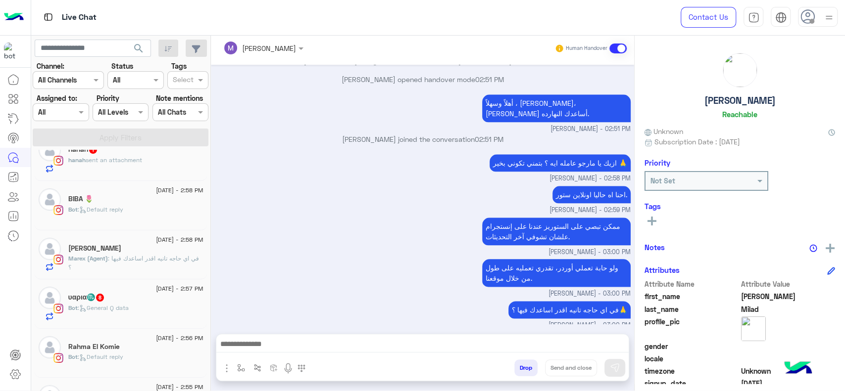
click at [831, 250] on div at bounding box center [822, 247] width 26 height 12
click at [828, 248] on img at bounding box center [830, 248] width 9 height 9
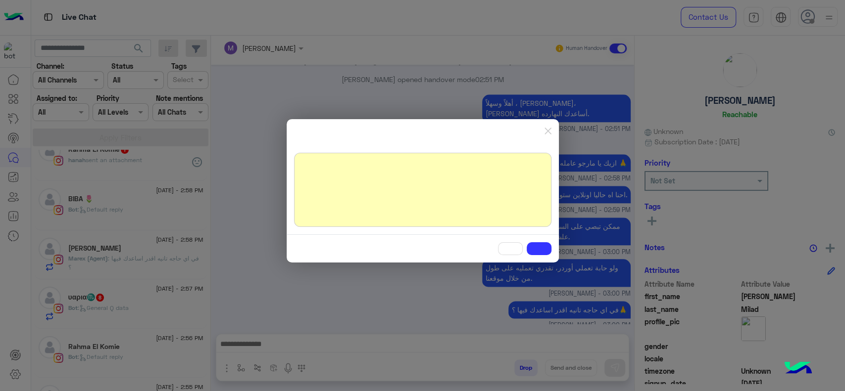
click at [441, 193] on div at bounding box center [422, 190] width 257 height 74
click at [547, 131] on img "button" at bounding box center [547, 131] width 7 height 7
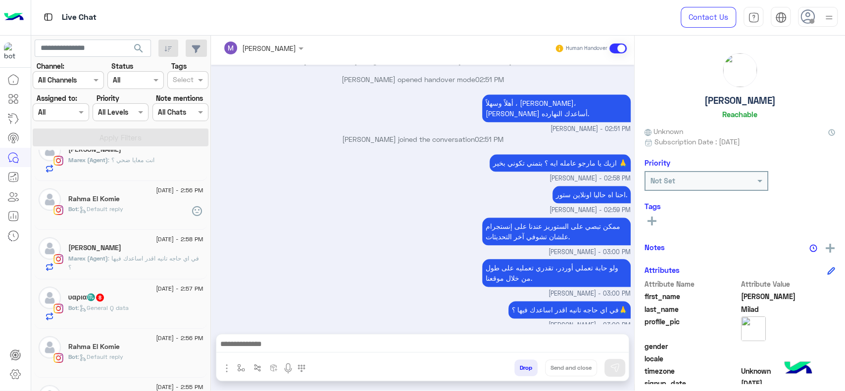
scroll to position [0, 0]
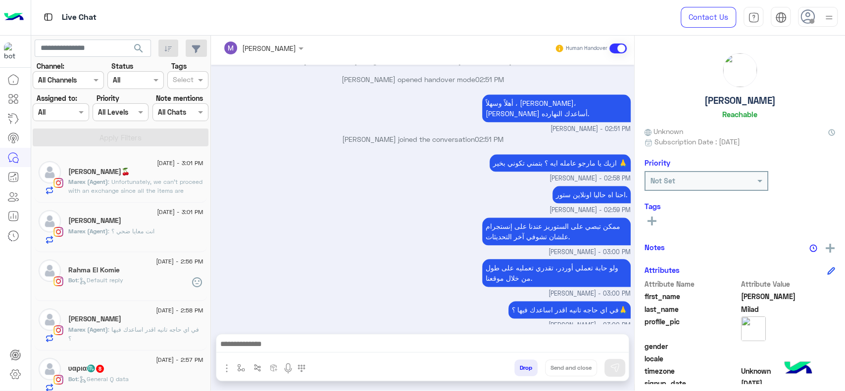
click at [170, 184] on span ": Unfortunately, we can’t proceed with an exchange since all the items are alre…" at bounding box center [135, 195] width 134 height 34
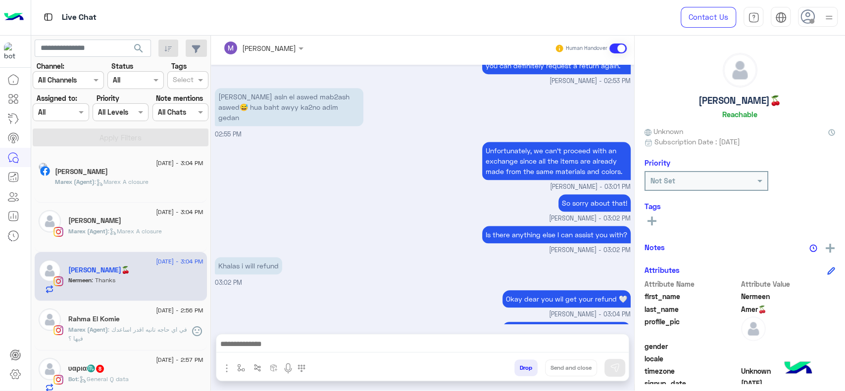
scroll to position [5440, 0]
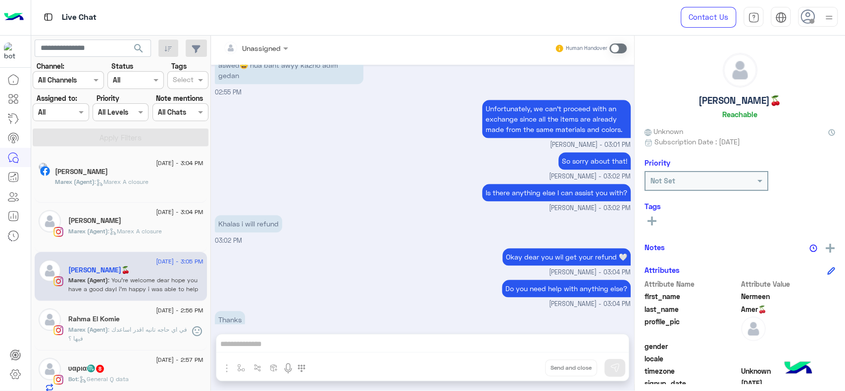
click at [408, 278] on div "Do you need help with anything else? Marex George - 03:04 PM" at bounding box center [423, 294] width 416 height 32
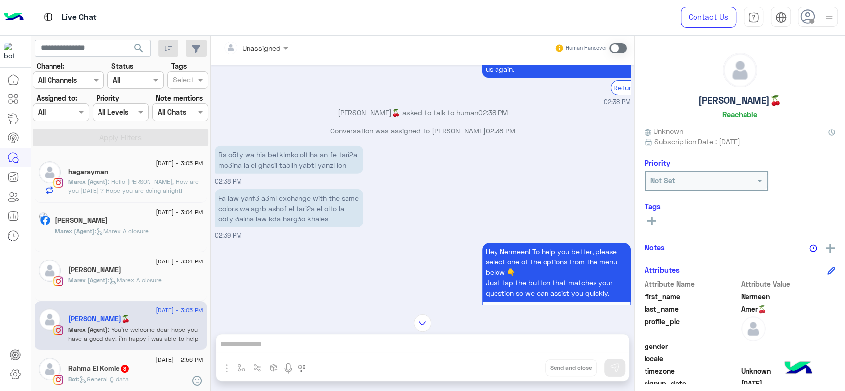
scroll to position [4623, 0]
click at [352, 265] on div "Hey Nermeen! To help you better, please select one of the options from the menu…" at bounding box center [423, 285] width 416 height 91
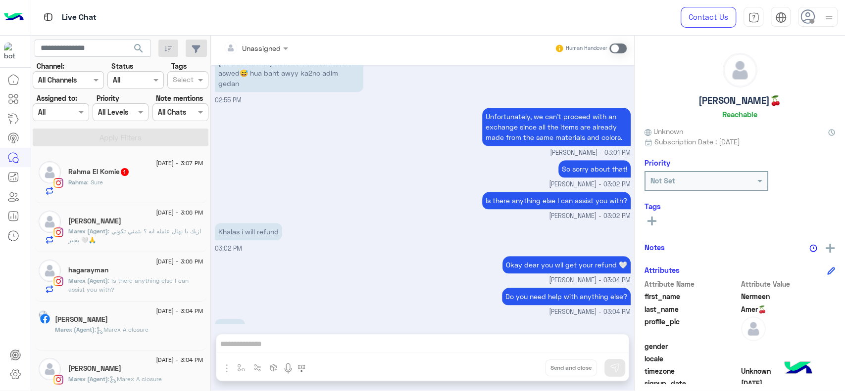
scroll to position [5440, 0]
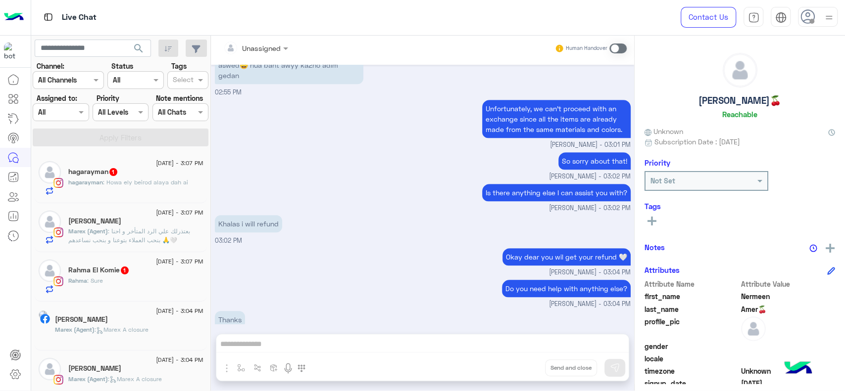
click at [361, 309] on div "Thanks 03:04 PM" at bounding box center [423, 325] width 416 height 33
